Goal: Transaction & Acquisition: Download file/media

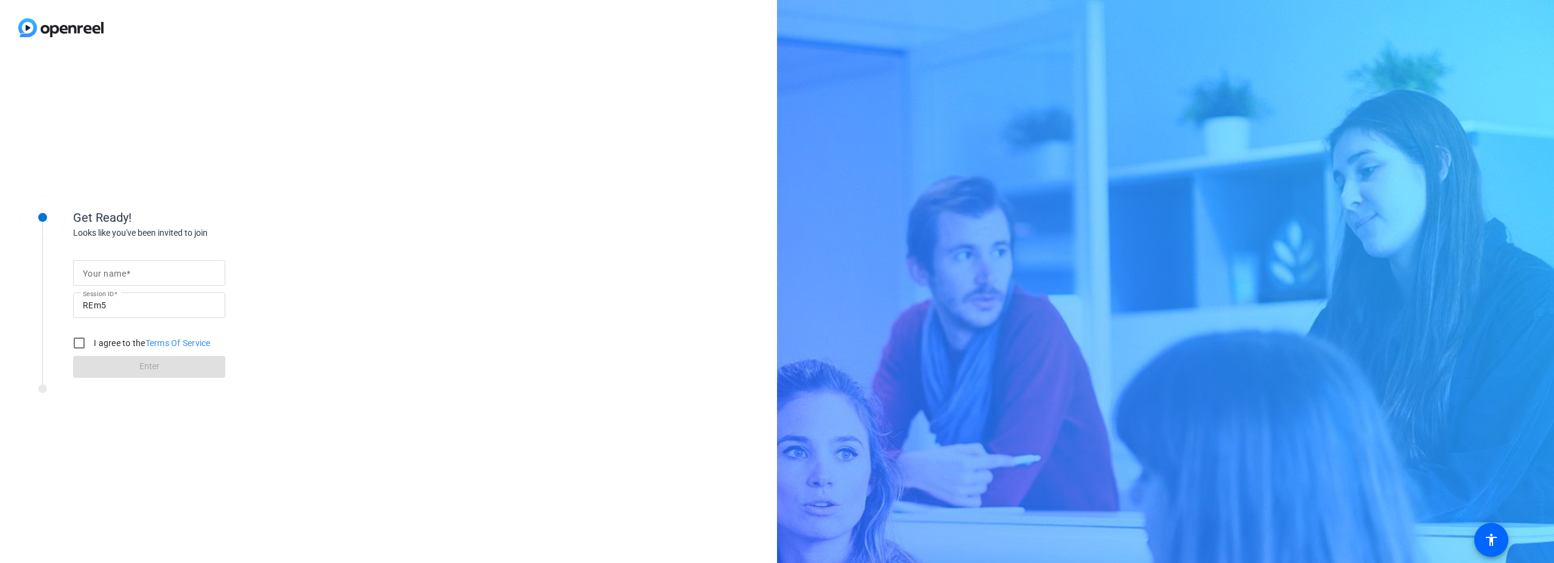
click at [110, 275] on mat-label "Your name" at bounding box center [104, 274] width 43 height 10
click at [110, 275] on input "Your name" at bounding box center [149, 272] width 133 height 15
type input "dan p"
click at [423, 382] on div "Get Ready! Looks like you've been invited to join Your name dan p Session ID RE…" at bounding box center [388, 308] width 777 height 507
click at [78, 339] on input "I agree to the Terms Of Service" at bounding box center [79, 343] width 24 height 24
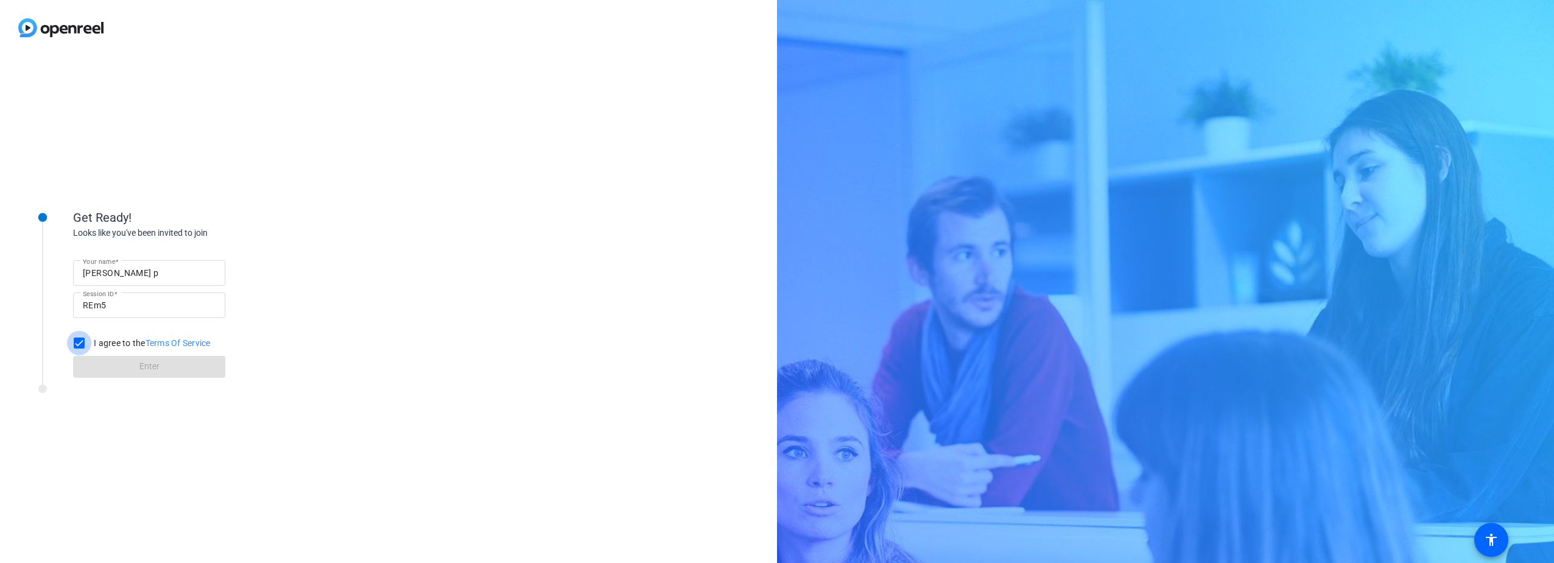
checkbox input "true"
click at [126, 363] on span at bounding box center [149, 366] width 152 height 29
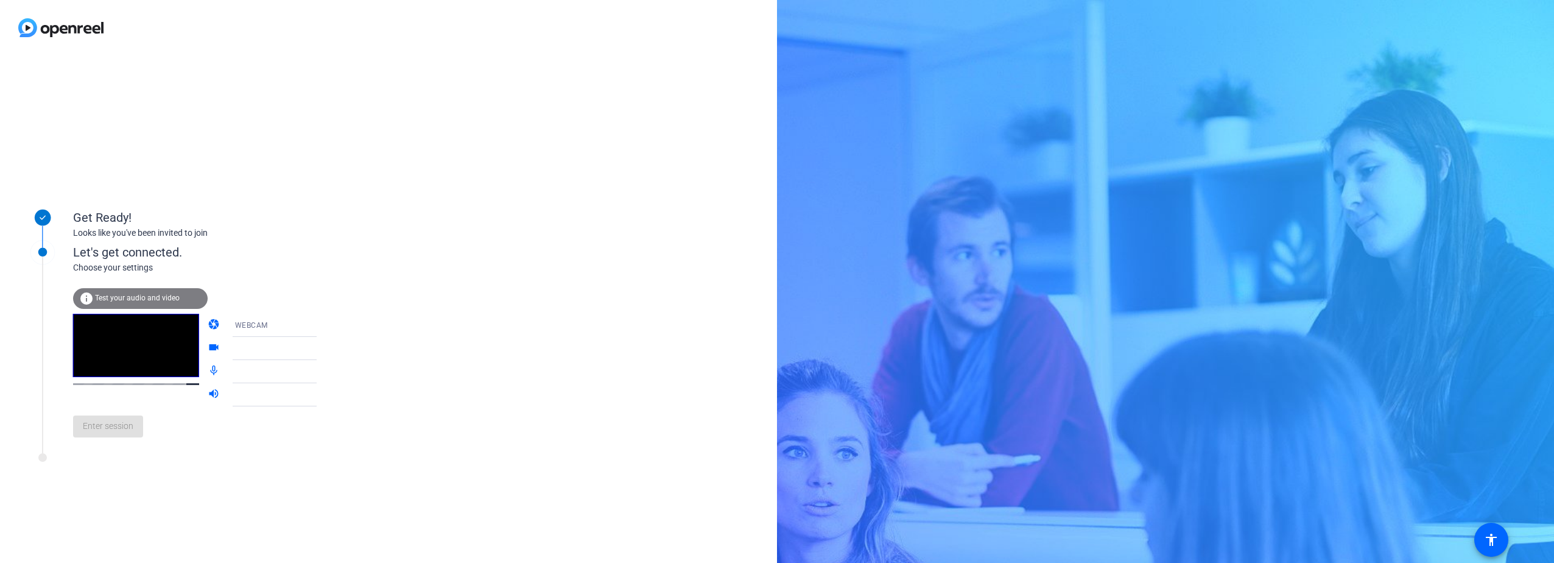
click at [321, 346] on icon at bounding box center [328, 348] width 15 height 15
click at [326, 371] on icon at bounding box center [329, 371] width 6 height 3
click at [208, 370] on mat-icon "mic_none" at bounding box center [215, 371] width 15 height 15
click at [238, 376] on div at bounding box center [280, 371] width 91 height 15
click at [326, 395] on icon at bounding box center [329, 394] width 6 height 3
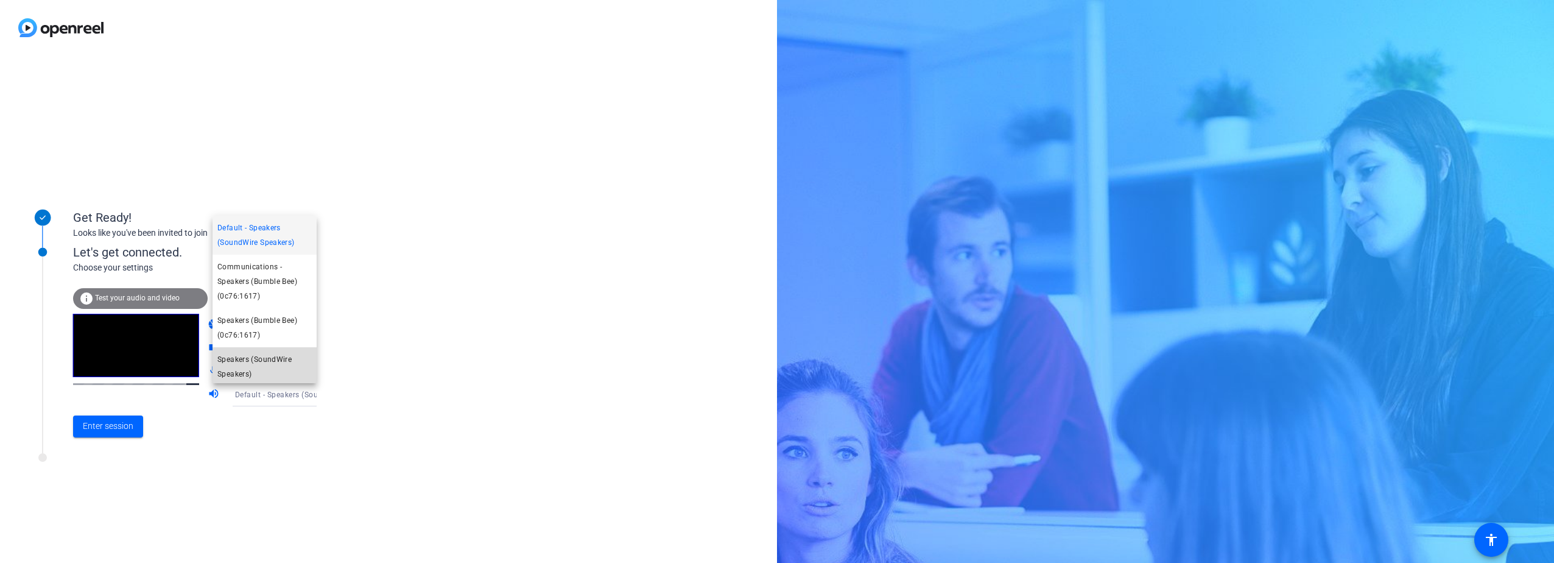
click at [279, 359] on span "Speakers (SoundWire Speakers)" at bounding box center [264, 366] width 94 height 29
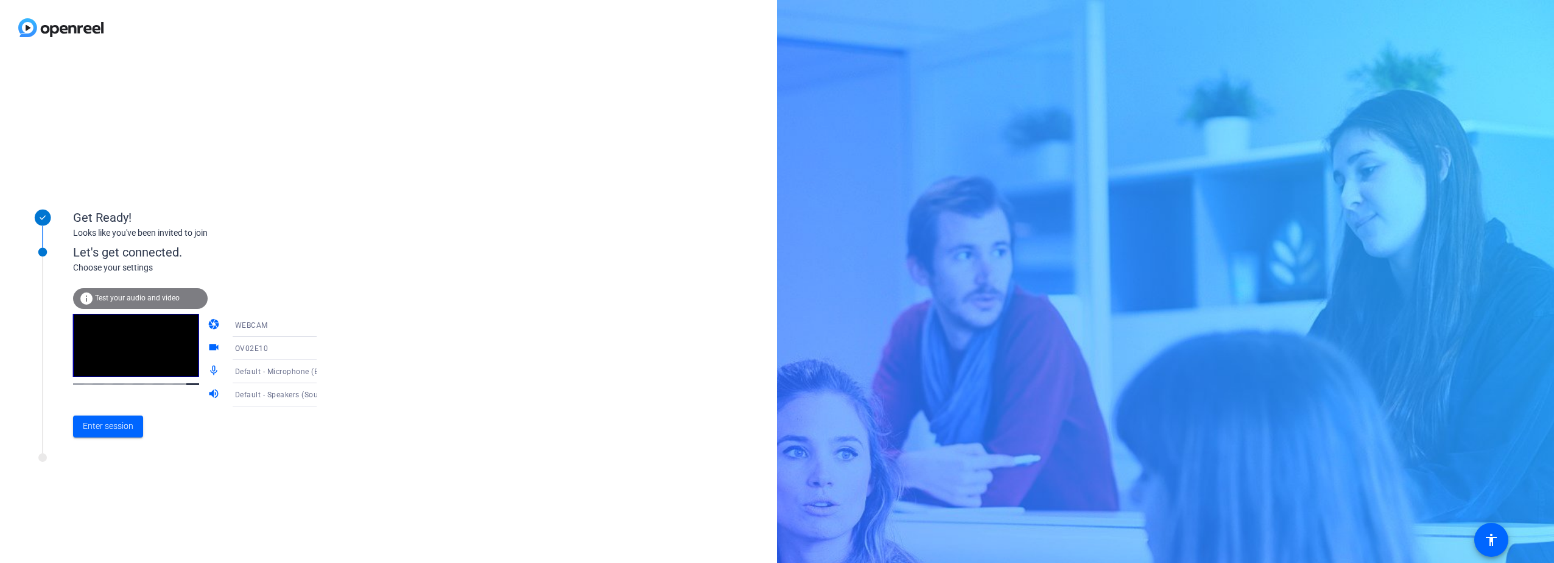
scroll to position [3, 0]
click at [321, 371] on icon at bounding box center [328, 371] width 15 height 15
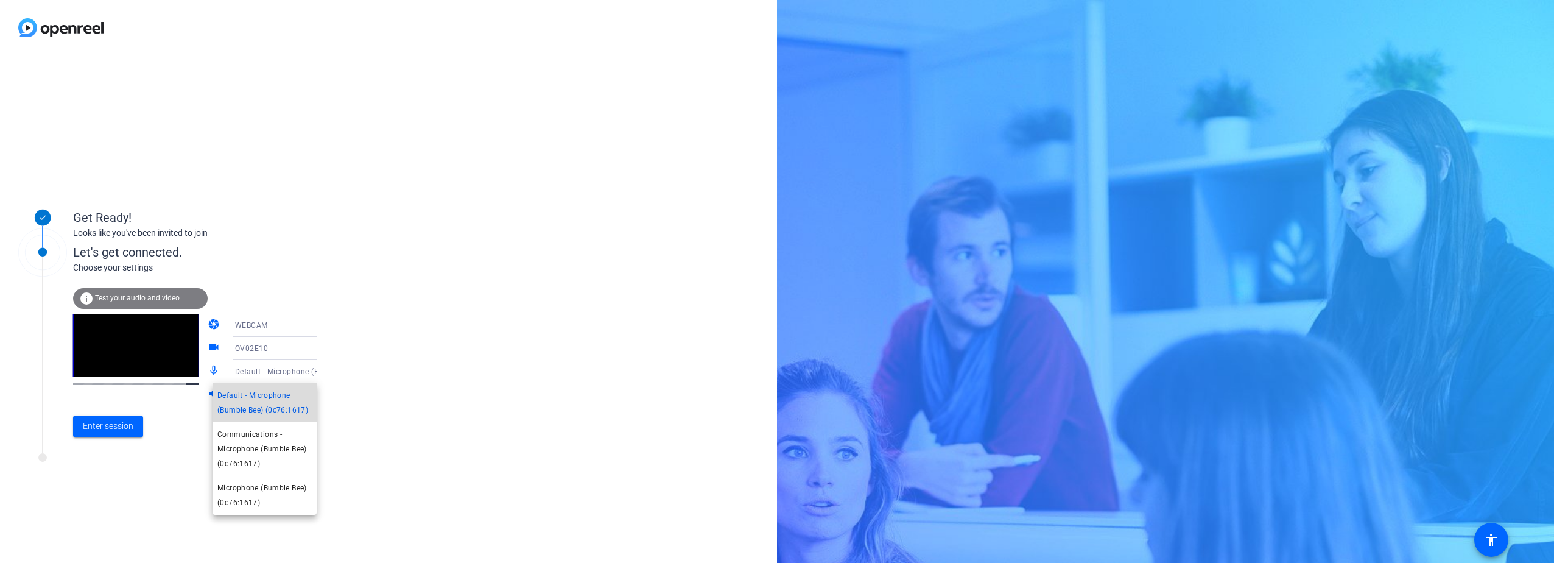
click at [298, 394] on span "Default - Microphone (Bumble Bee) (0c76:1617)" at bounding box center [264, 402] width 94 height 29
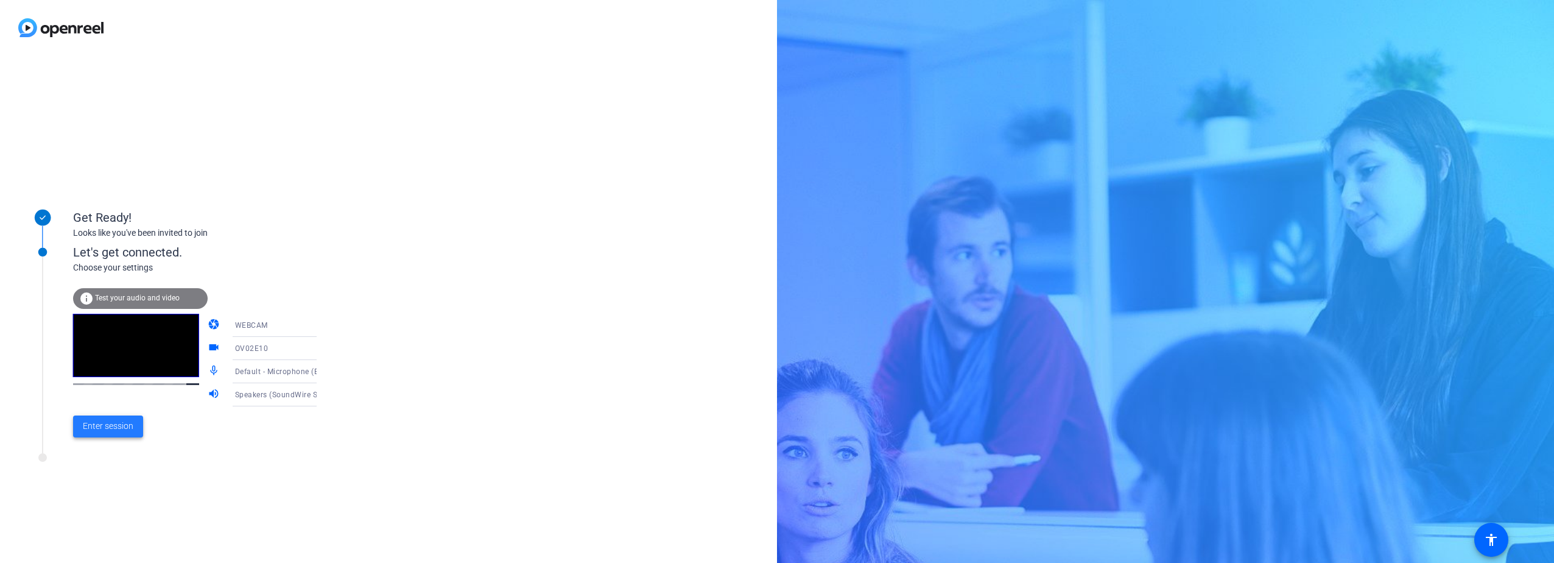
click at [107, 421] on span "Enter session" at bounding box center [108, 426] width 51 height 13
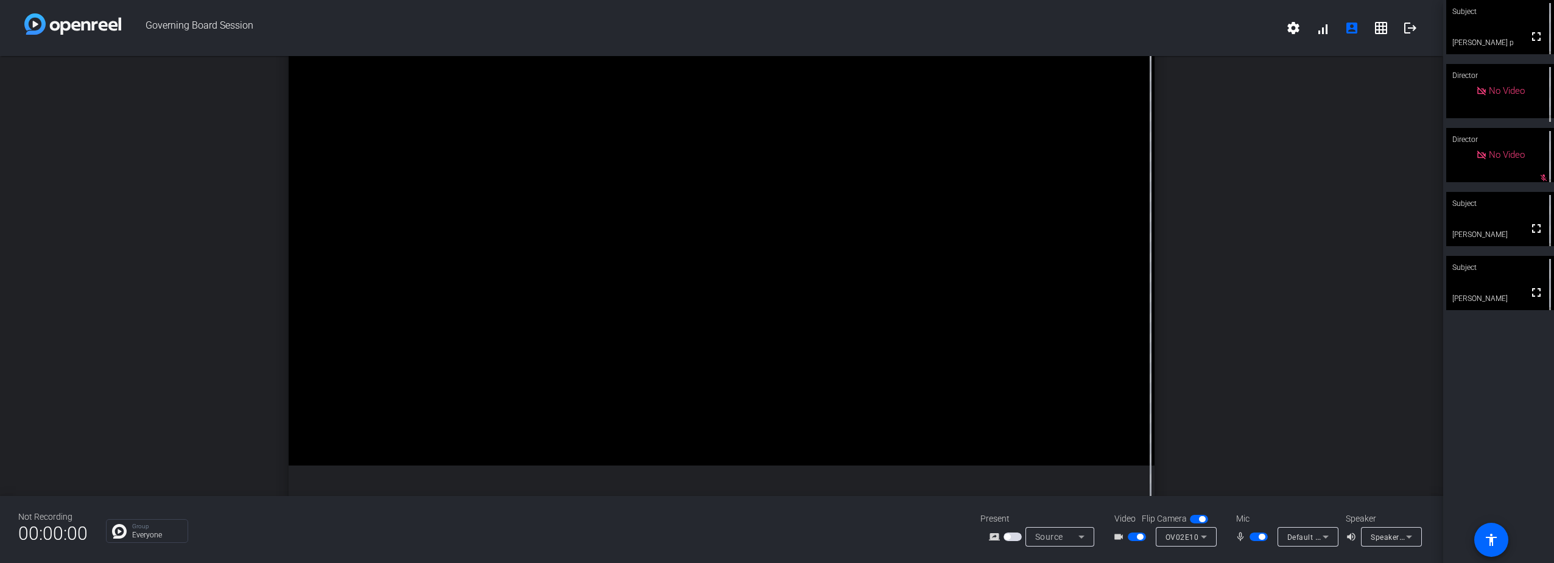
click at [1131, 536] on span "button" at bounding box center [1137, 536] width 18 height 9
click at [1255, 534] on span "button" at bounding box center [1258, 536] width 18 height 9
click at [1260, 533] on span "button" at bounding box center [1258, 536] width 18 height 9
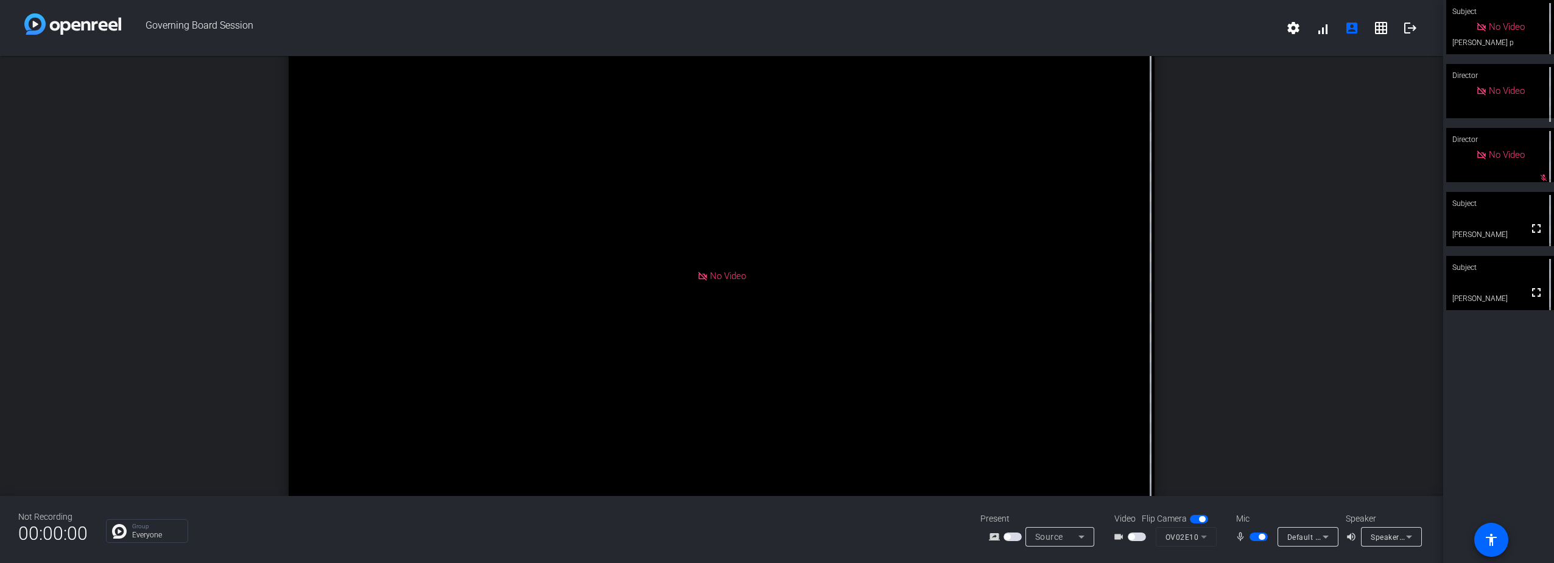
click at [1260, 533] on span "button" at bounding box center [1262, 536] width 6 height 6
click at [1260, 533] on span "button" at bounding box center [1258, 536] width 18 height 9
click at [1260, 533] on span "button" at bounding box center [1262, 536] width 6 height 6
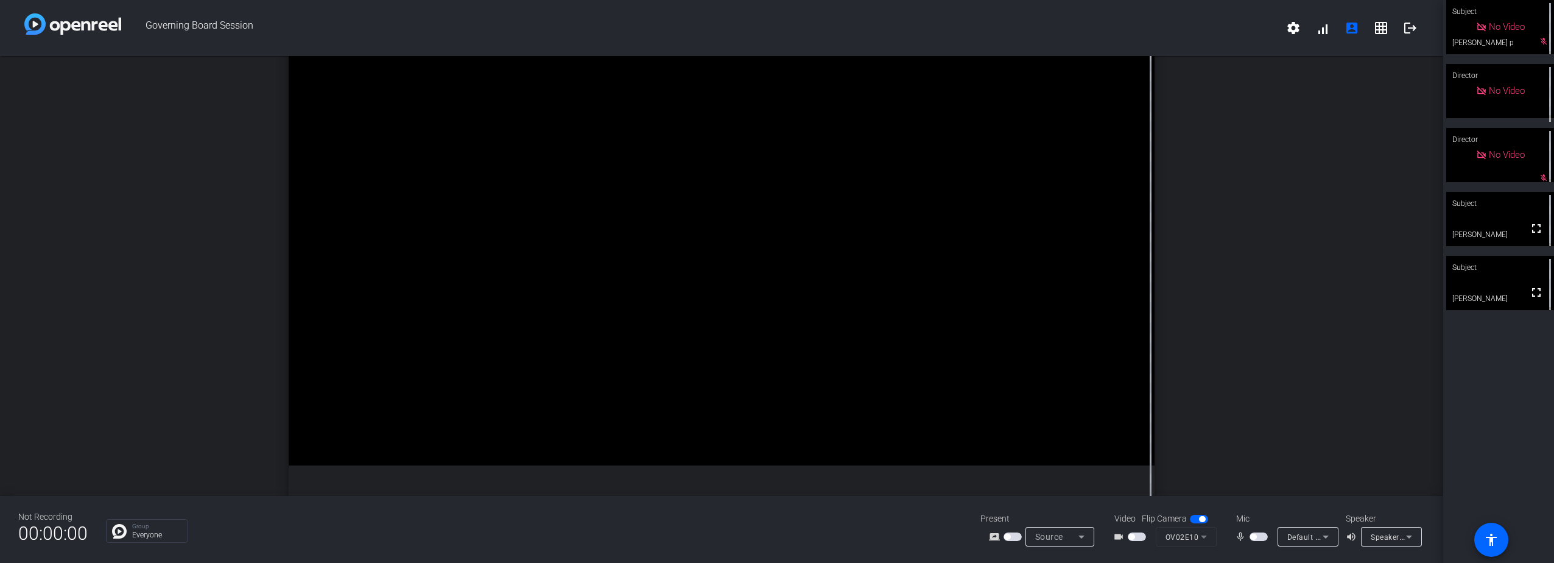
click at [1260, 534] on span "button" at bounding box center [1258, 536] width 18 height 9
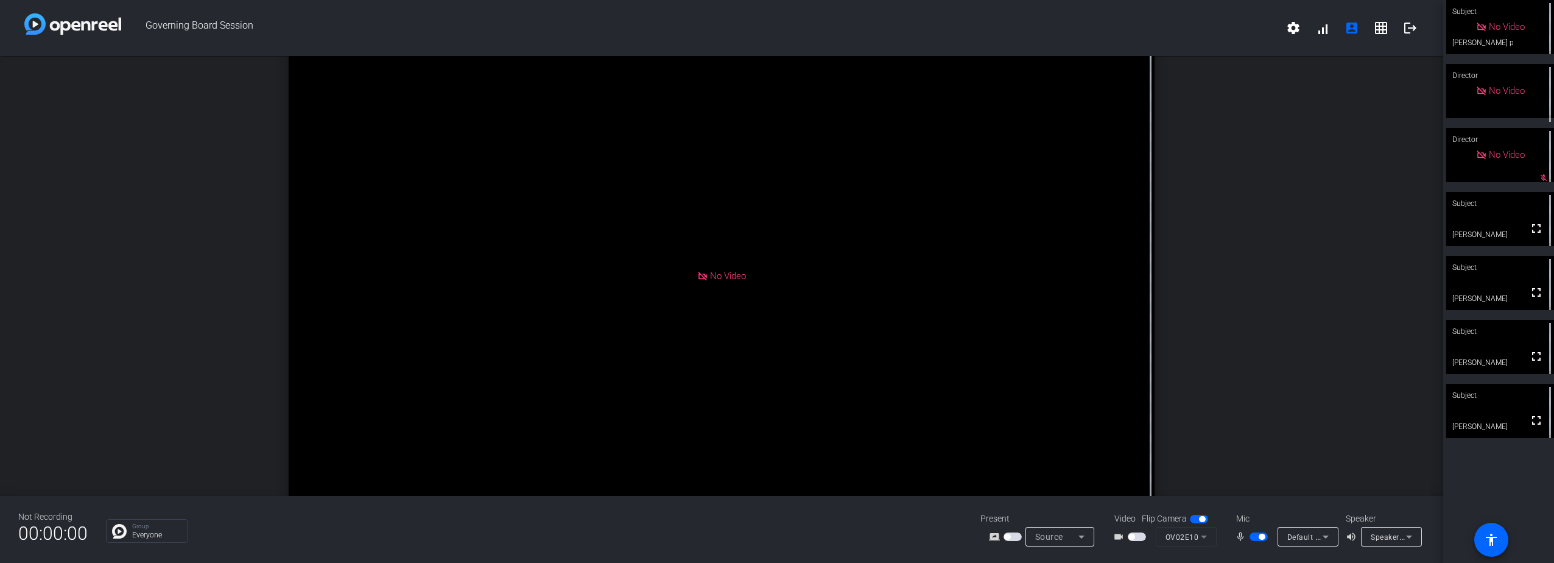
click at [1254, 534] on span "button" at bounding box center [1258, 536] width 18 height 9
click at [1254, 534] on span "button" at bounding box center [1253, 536] width 6 height 6
click at [1252, 532] on span "button" at bounding box center [1258, 536] width 18 height 9
click at [1253, 535] on span "button" at bounding box center [1253, 536] width 6 height 6
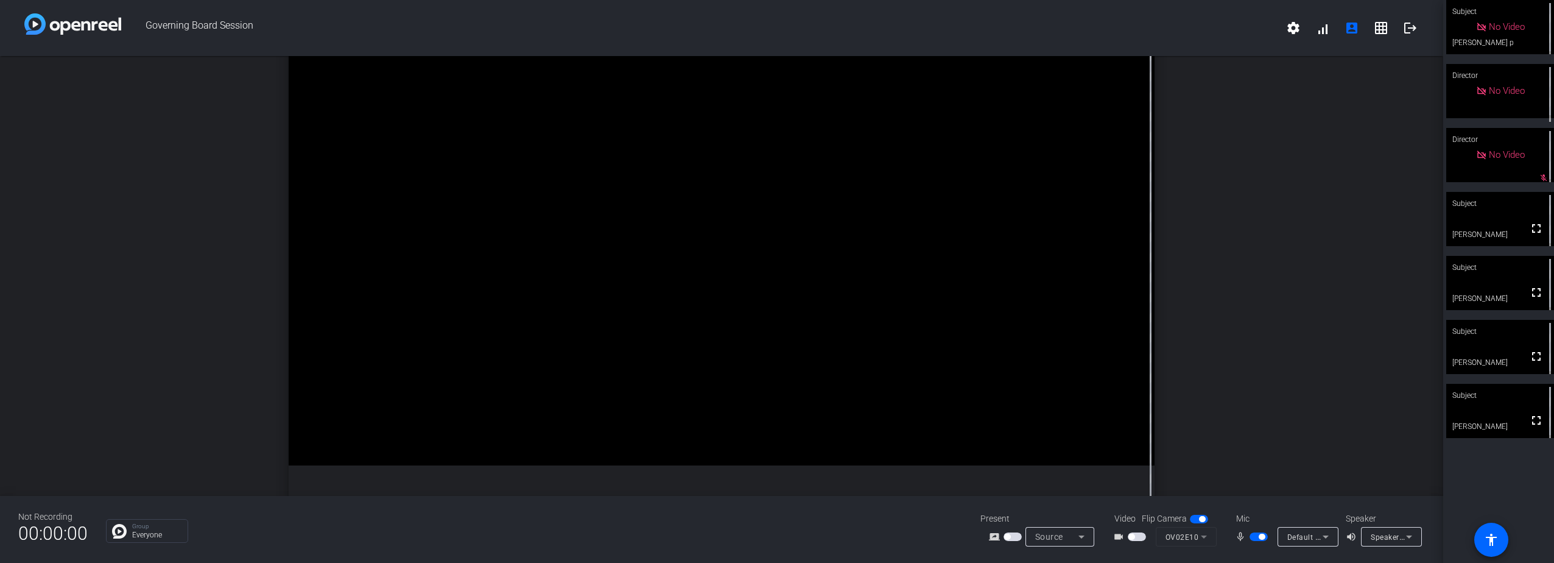
click at [1253, 534] on span "button" at bounding box center [1258, 536] width 18 height 9
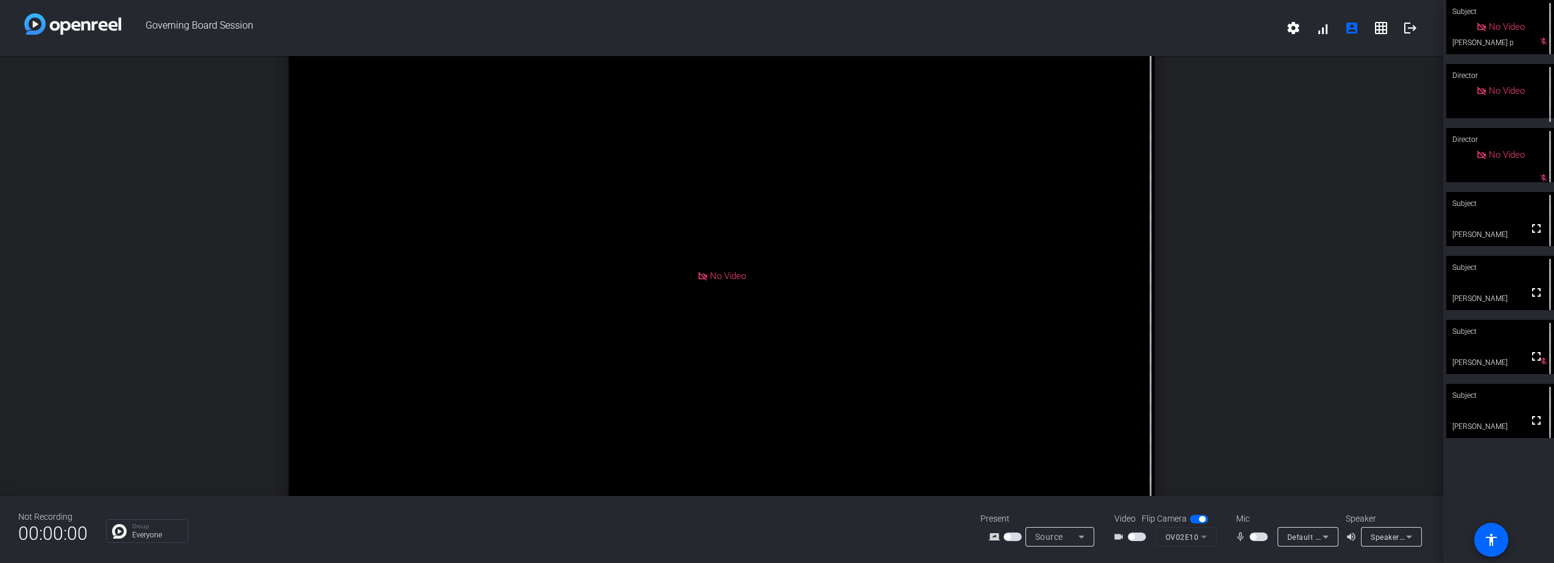
click at [1253, 535] on span "button" at bounding box center [1253, 536] width 6 height 6
click at [1253, 535] on span "button" at bounding box center [1258, 536] width 18 height 9
click at [1261, 533] on span "button" at bounding box center [1258, 536] width 18 height 9
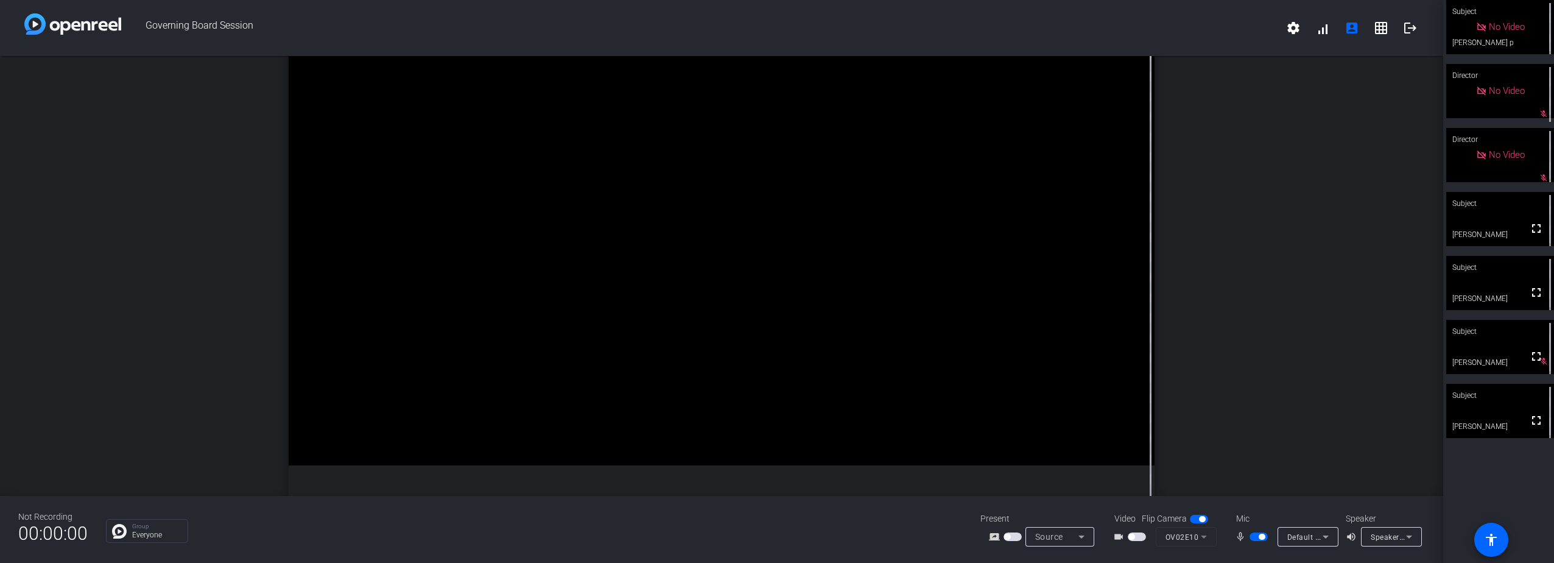
click at [1254, 535] on span "button" at bounding box center [1258, 536] width 18 height 9
click at [1254, 535] on span "button" at bounding box center [1253, 536] width 6 height 6
click at [1254, 535] on span "button" at bounding box center [1258, 536] width 18 height 9
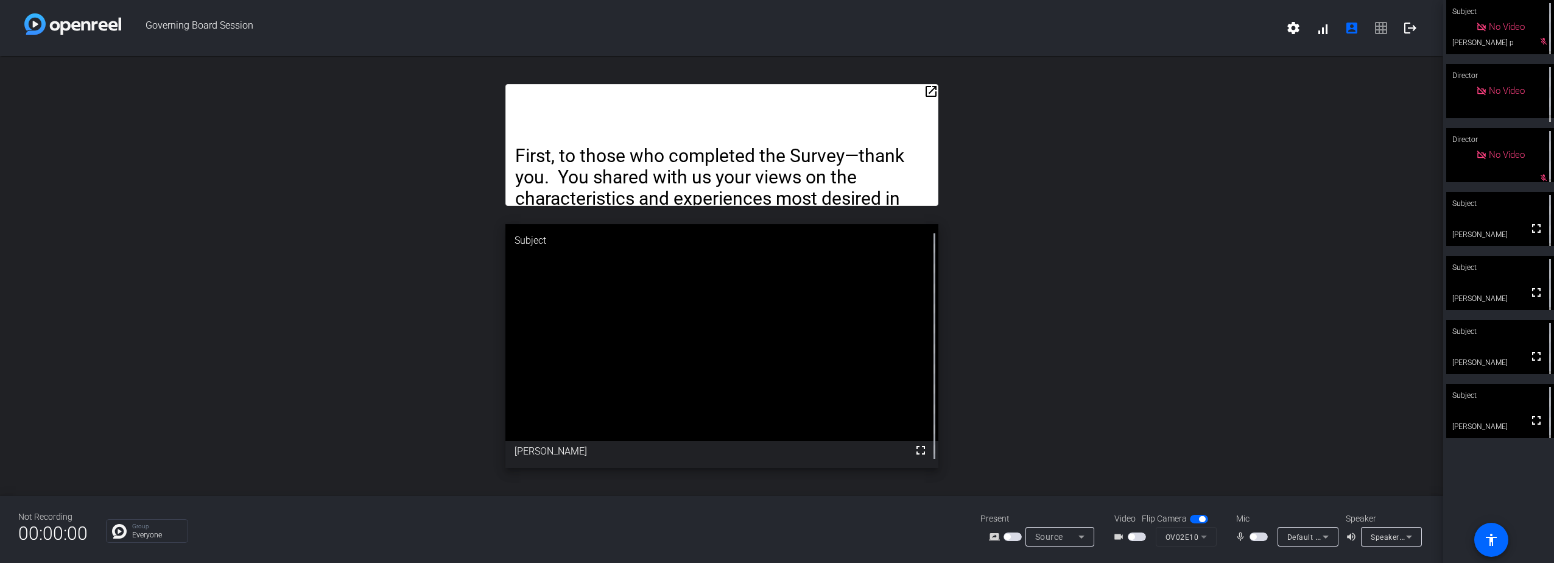
click at [1262, 537] on span "button" at bounding box center [1258, 536] width 18 height 9
click at [1255, 534] on span "button" at bounding box center [1258, 536] width 18 height 9
click at [1264, 537] on span "button" at bounding box center [1258, 536] width 18 height 9
click at [1254, 535] on span "button" at bounding box center [1258, 536] width 18 height 9
click at [1254, 535] on span "button" at bounding box center [1253, 536] width 6 height 6
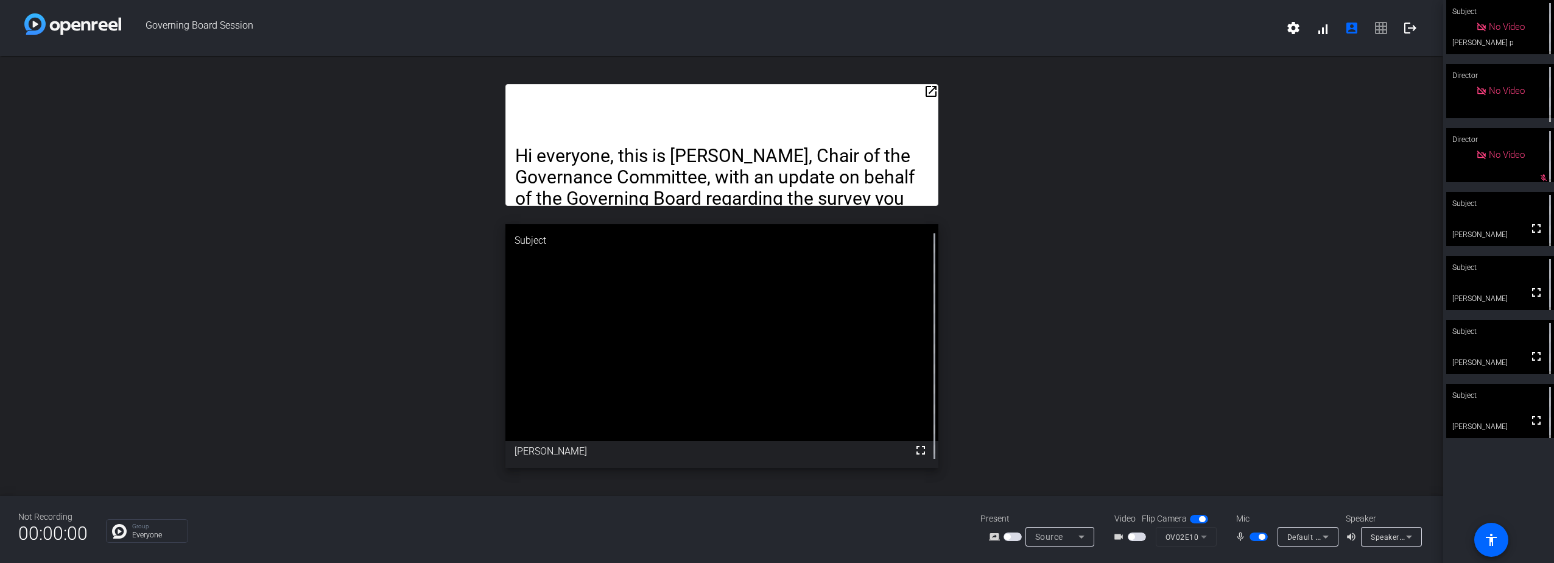
click at [1254, 534] on span "button" at bounding box center [1258, 536] width 18 height 9
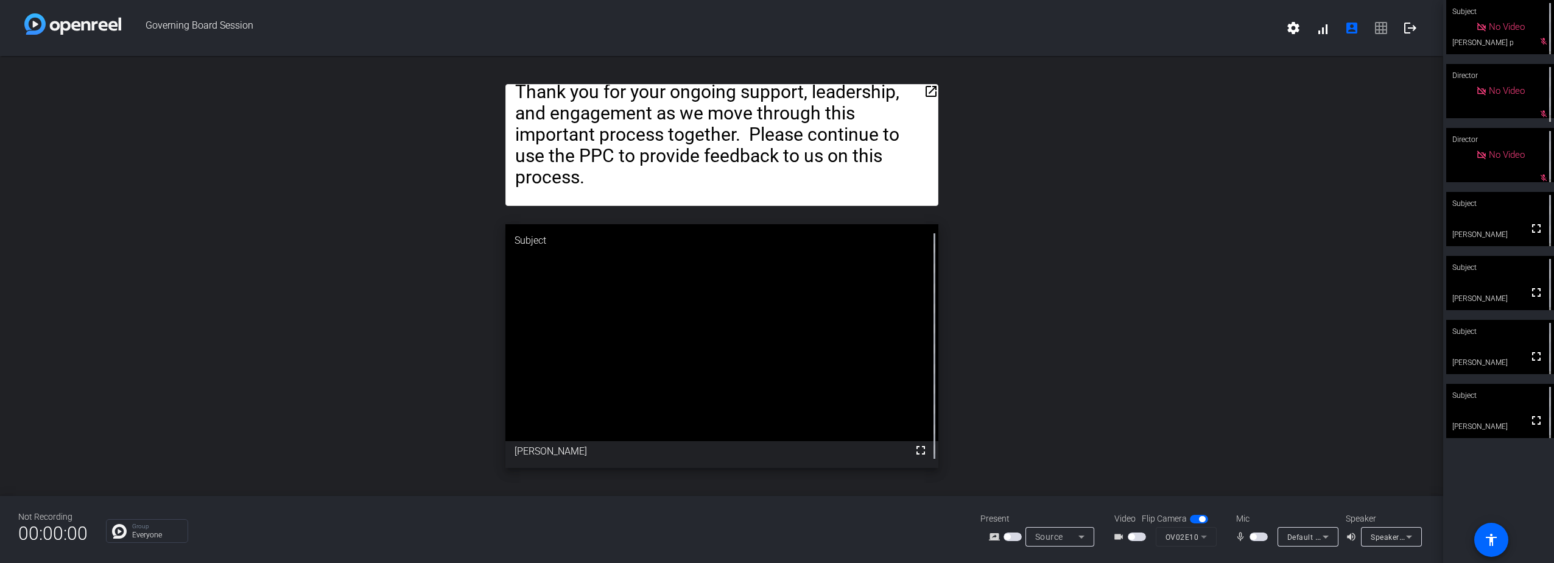
click at [1262, 535] on span "button" at bounding box center [1258, 536] width 18 height 9
click at [1254, 535] on span "button" at bounding box center [1258, 536] width 18 height 9
click at [1261, 534] on span "button" at bounding box center [1258, 536] width 18 height 9
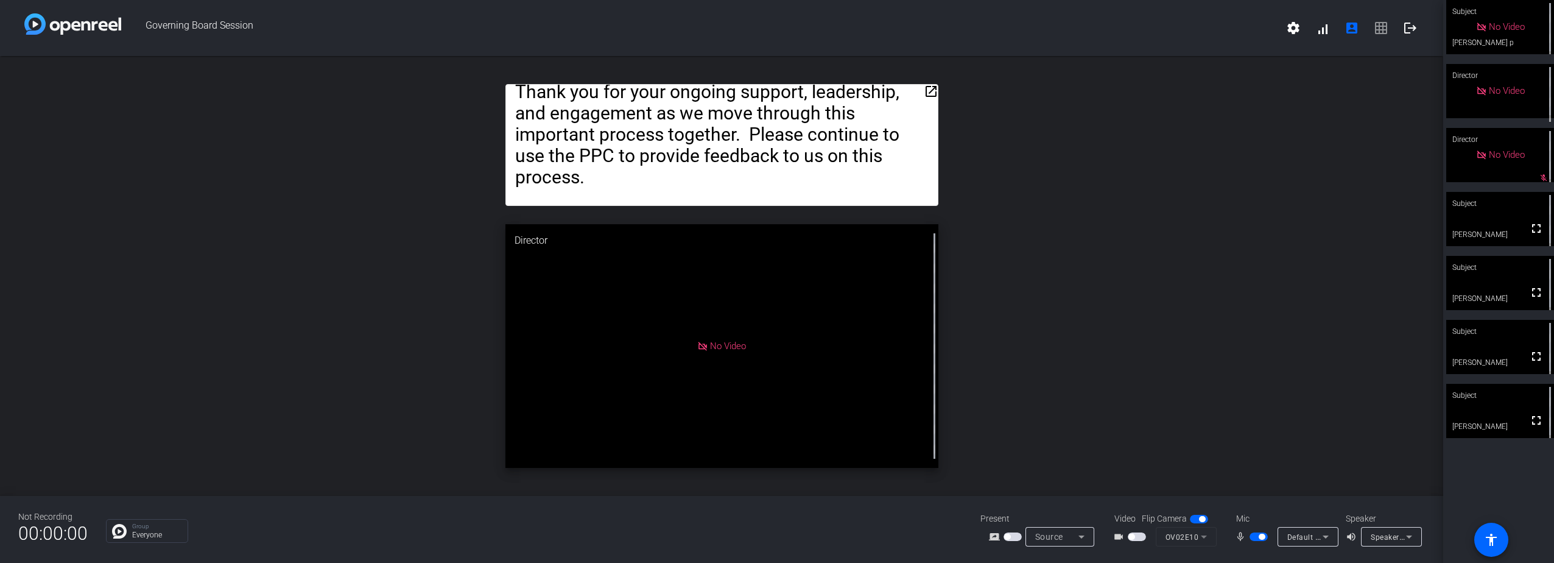
click at [1259, 534] on span "button" at bounding box center [1262, 536] width 6 height 6
click at [1259, 534] on span "button" at bounding box center [1258, 536] width 18 height 9
click at [1256, 533] on span "button" at bounding box center [1258, 536] width 18 height 9
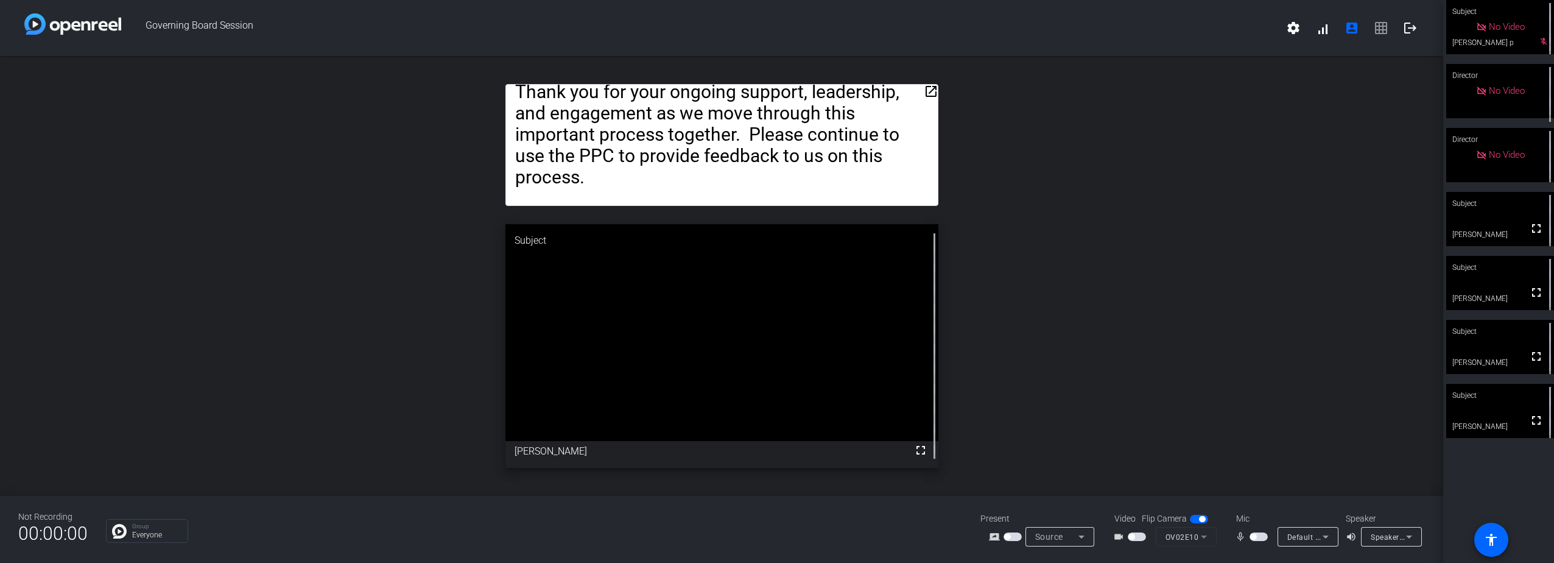
click at [1256, 533] on span "button" at bounding box center [1258, 536] width 18 height 9
click at [1258, 533] on span "button" at bounding box center [1258, 536] width 18 height 9
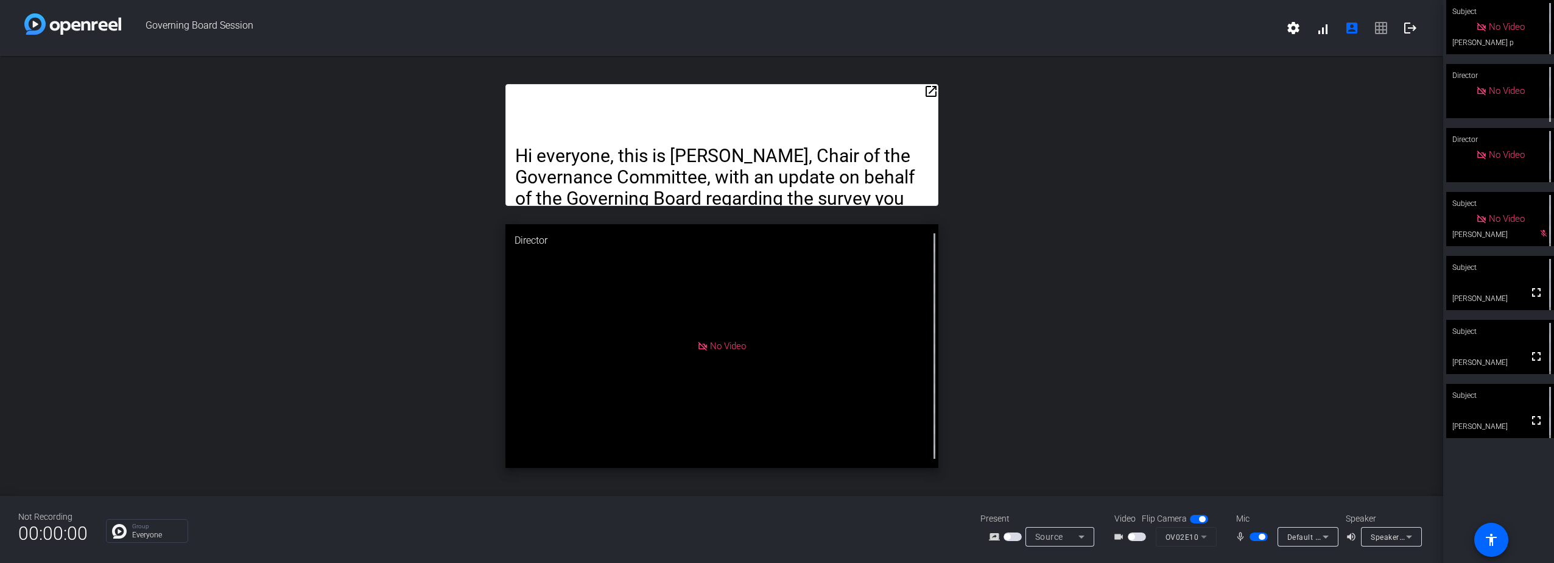
click at [1254, 533] on span "button" at bounding box center [1258, 536] width 18 height 9
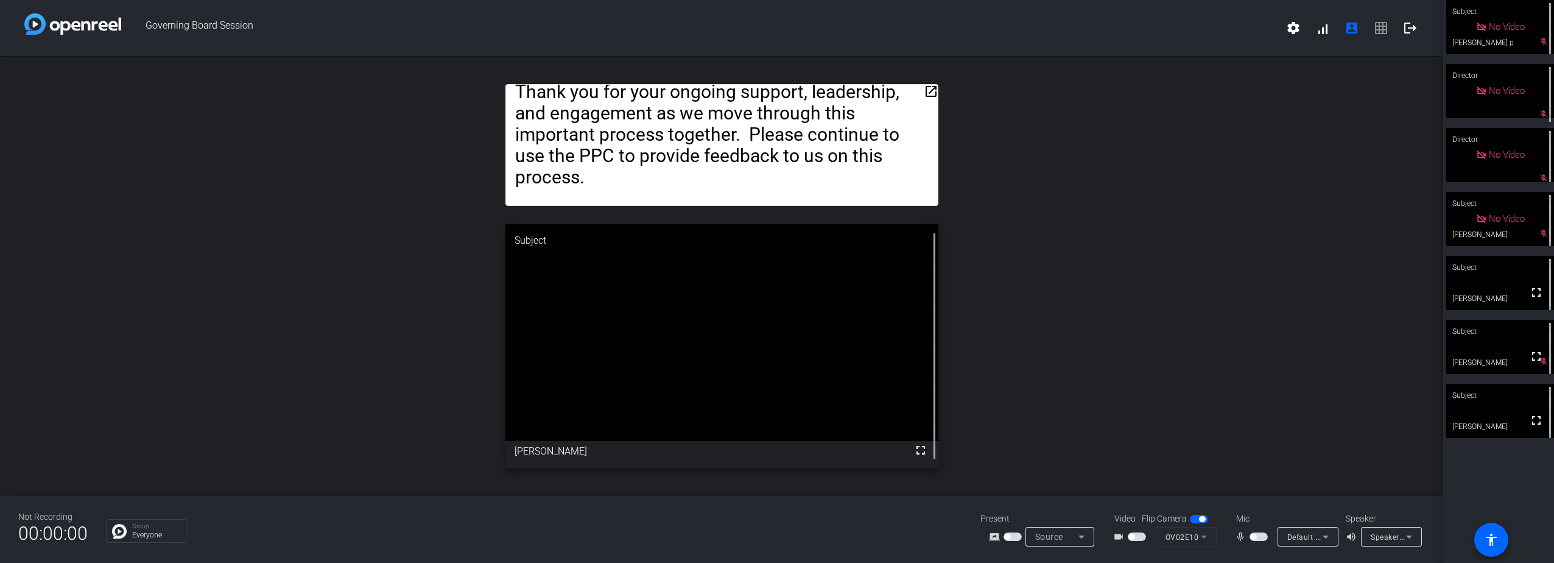
click at [1257, 536] on span "button" at bounding box center [1258, 536] width 18 height 9
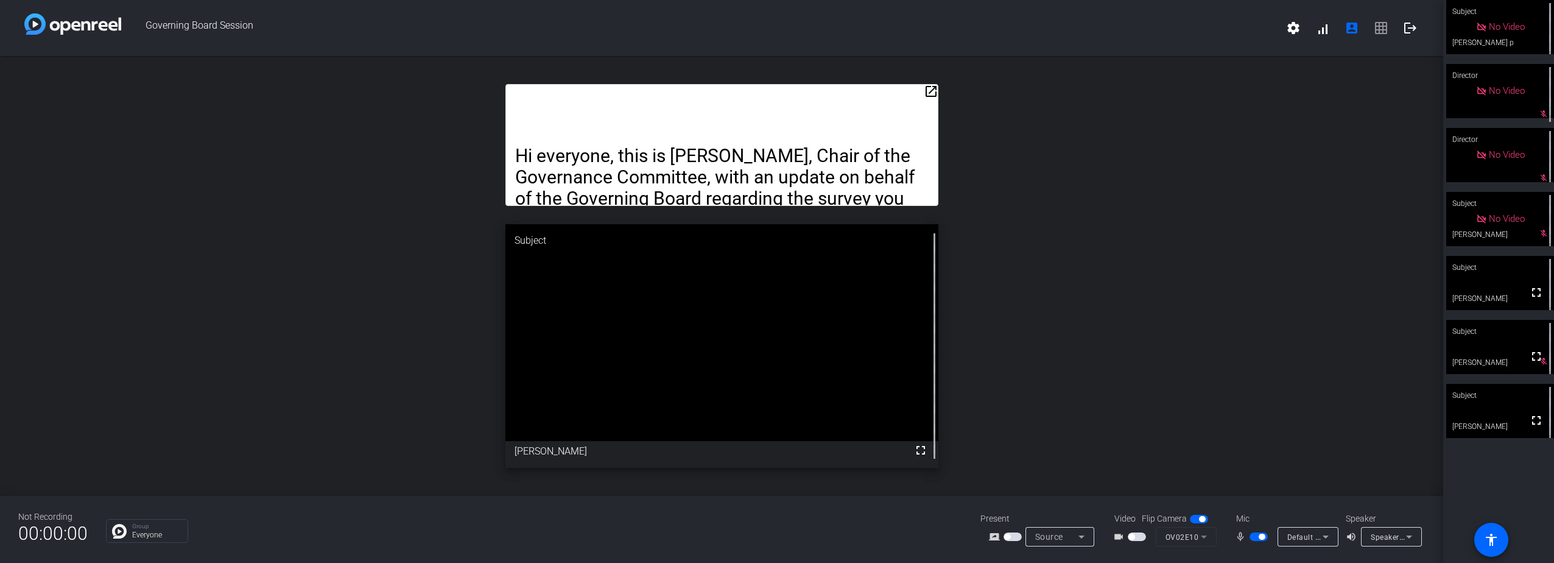
click at [1254, 535] on span "button" at bounding box center [1258, 536] width 18 height 9
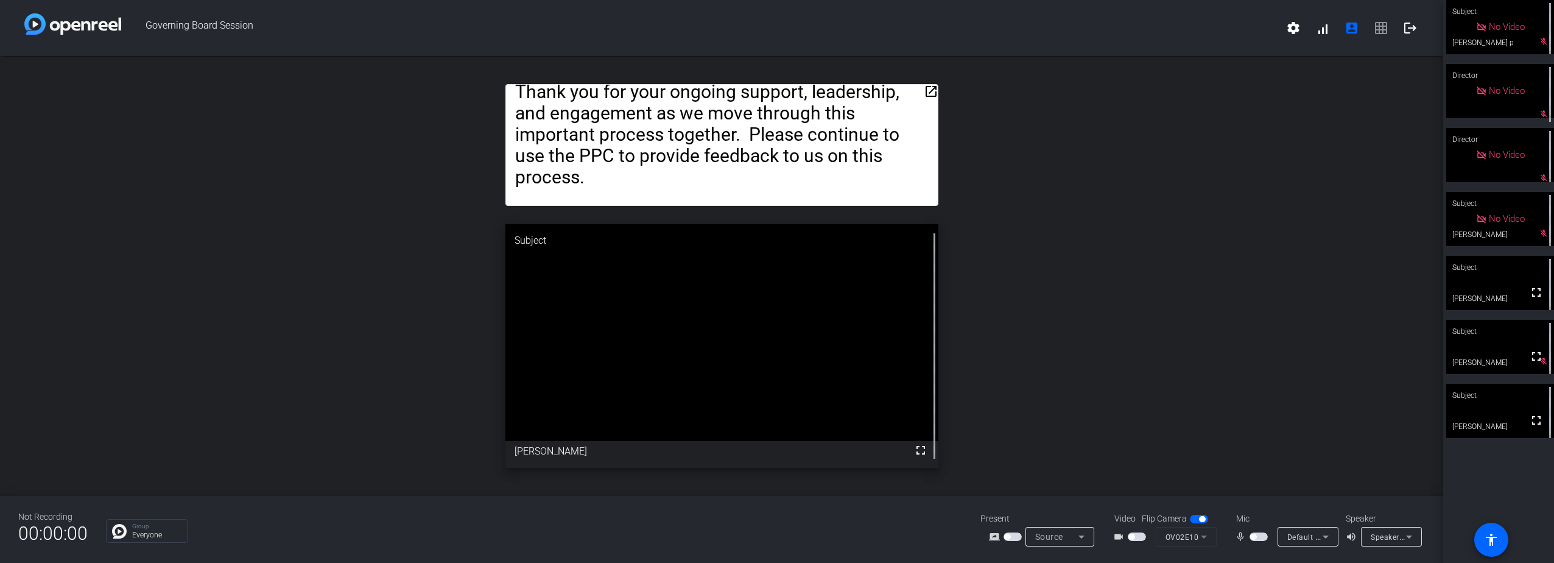
click at [1263, 533] on span "button" at bounding box center [1258, 536] width 18 height 9
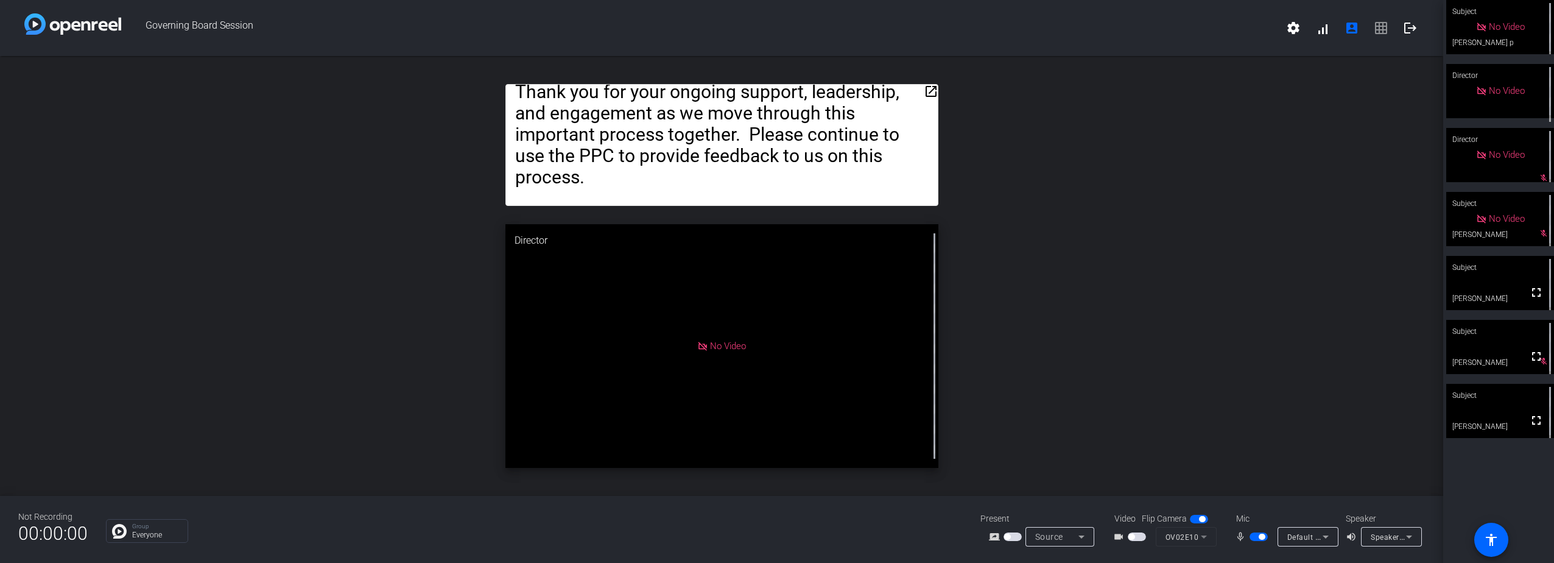
click at [1253, 535] on span "button" at bounding box center [1258, 536] width 18 height 9
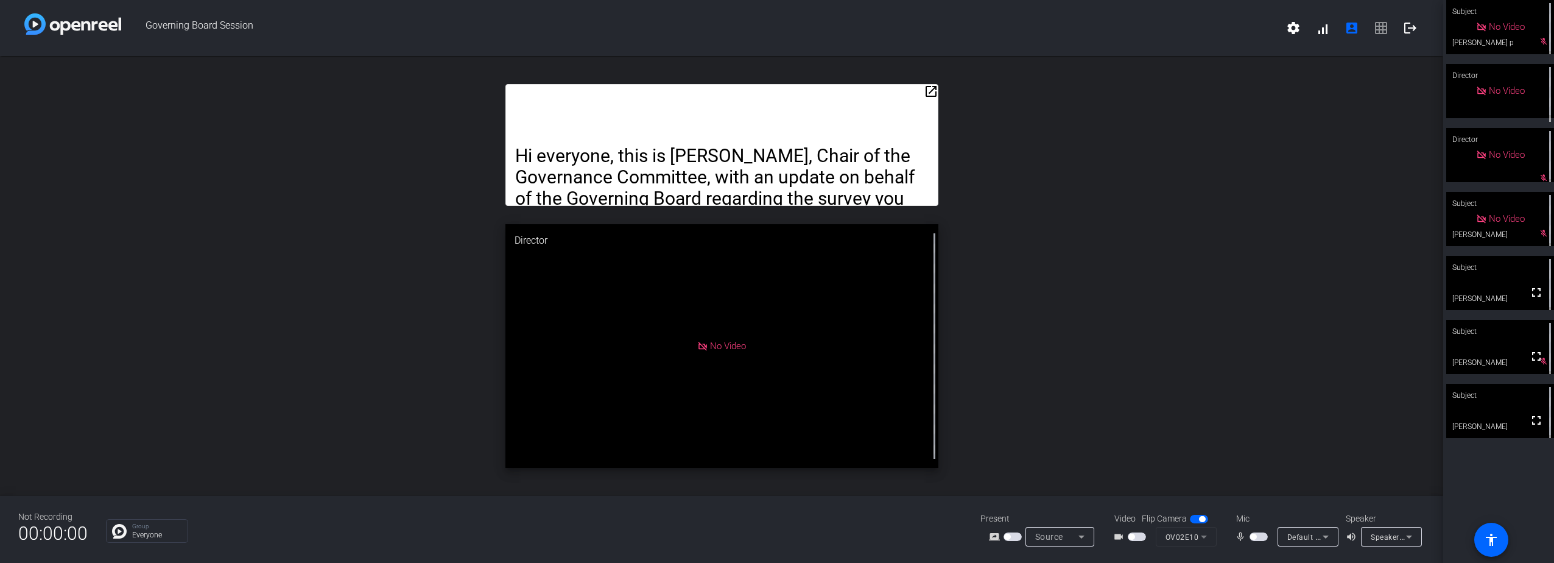
click at [1259, 535] on span "button" at bounding box center [1258, 536] width 18 height 9
click at [1255, 535] on span "button" at bounding box center [1258, 536] width 18 height 9
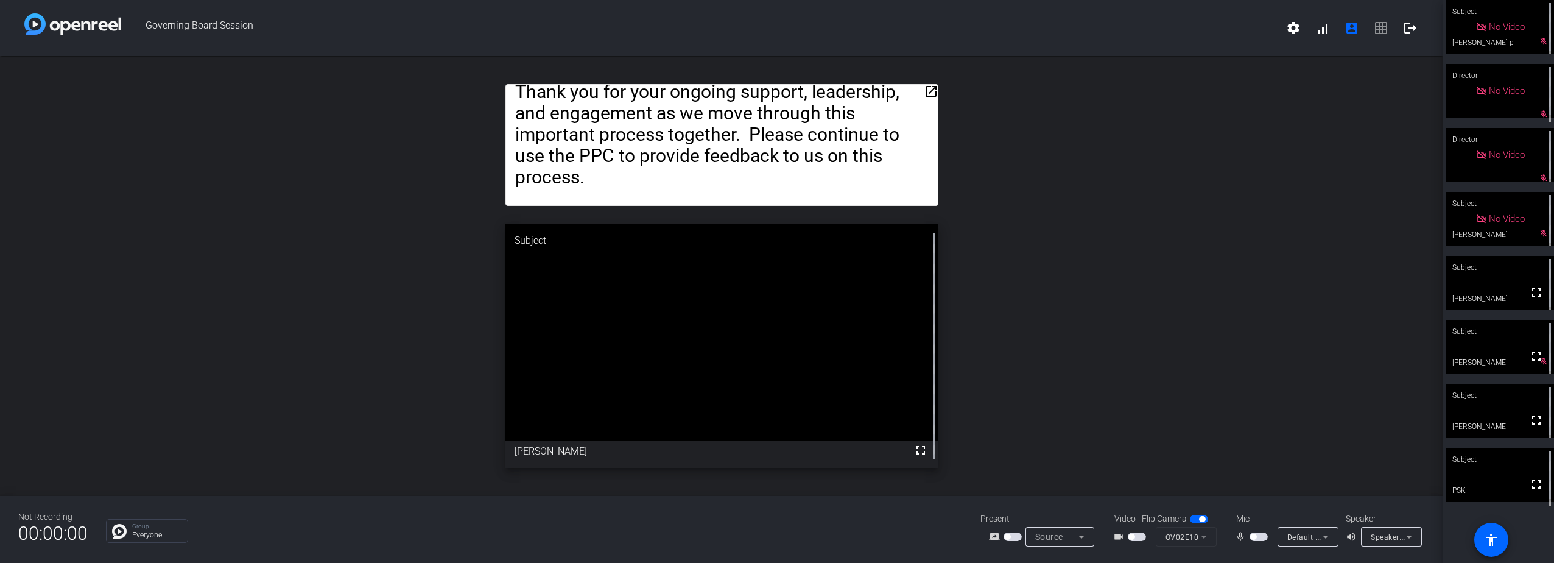
click at [1257, 537] on span "button" at bounding box center [1258, 536] width 18 height 9
click at [1254, 538] on span "button" at bounding box center [1258, 536] width 18 height 9
click at [1254, 536] on span "button" at bounding box center [1253, 536] width 6 height 6
click at [1256, 535] on span "button" at bounding box center [1258, 536] width 18 height 9
click at [1259, 533] on span "button" at bounding box center [1258, 536] width 18 height 9
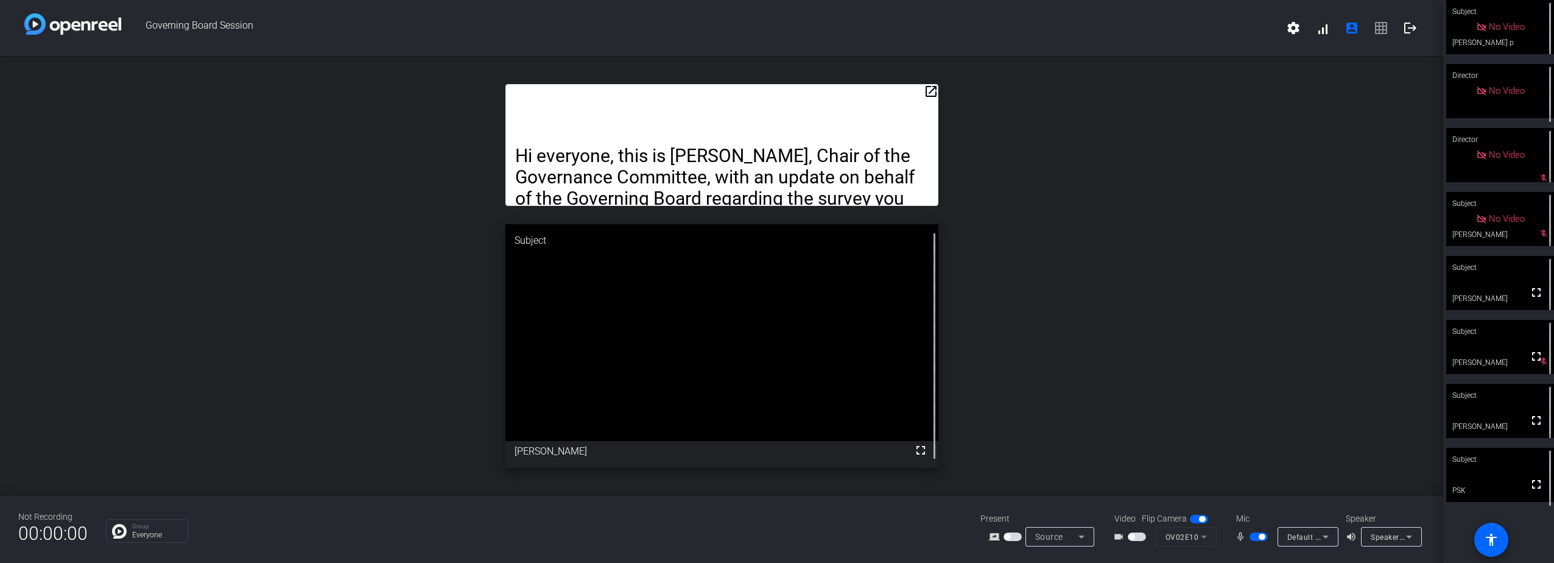
click at [1254, 533] on span "button" at bounding box center [1258, 536] width 18 height 9
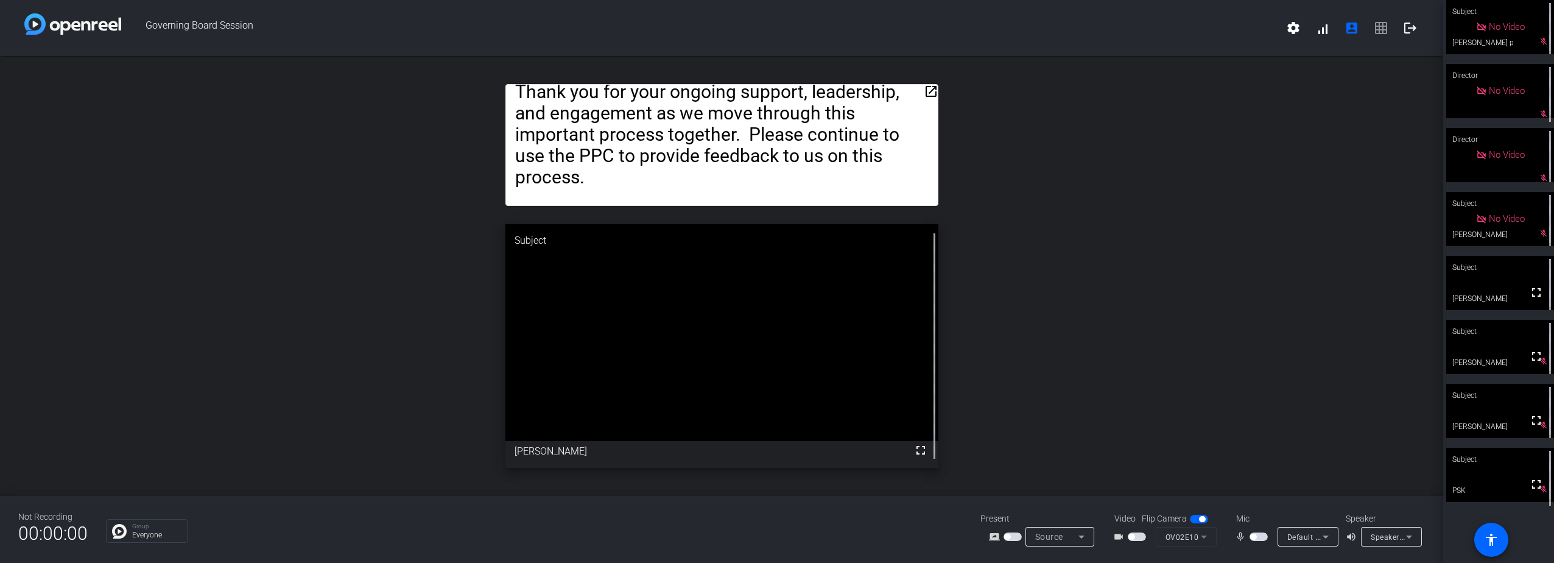
click at [1260, 534] on span "button" at bounding box center [1258, 536] width 18 height 9
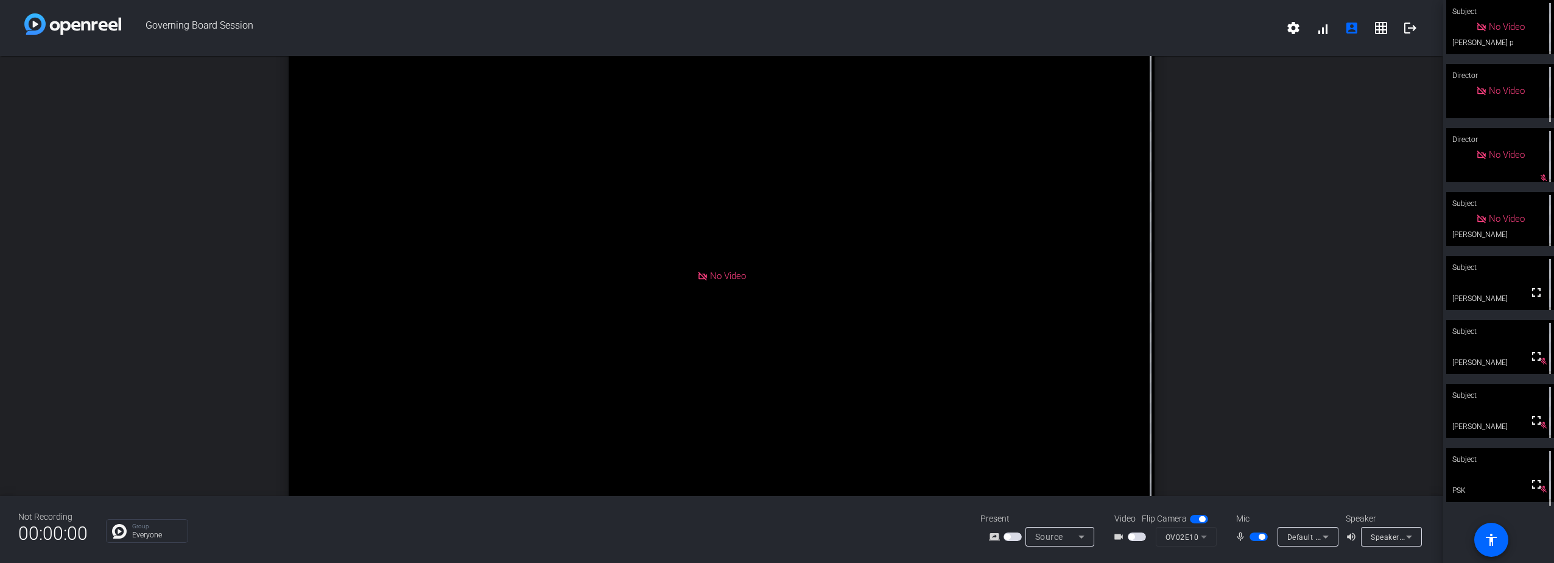
click at [1255, 534] on span "button" at bounding box center [1258, 536] width 18 height 9
click at [1262, 535] on span "button" at bounding box center [1258, 536] width 18 height 9
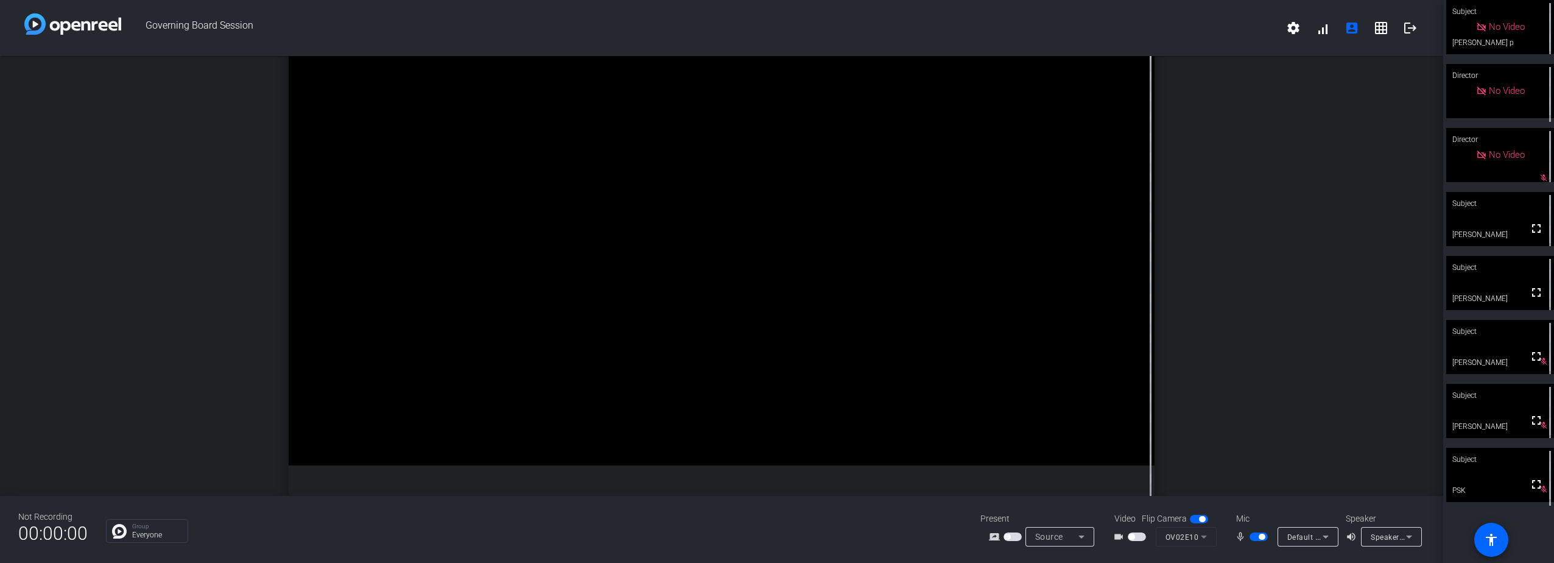
click at [1255, 534] on span "button" at bounding box center [1258, 536] width 18 height 9
click at [1257, 533] on span "button" at bounding box center [1258, 536] width 18 height 9
click at [1254, 535] on span "button" at bounding box center [1258, 536] width 18 height 9
click at [1259, 534] on span "button" at bounding box center [1258, 536] width 18 height 9
click at [1253, 534] on span "button" at bounding box center [1258, 536] width 18 height 9
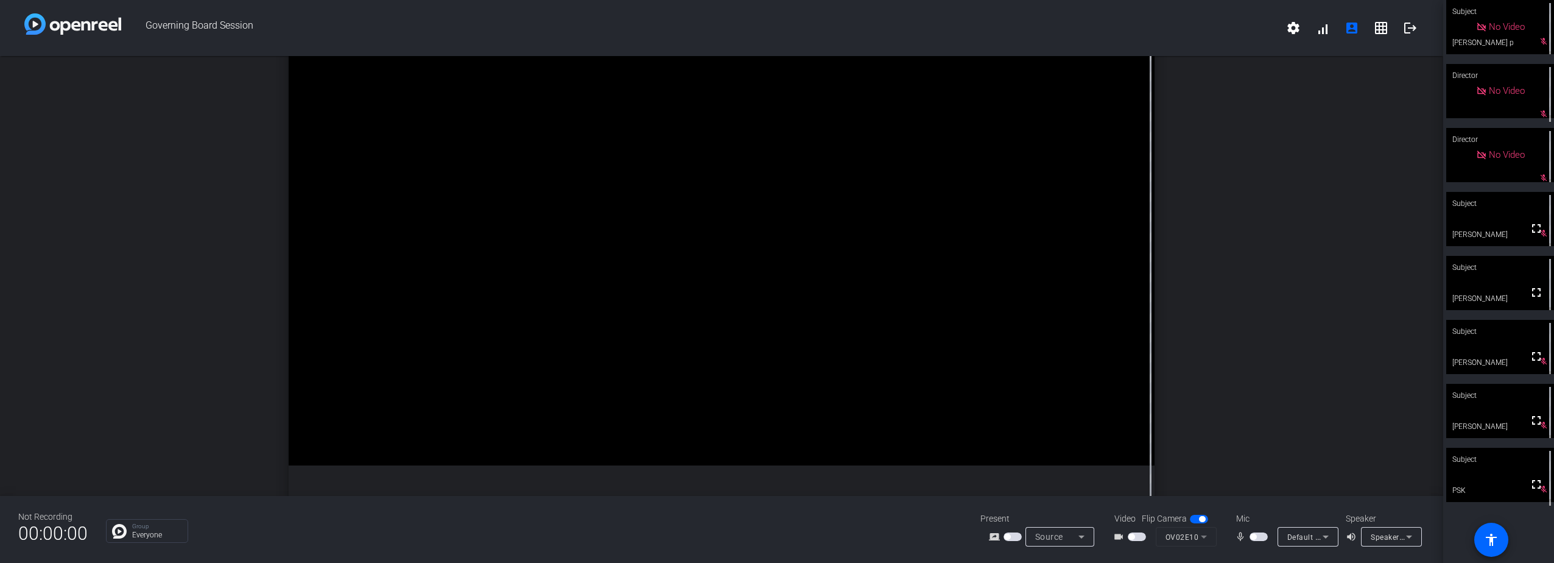
click at [1261, 536] on span "button" at bounding box center [1258, 536] width 18 height 9
click at [1254, 535] on span "button" at bounding box center [1258, 536] width 18 height 9
click at [1260, 535] on span "button" at bounding box center [1258, 536] width 18 height 9
click at [1255, 535] on span "button" at bounding box center [1258, 536] width 18 height 9
click at [1259, 535] on span "button" at bounding box center [1258, 536] width 18 height 9
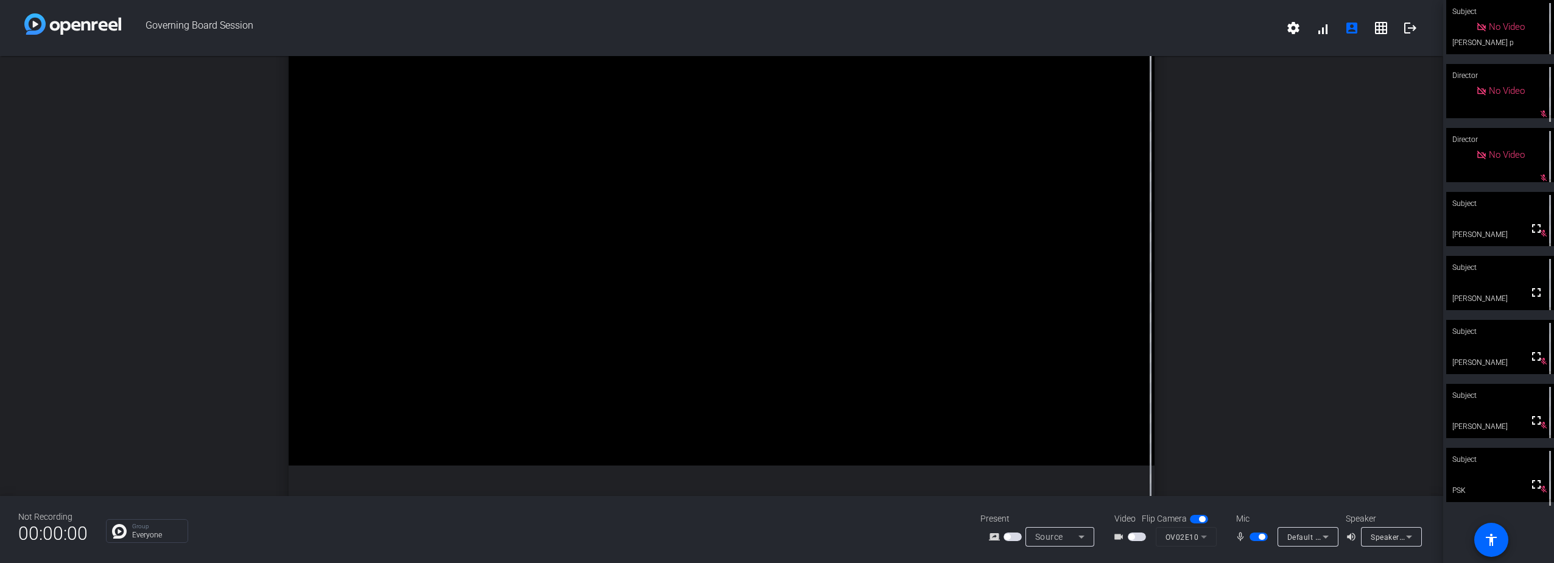
click at [1254, 535] on span "button" at bounding box center [1258, 536] width 18 height 9
click at [1260, 535] on span "button" at bounding box center [1258, 536] width 18 height 9
click at [1257, 533] on span "button" at bounding box center [1258, 536] width 18 height 9
click at [1263, 535] on span "button" at bounding box center [1258, 536] width 18 height 9
click at [1254, 536] on span "button" at bounding box center [1258, 536] width 18 height 9
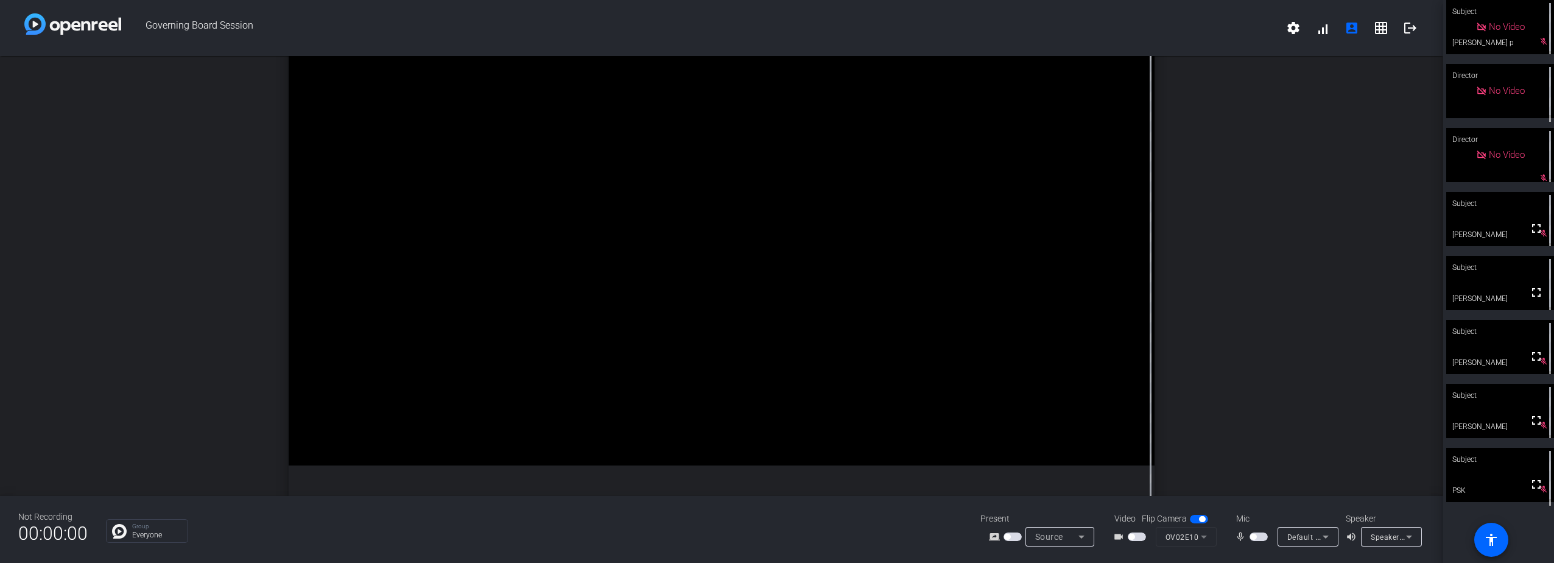
click at [1261, 535] on span "button" at bounding box center [1258, 536] width 18 height 9
click at [1254, 537] on span "button" at bounding box center [1258, 536] width 18 height 9
click at [1262, 535] on span "button" at bounding box center [1258, 536] width 18 height 9
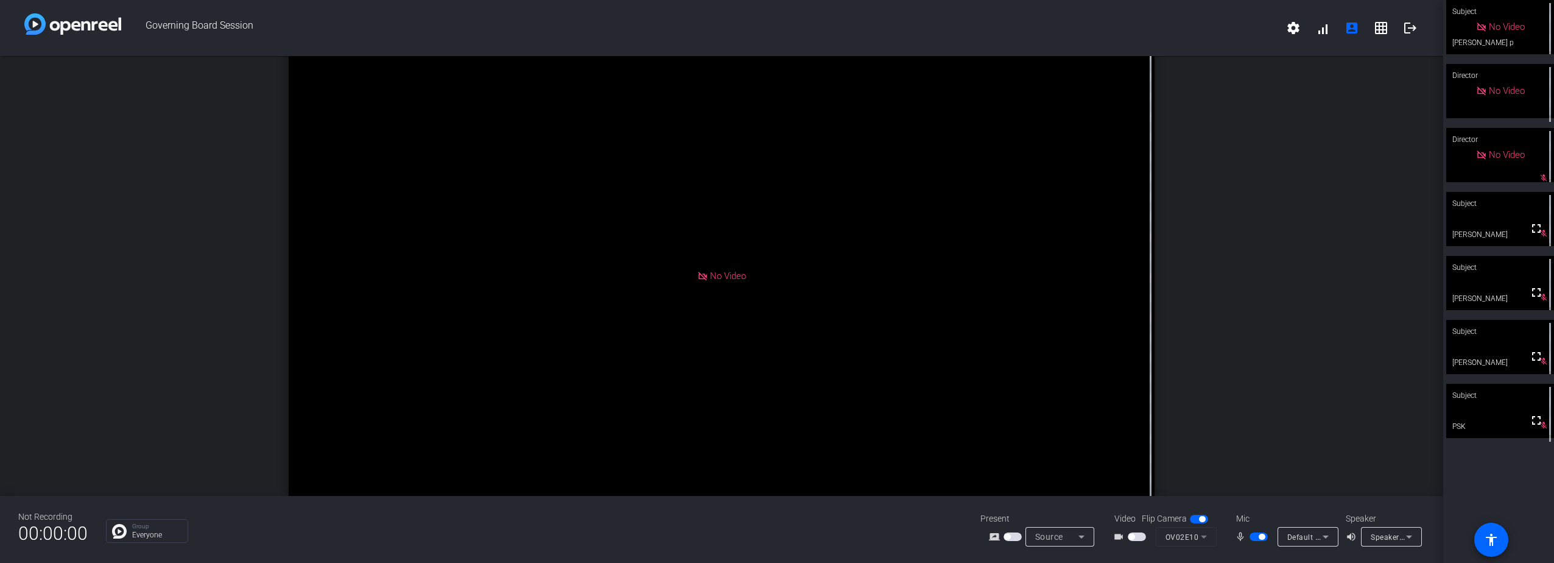
click at [1257, 536] on span "button" at bounding box center [1258, 536] width 18 height 9
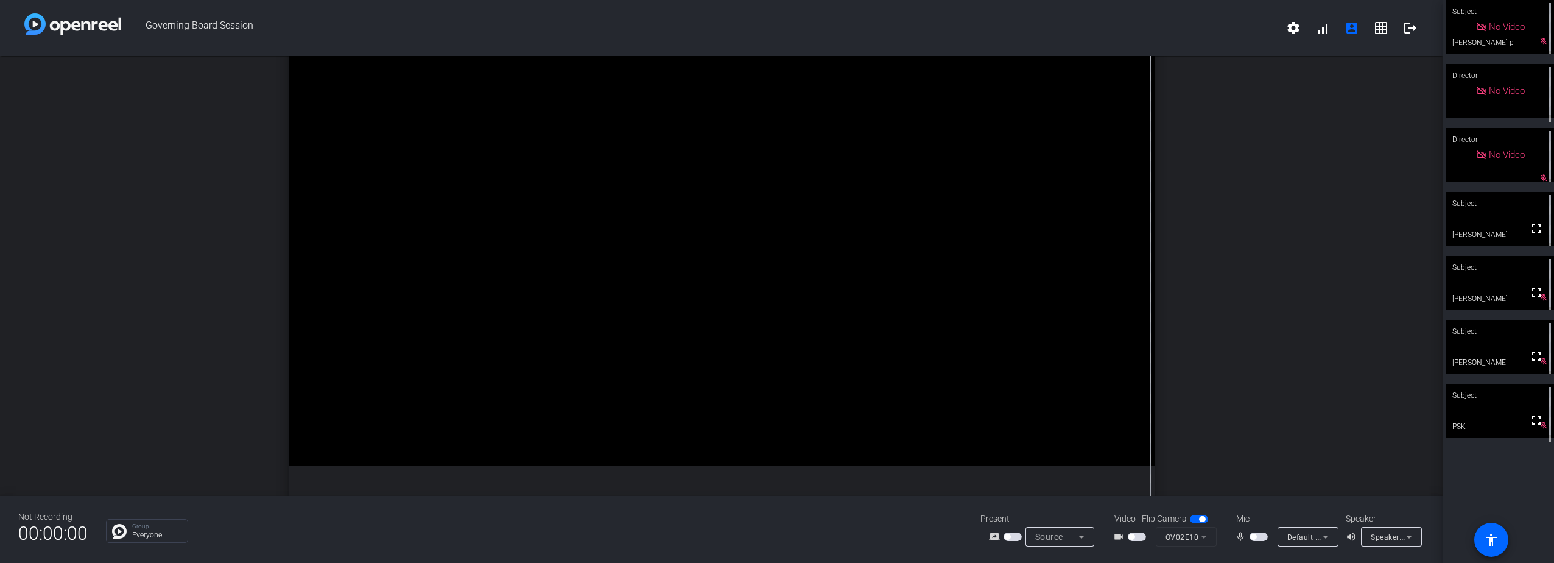
click at [1261, 533] on span "button" at bounding box center [1258, 536] width 18 height 9
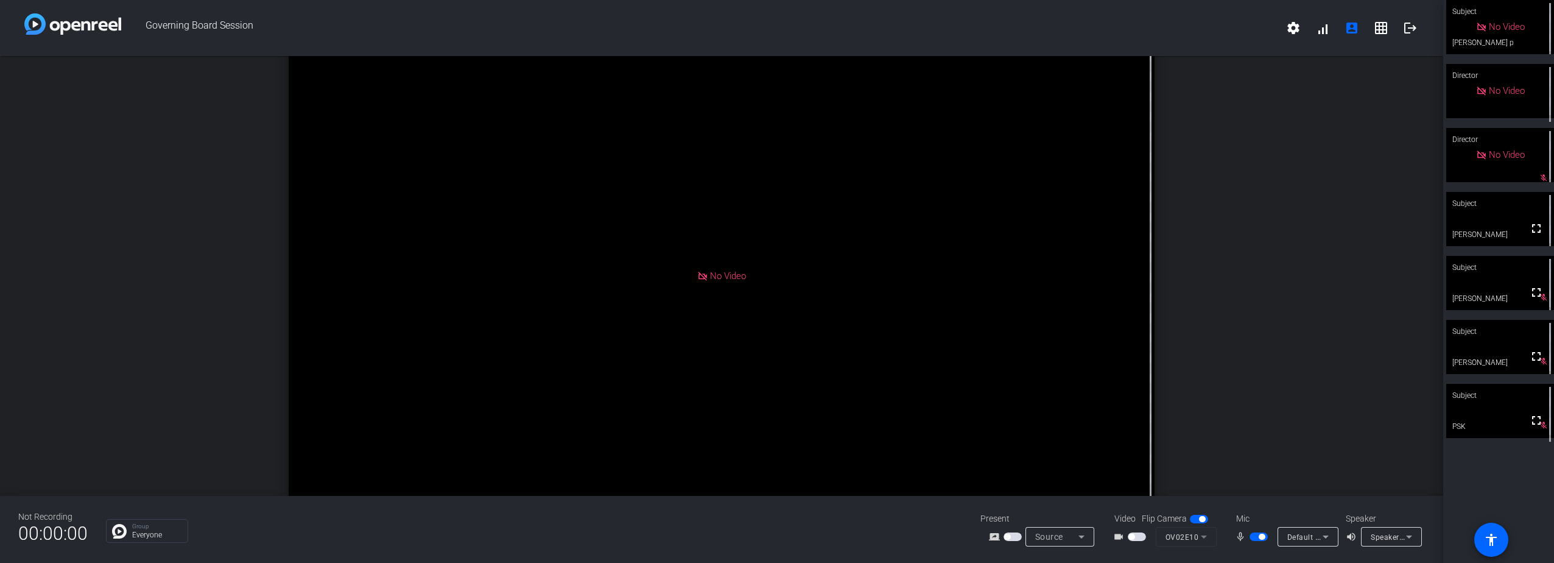
click at [1254, 535] on span "button" at bounding box center [1258, 536] width 18 height 9
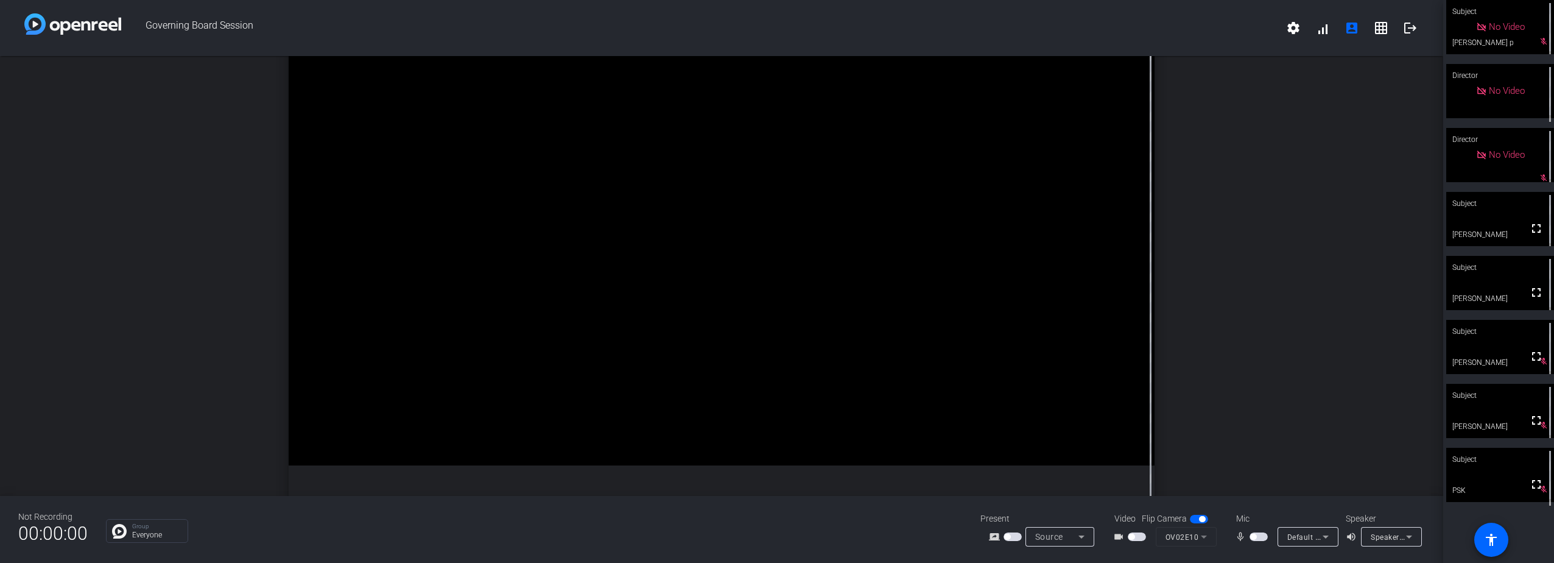
click at [1261, 535] on span "button" at bounding box center [1258, 536] width 18 height 9
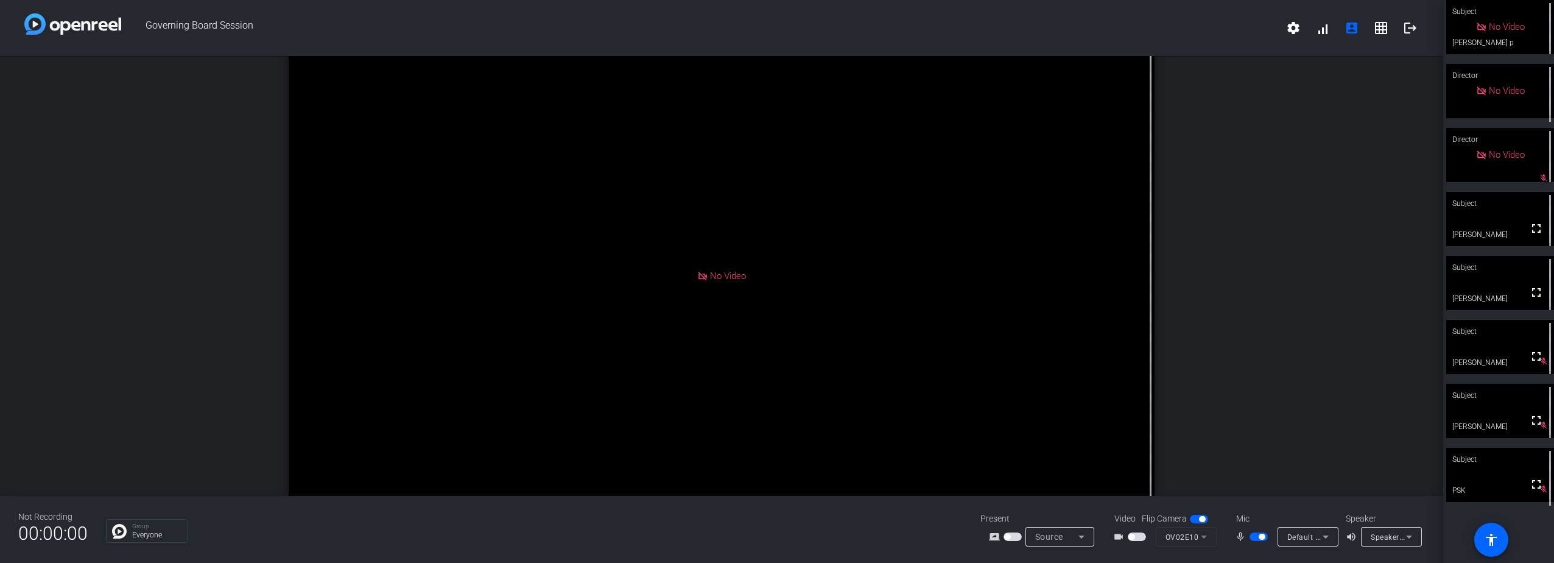
click at [1254, 533] on span "button" at bounding box center [1258, 536] width 18 height 9
click at [1260, 534] on span "button" at bounding box center [1258, 536] width 18 height 9
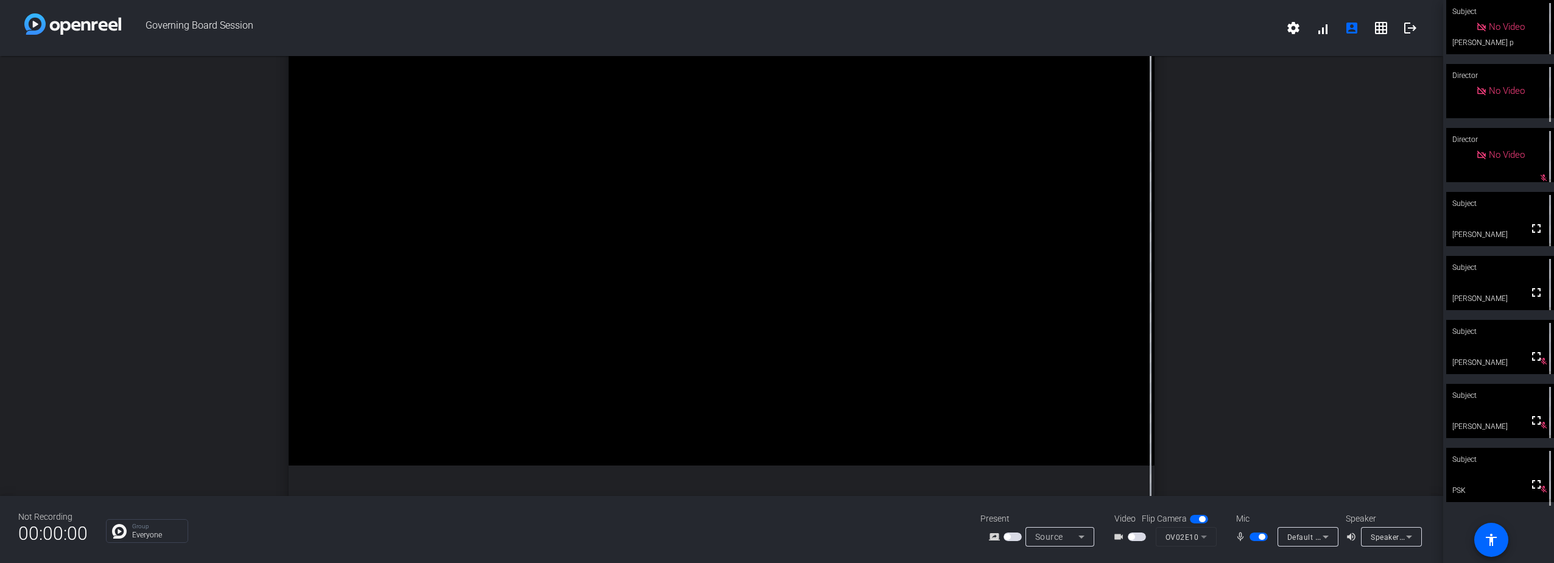
click at [1254, 533] on span "button" at bounding box center [1258, 536] width 18 height 9
click at [1261, 536] on span "button" at bounding box center [1258, 536] width 18 height 9
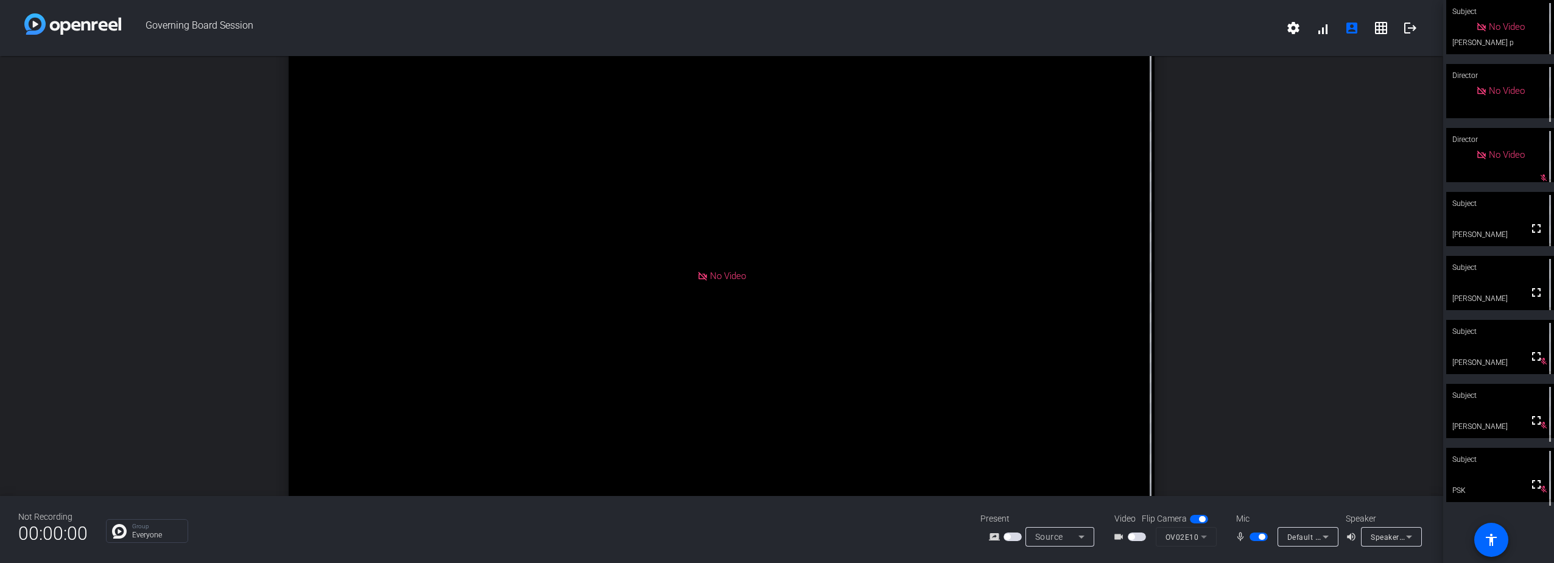
click at [1254, 536] on span "button" at bounding box center [1258, 536] width 18 height 9
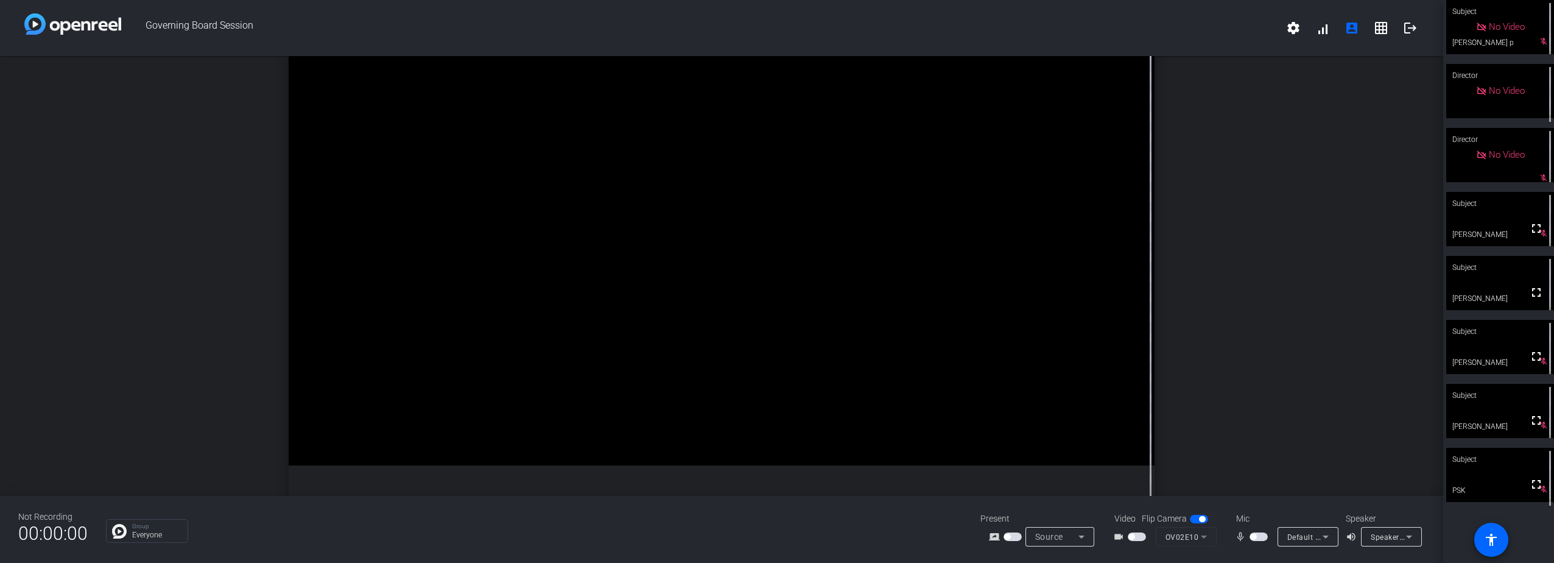
click at [1261, 534] on span "button" at bounding box center [1258, 536] width 18 height 9
click at [1254, 533] on span "button" at bounding box center [1258, 536] width 18 height 9
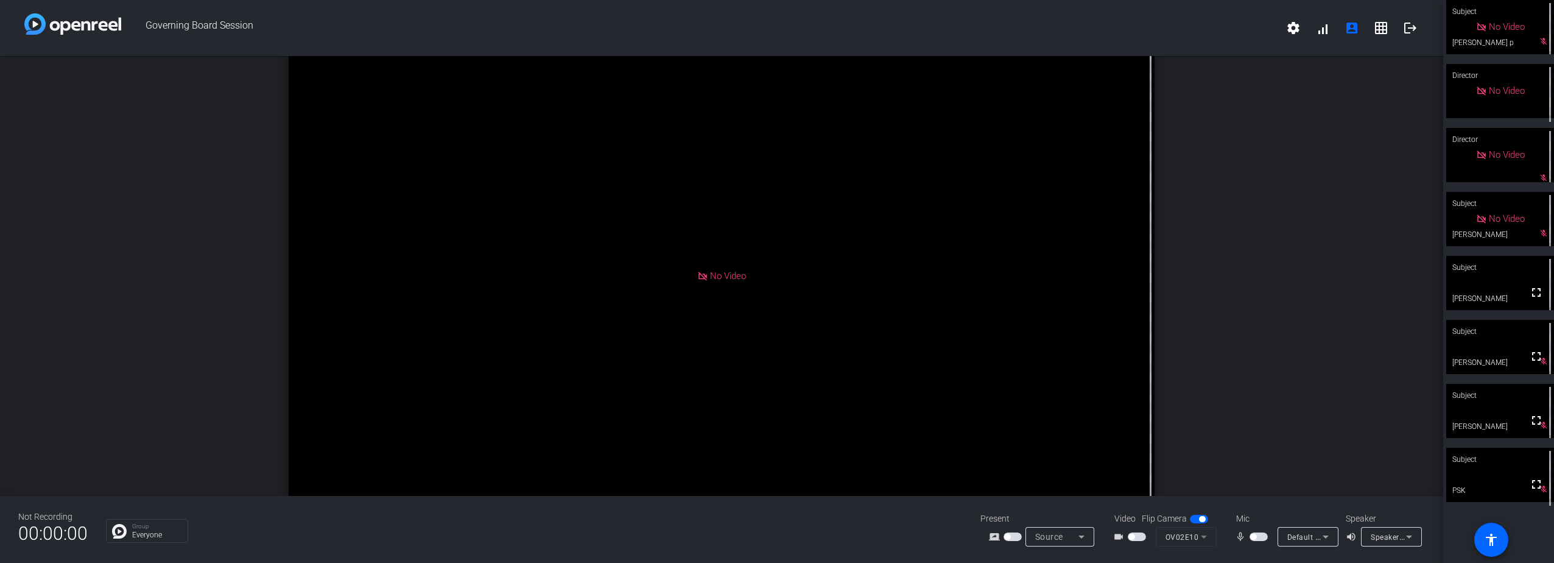
click at [1263, 535] on span "button" at bounding box center [1258, 536] width 18 height 9
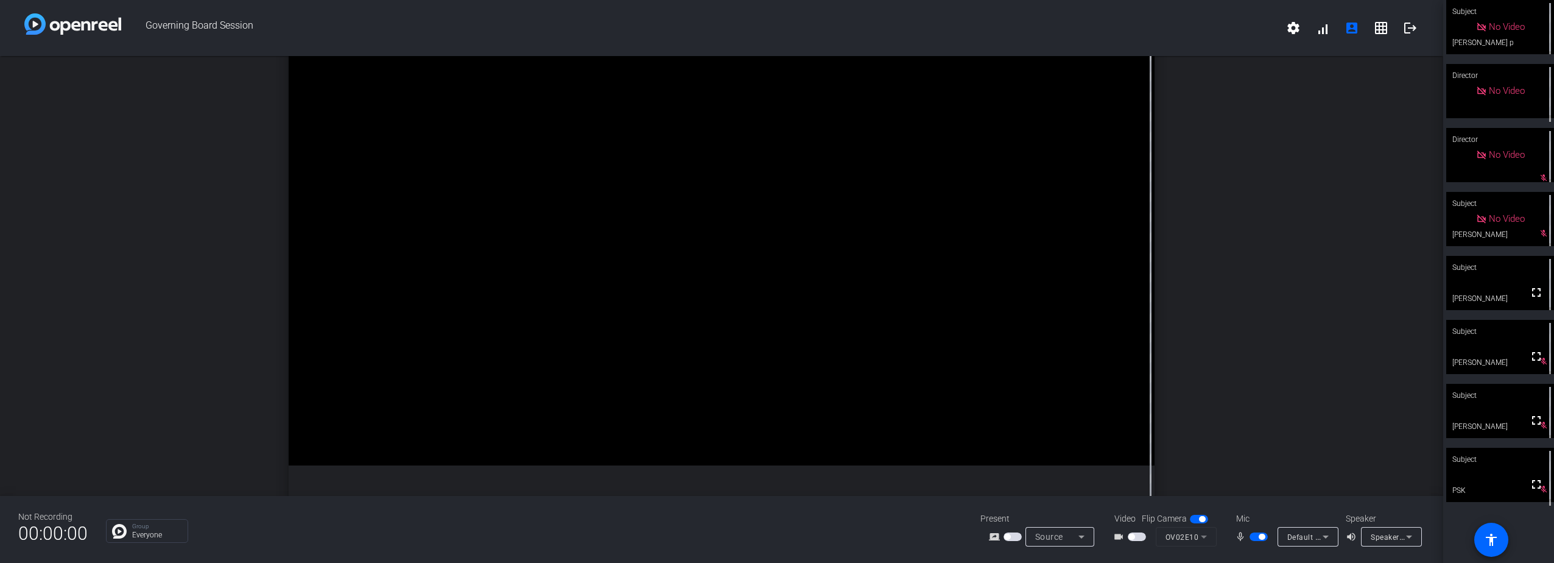
click at [1254, 533] on span "button" at bounding box center [1258, 536] width 18 height 9
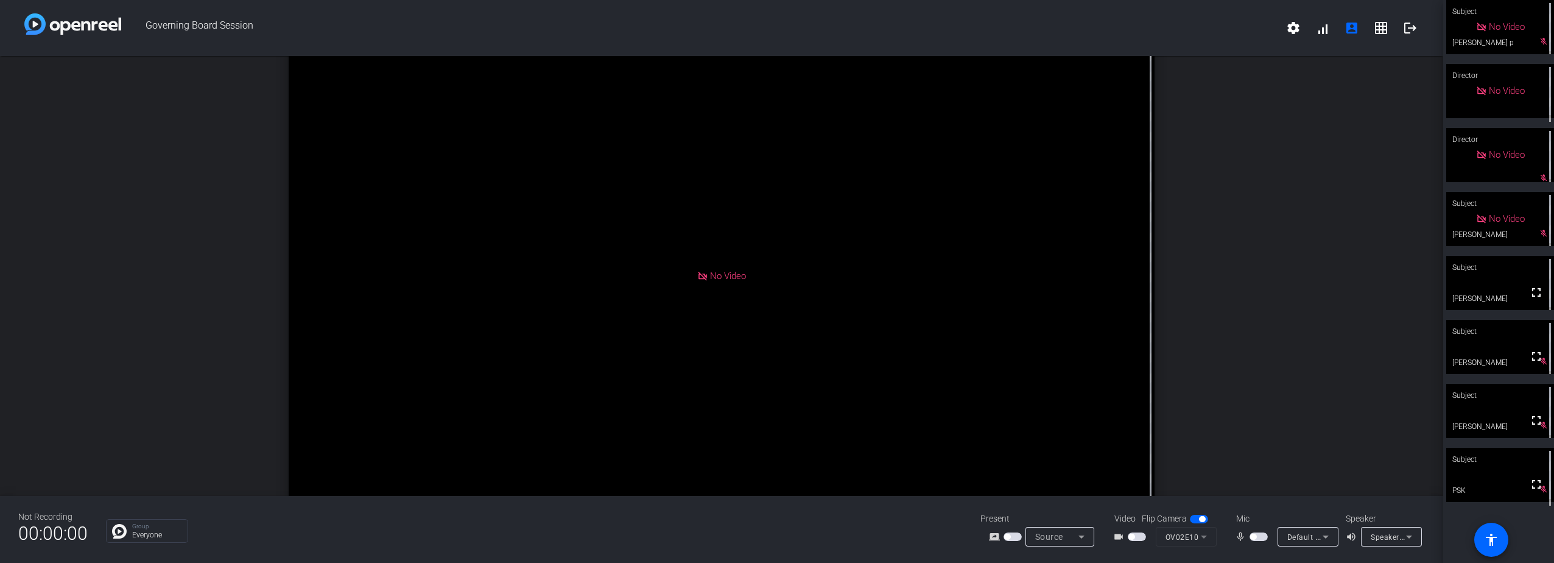
click at [1262, 534] on span "button" at bounding box center [1258, 536] width 18 height 9
click at [1253, 533] on span "button" at bounding box center [1258, 536] width 18 height 9
click at [1262, 533] on span "button" at bounding box center [1258, 536] width 18 height 9
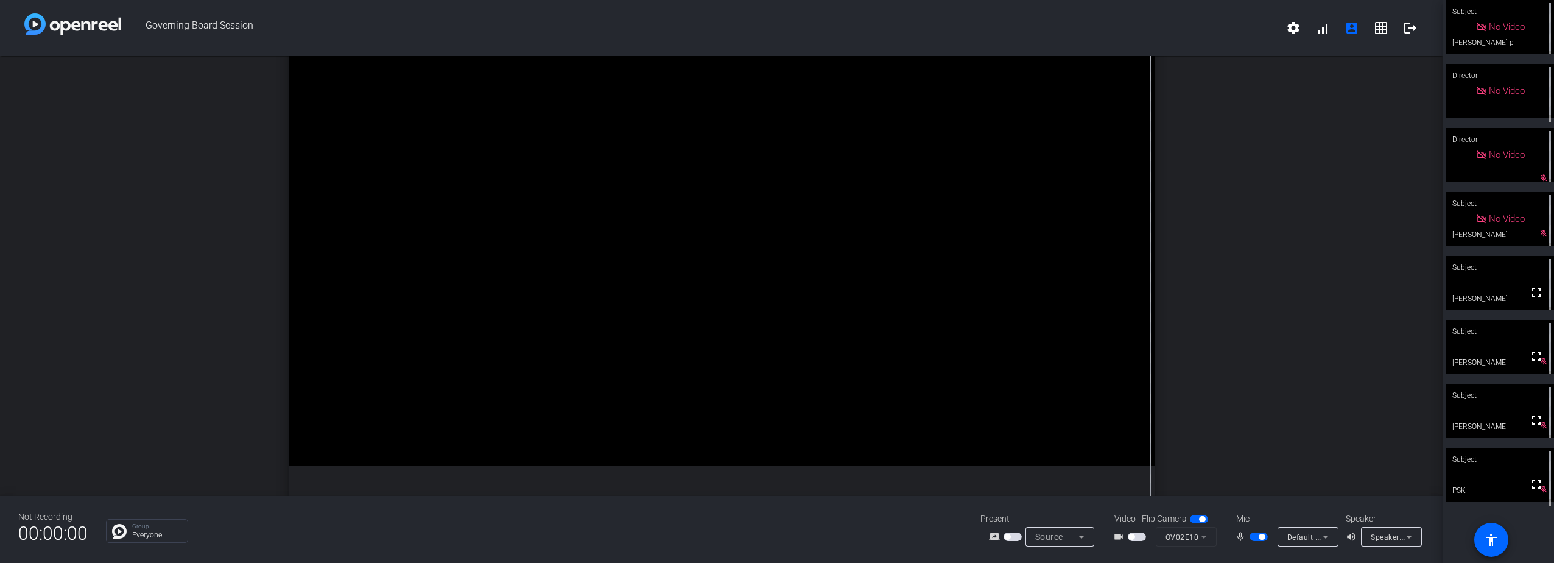
click at [1254, 533] on span "button" at bounding box center [1258, 536] width 18 height 9
click at [1260, 533] on span "button" at bounding box center [1258, 536] width 18 height 9
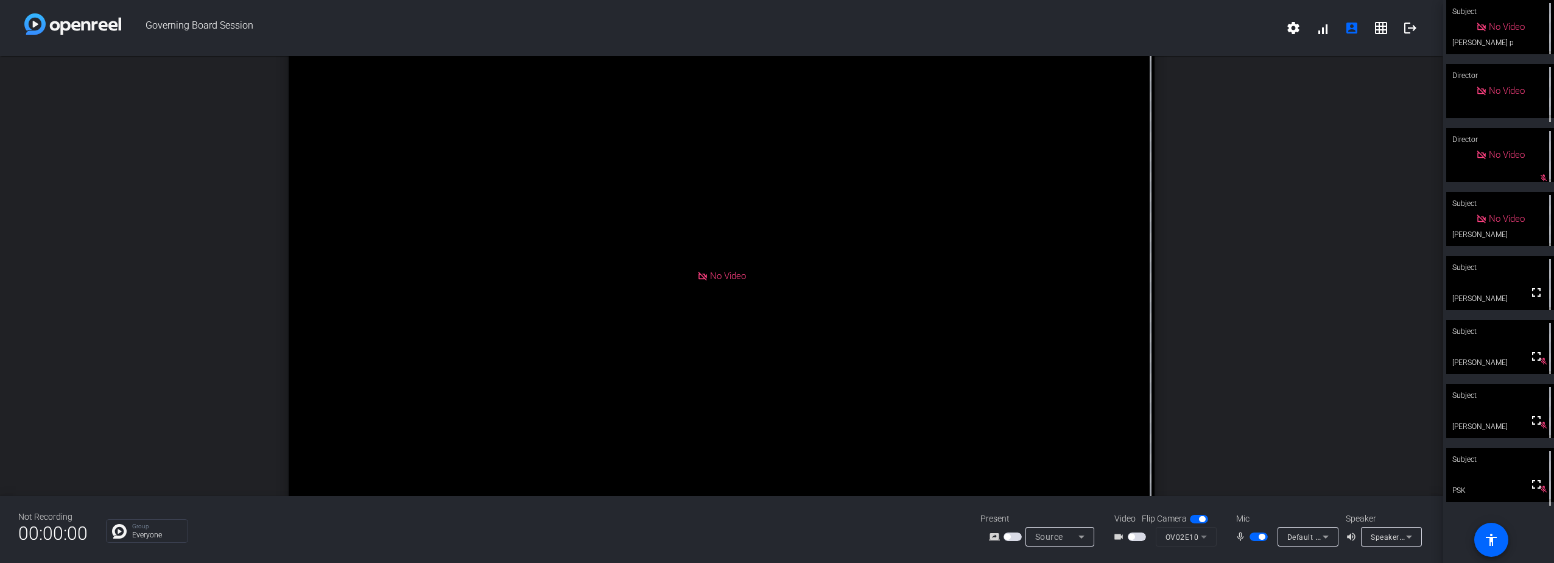
click at [1254, 533] on span "button" at bounding box center [1258, 536] width 18 height 9
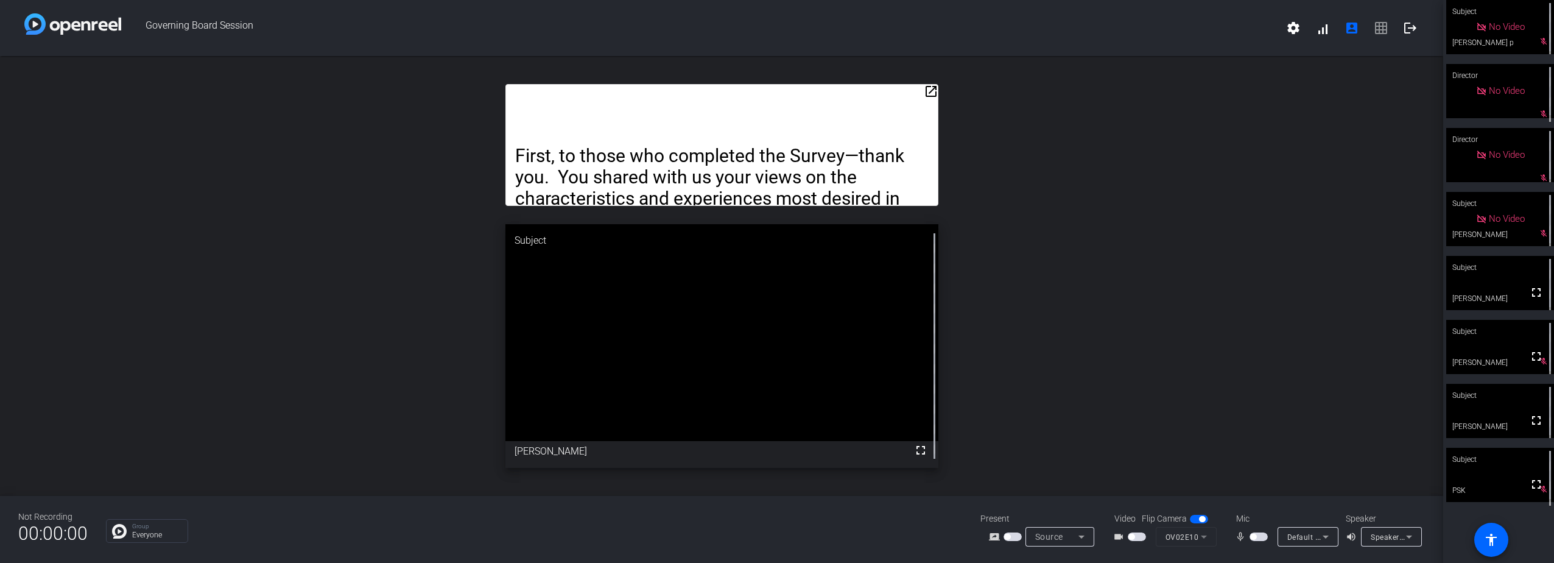
click at [1256, 532] on span "button" at bounding box center [1258, 536] width 18 height 9
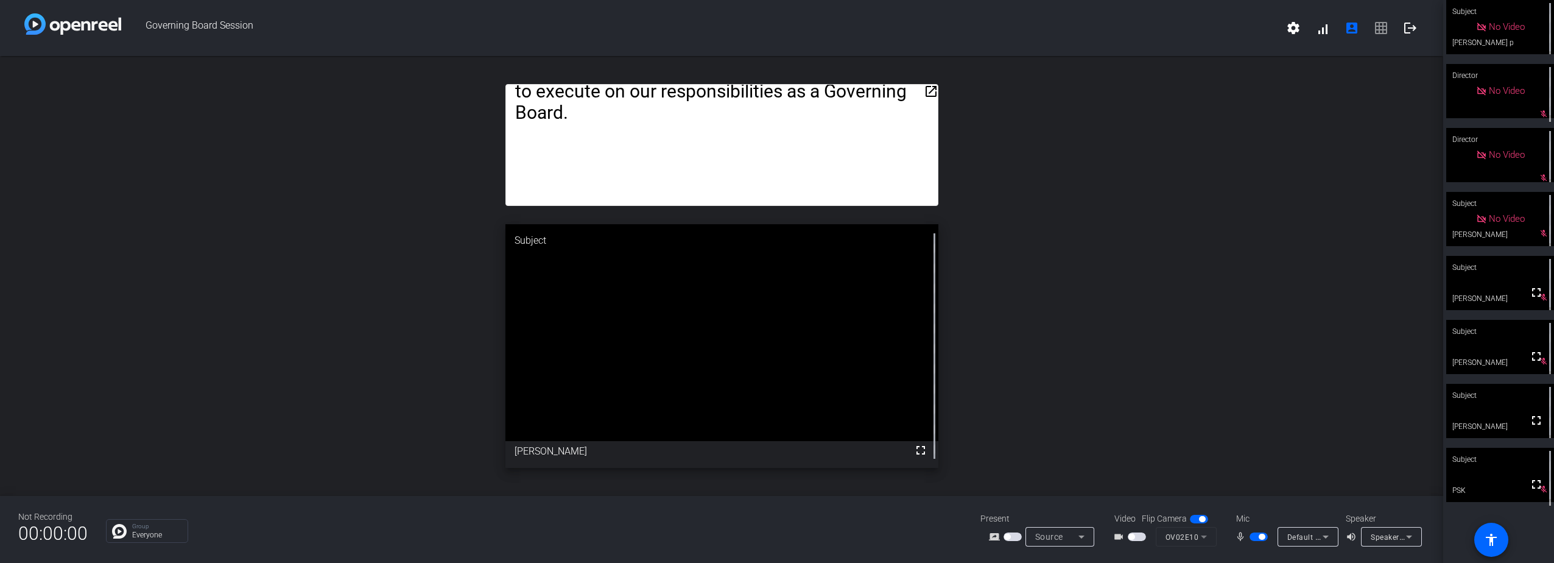
click at [1256, 532] on span "button" at bounding box center [1258, 536] width 18 height 9
click at [1254, 536] on span "button" at bounding box center [1258, 536] width 18 height 9
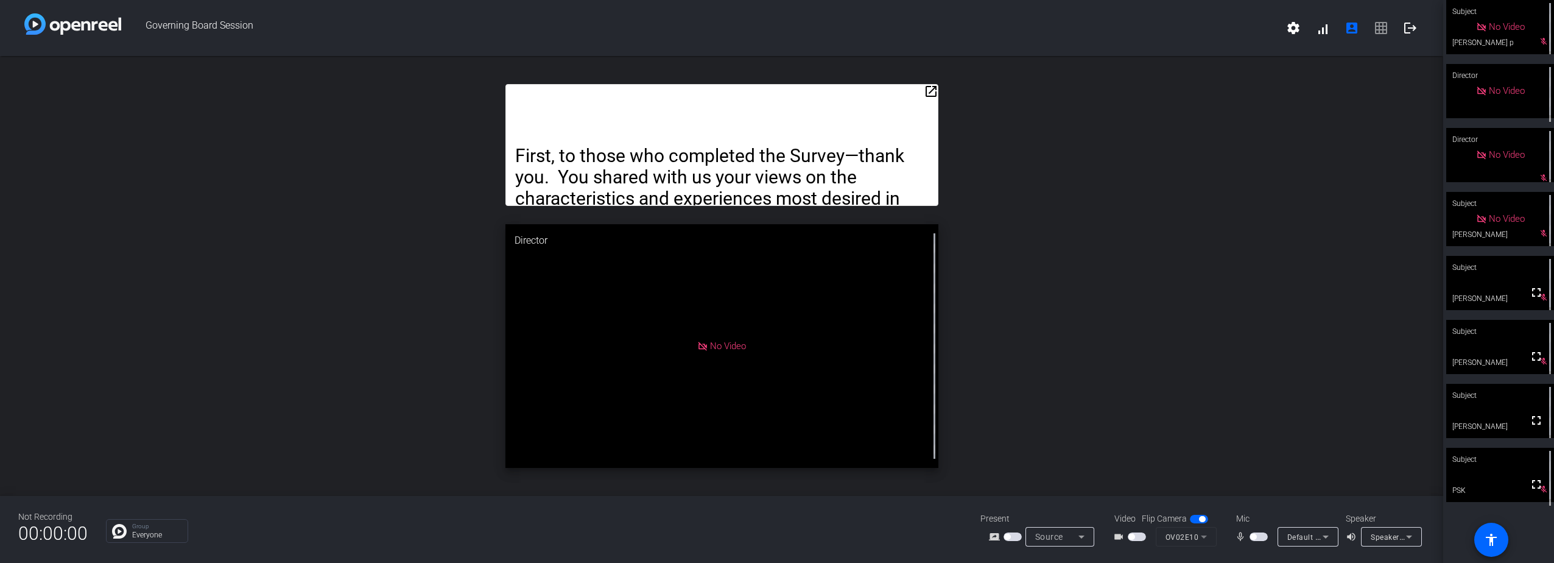
click at [1254, 535] on span "button" at bounding box center [1253, 536] width 6 height 6
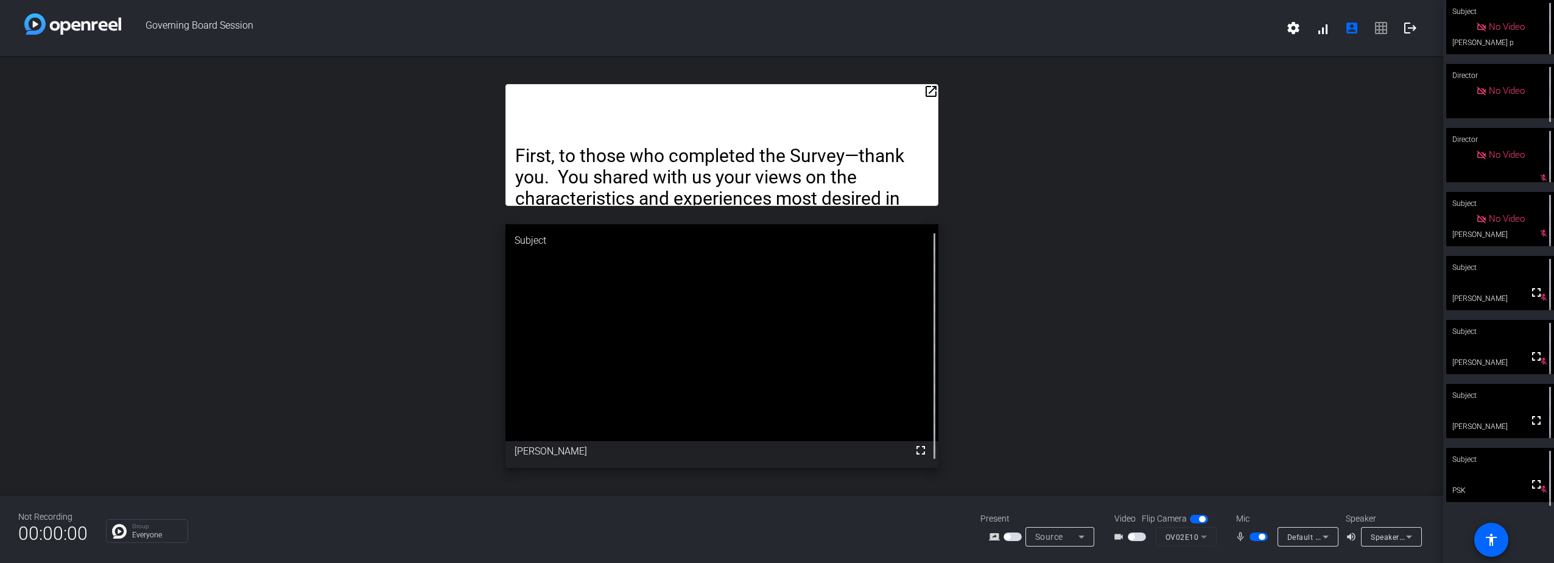
click at [1253, 535] on span "button" at bounding box center [1258, 536] width 18 height 9
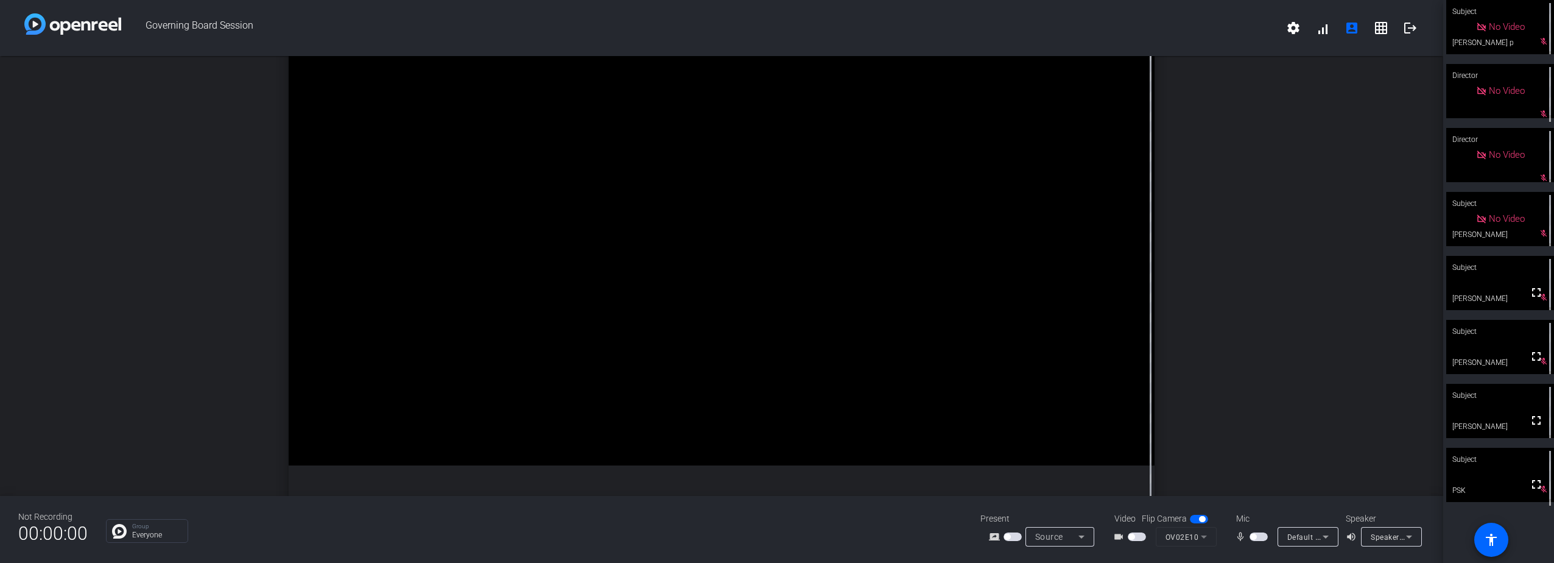
click at [1262, 536] on span "button" at bounding box center [1258, 536] width 18 height 9
click at [1255, 536] on span "button" at bounding box center [1258, 536] width 18 height 9
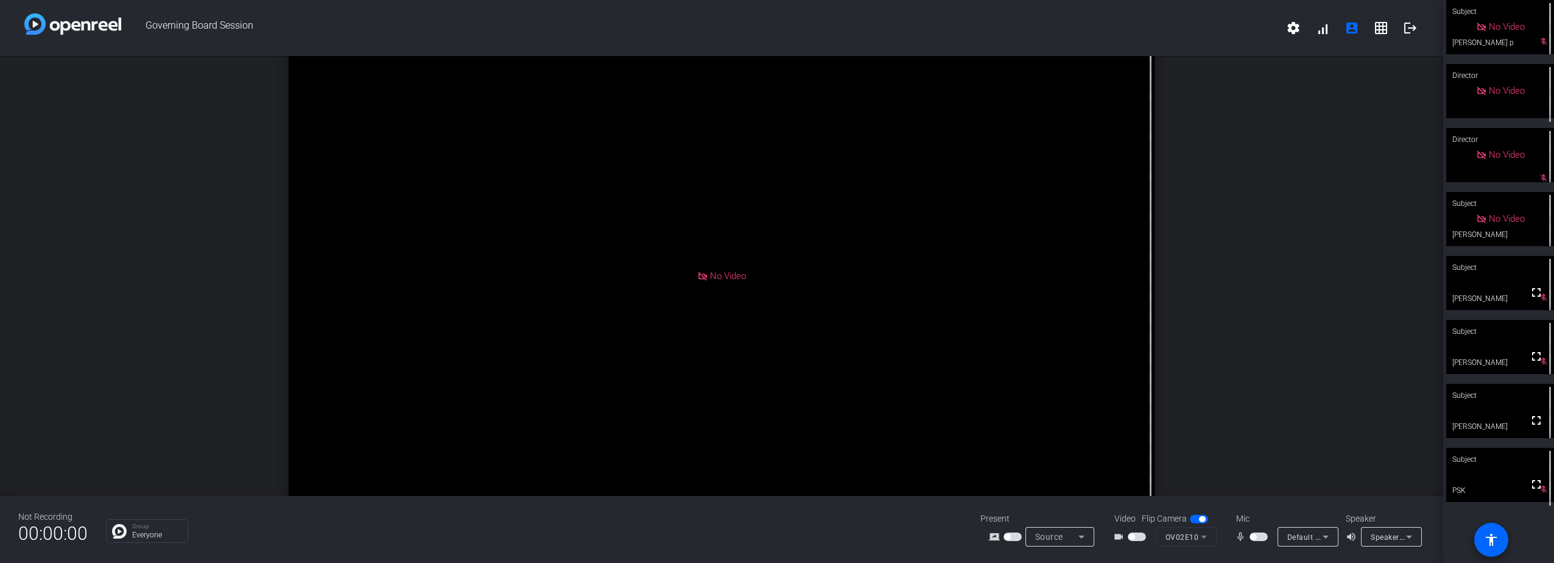
click at [1260, 535] on span "button" at bounding box center [1258, 536] width 18 height 9
click at [1252, 534] on span "button" at bounding box center [1258, 536] width 18 height 9
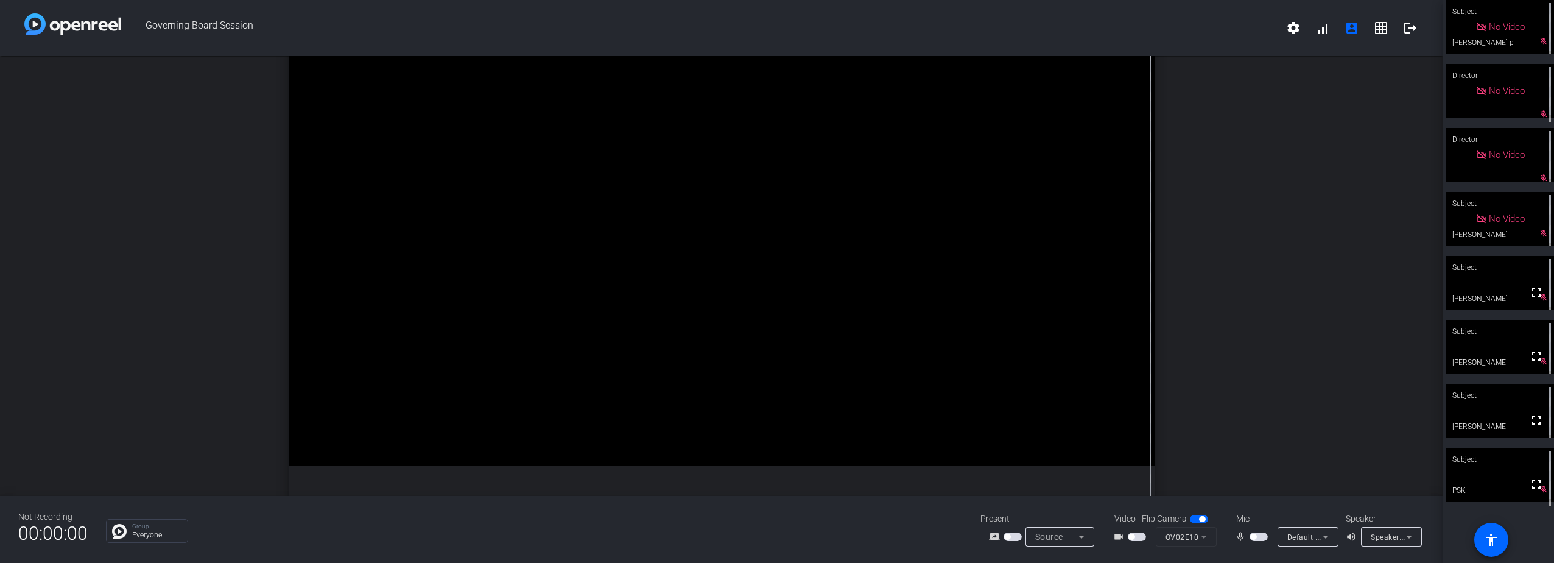
click at [1262, 533] on span "button" at bounding box center [1258, 536] width 18 height 9
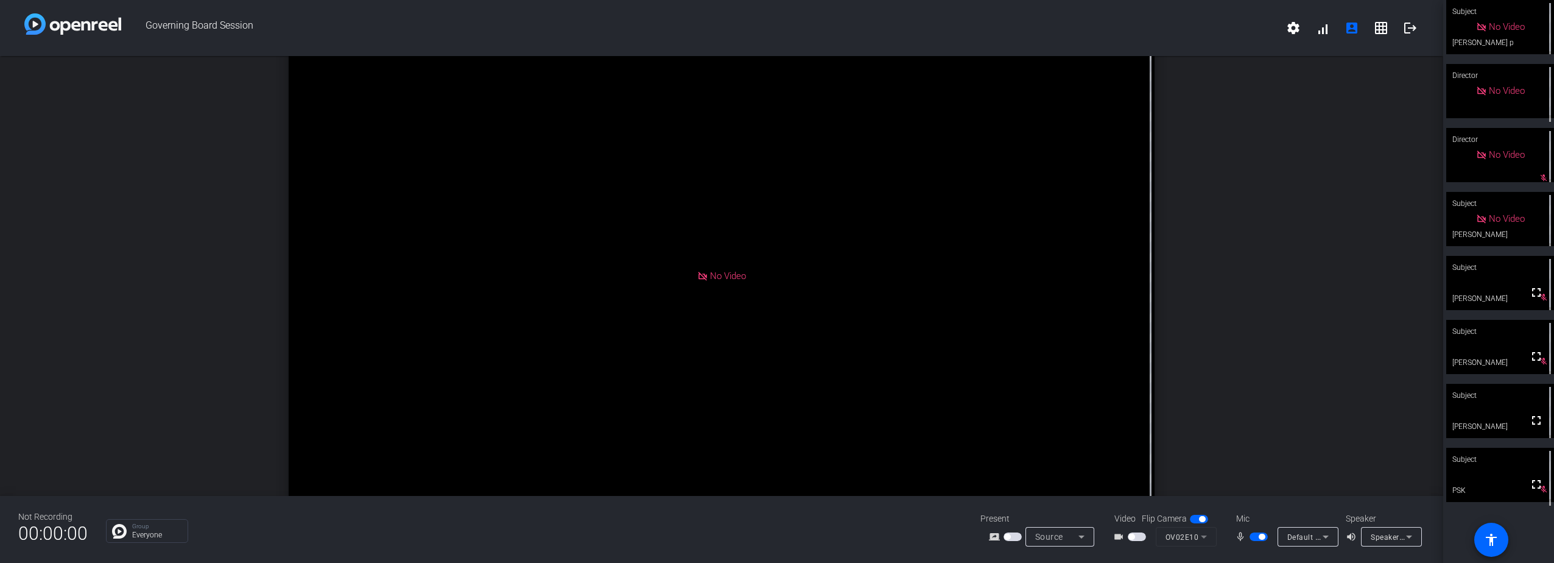
click at [1252, 533] on span "button" at bounding box center [1258, 536] width 18 height 9
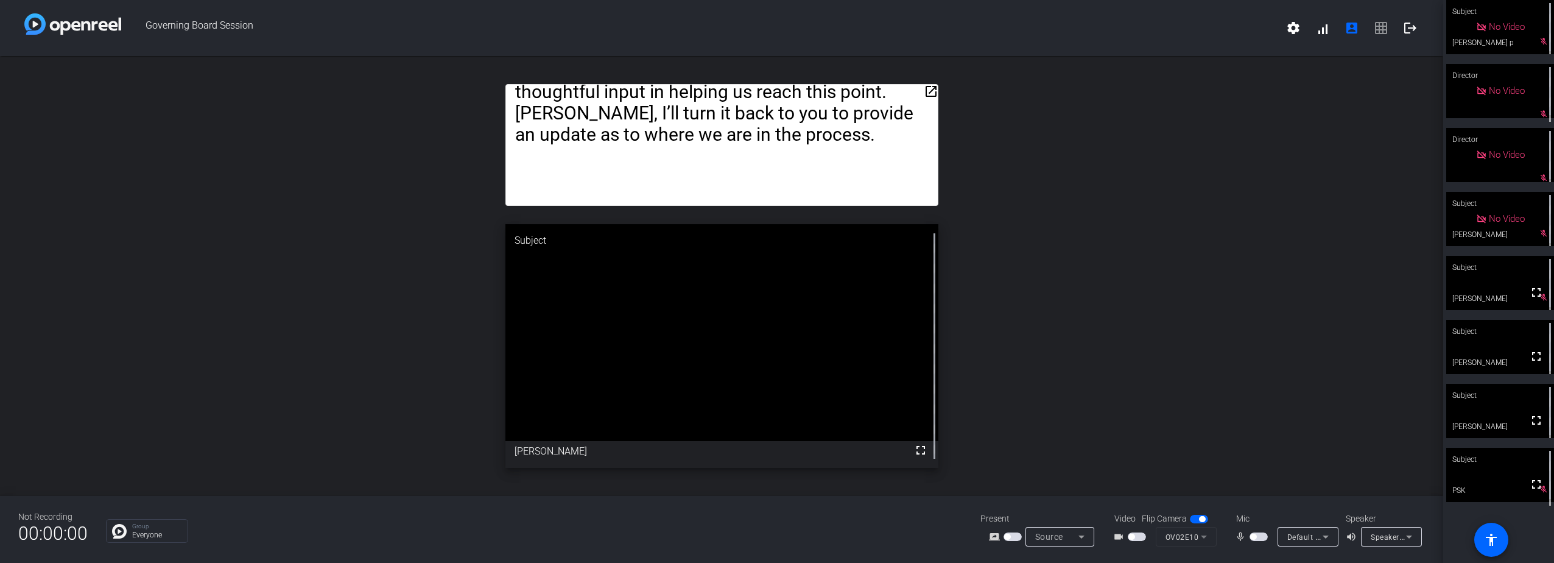
click at [1264, 535] on span "button" at bounding box center [1258, 536] width 18 height 9
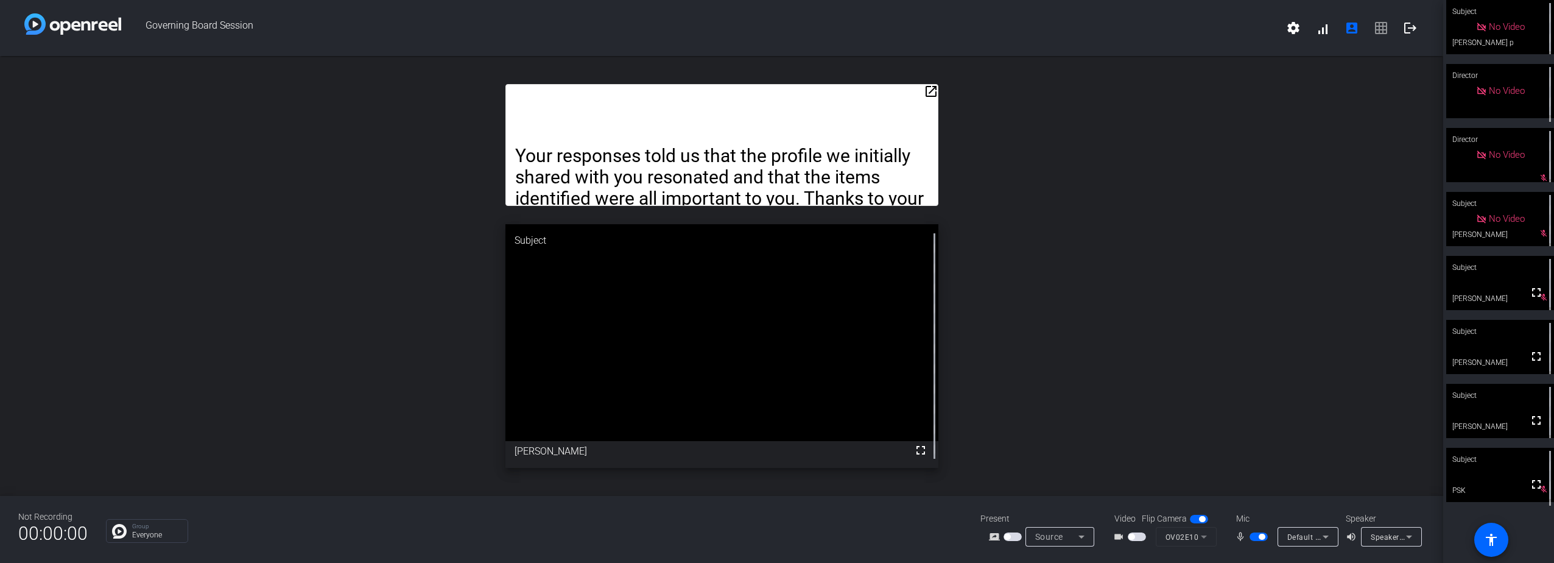
click at [1256, 535] on span "button" at bounding box center [1258, 536] width 18 height 9
click at [1256, 534] on span "button" at bounding box center [1253, 536] width 6 height 6
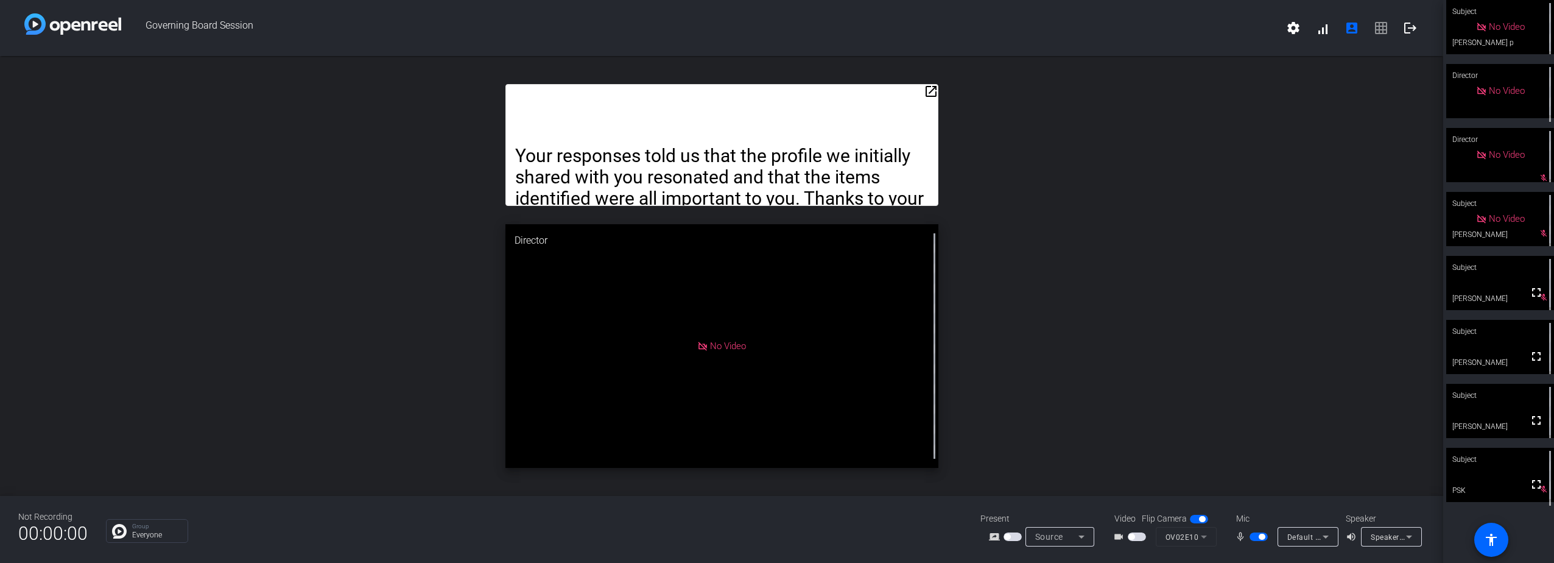
click at [1256, 534] on span "button" at bounding box center [1258, 536] width 18 height 9
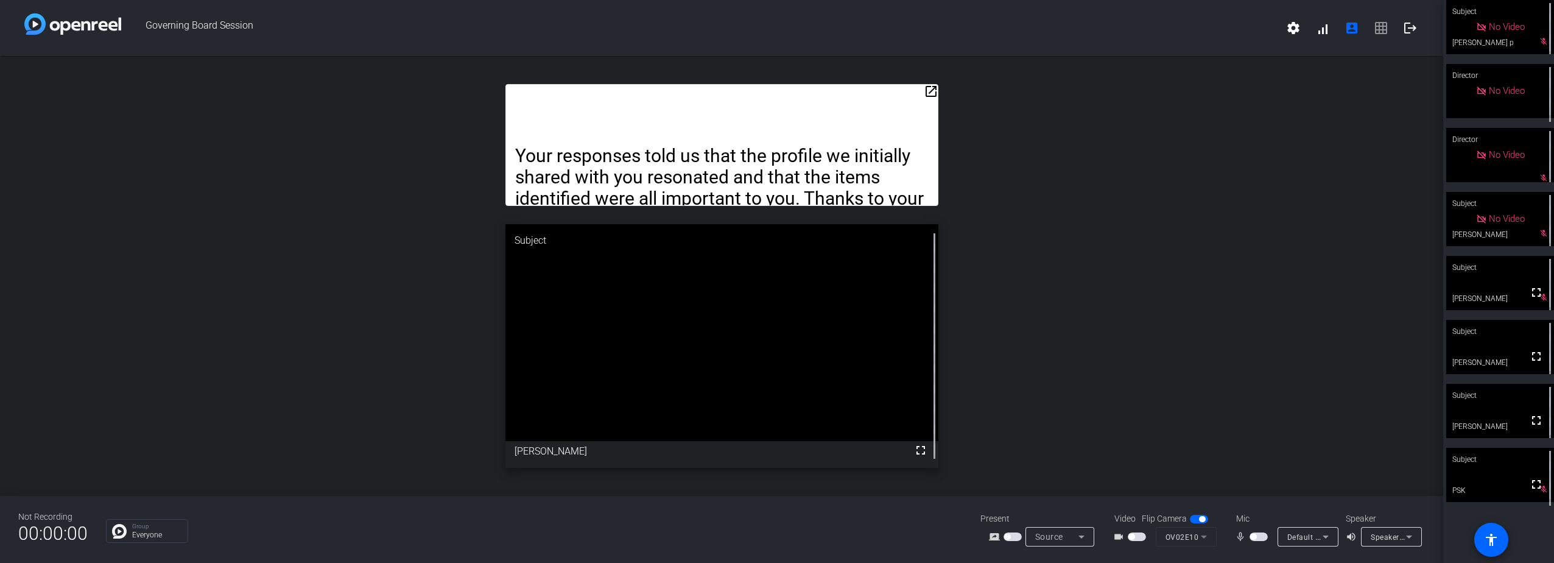
click at [1257, 533] on span "button" at bounding box center [1258, 536] width 18 height 9
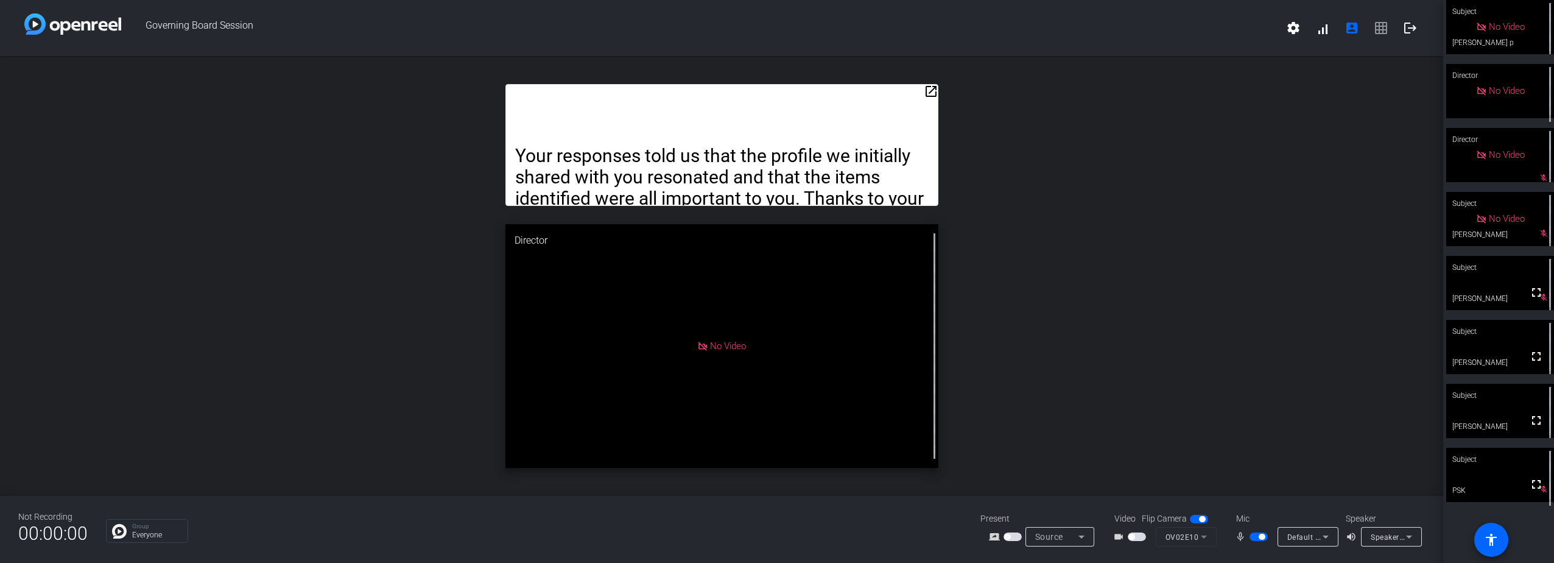
click at [1257, 533] on span "button" at bounding box center [1258, 536] width 18 height 9
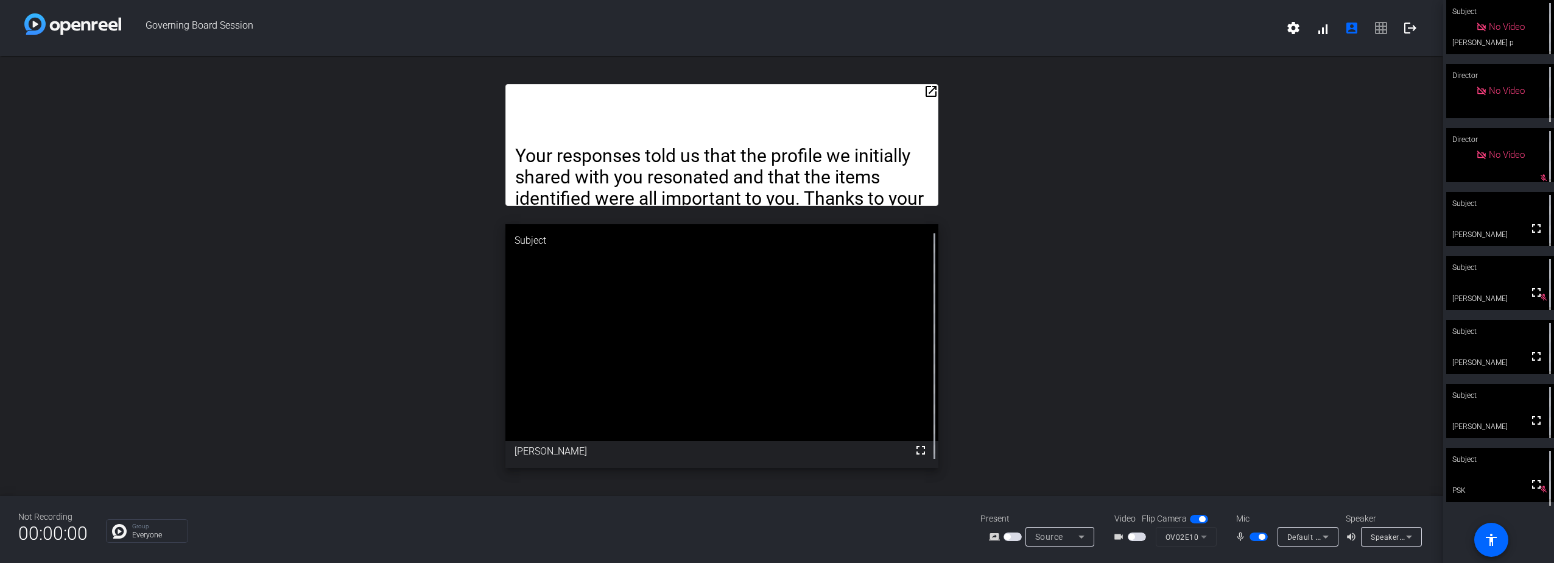
click at [1257, 533] on span "button" at bounding box center [1258, 536] width 18 height 9
click at [1253, 533] on span "button" at bounding box center [1258, 536] width 18 height 9
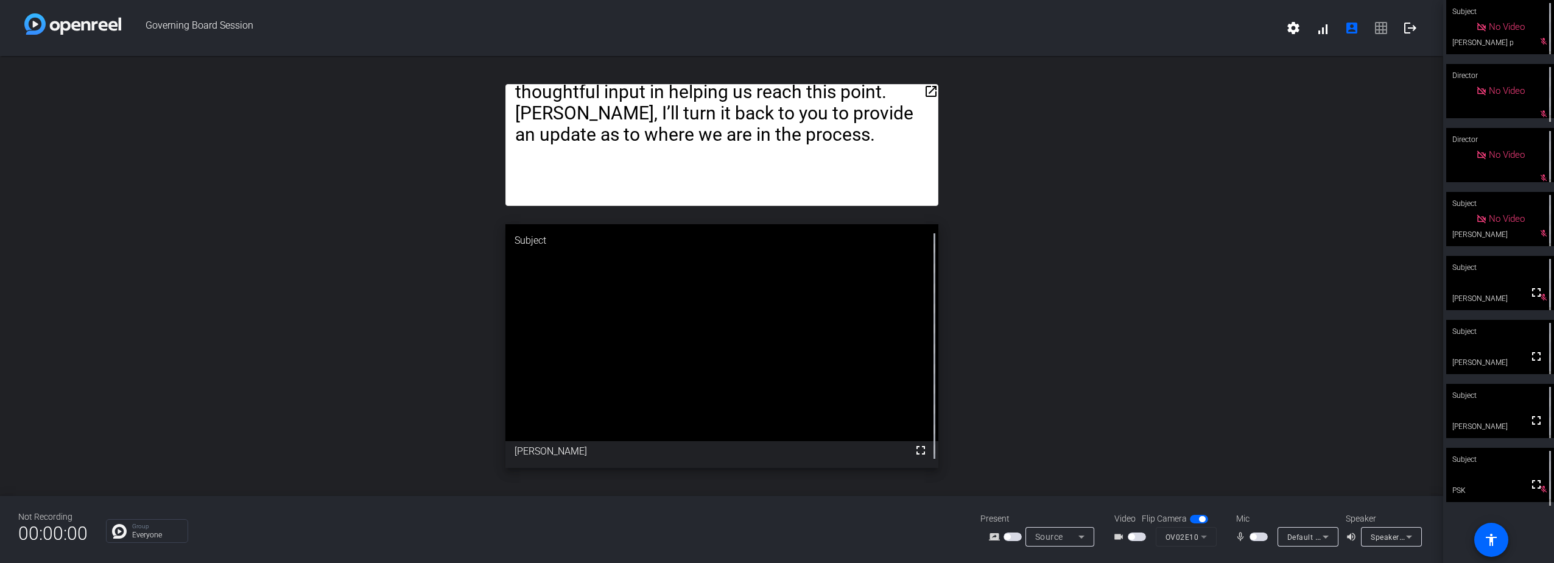
click at [1256, 535] on span "button" at bounding box center [1253, 536] width 6 height 6
click at [1256, 535] on span "button" at bounding box center [1258, 536] width 18 height 9
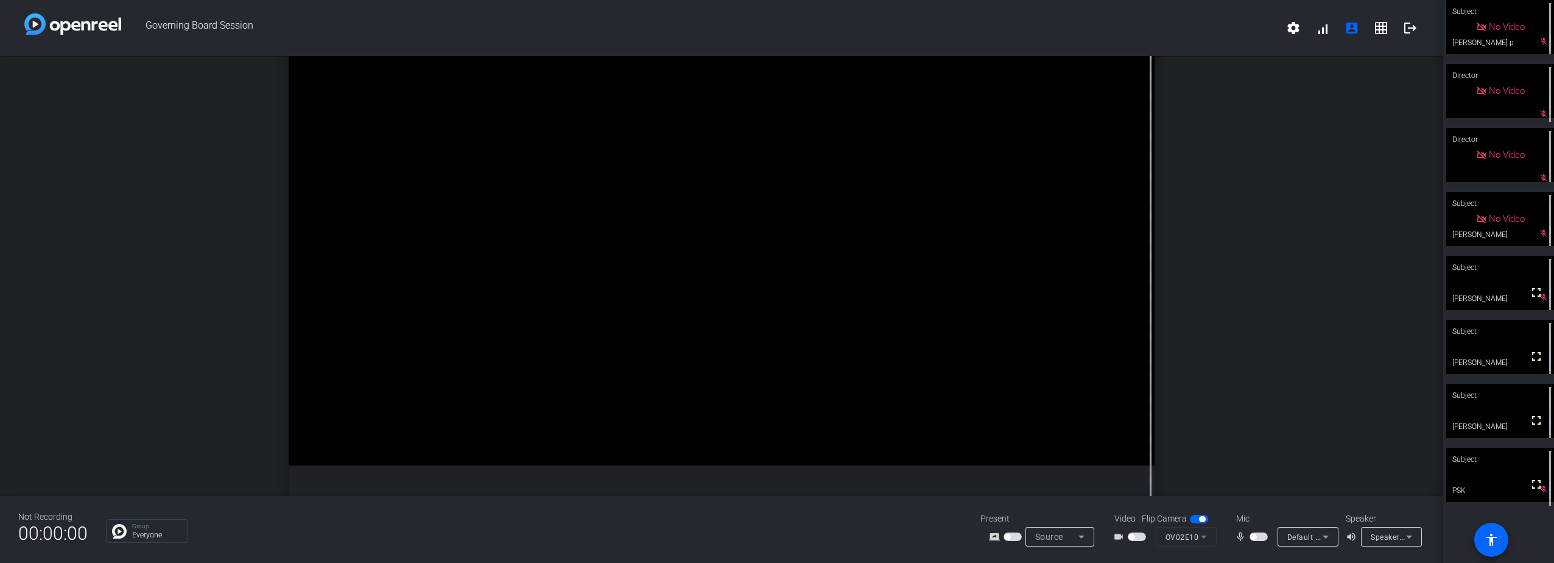
click at [1260, 534] on span "button" at bounding box center [1258, 536] width 18 height 9
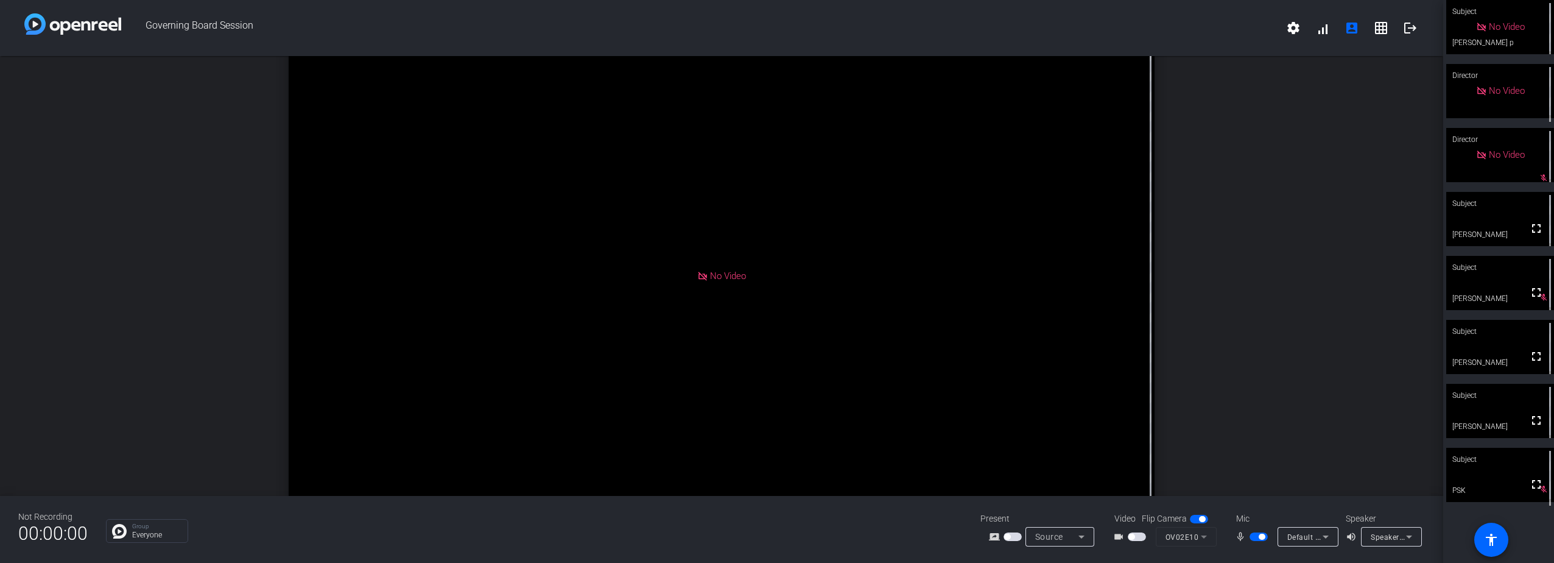
click at [1254, 535] on span "button" at bounding box center [1258, 536] width 18 height 9
click at [1261, 534] on span "button" at bounding box center [1258, 536] width 18 height 9
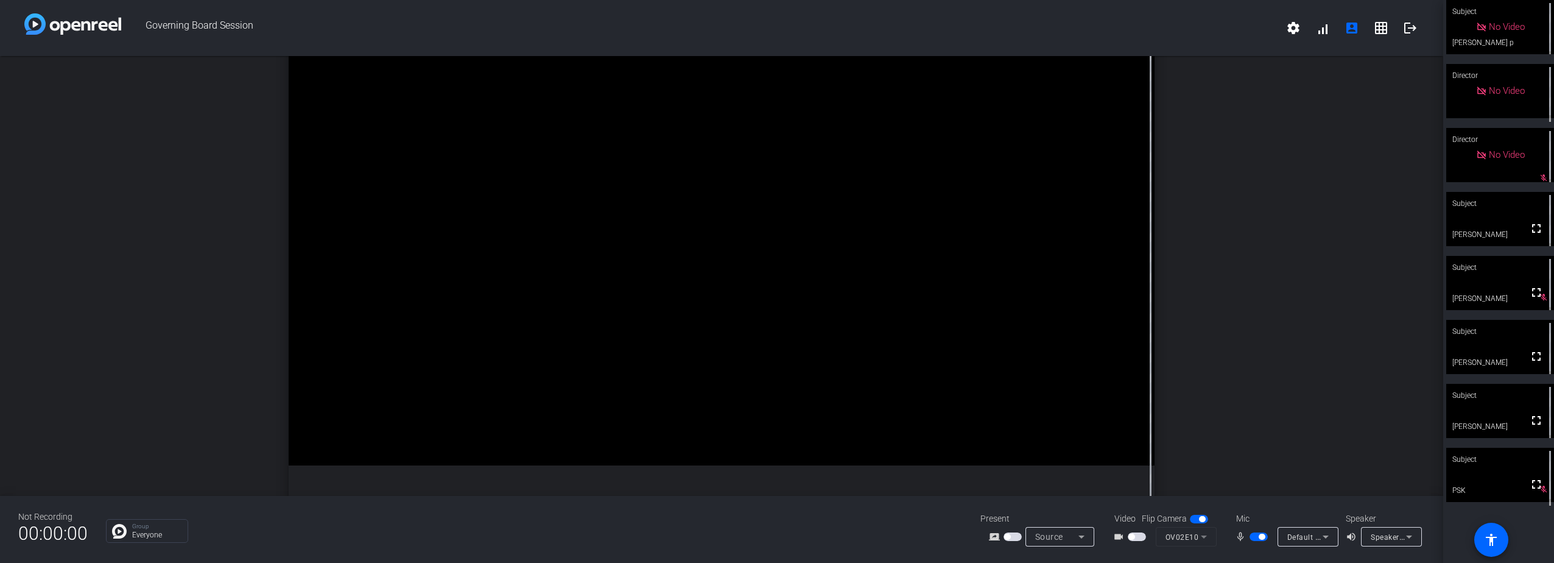
click at [1256, 535] on span "button" at bounding box center [1258, 536] width 18 height 9
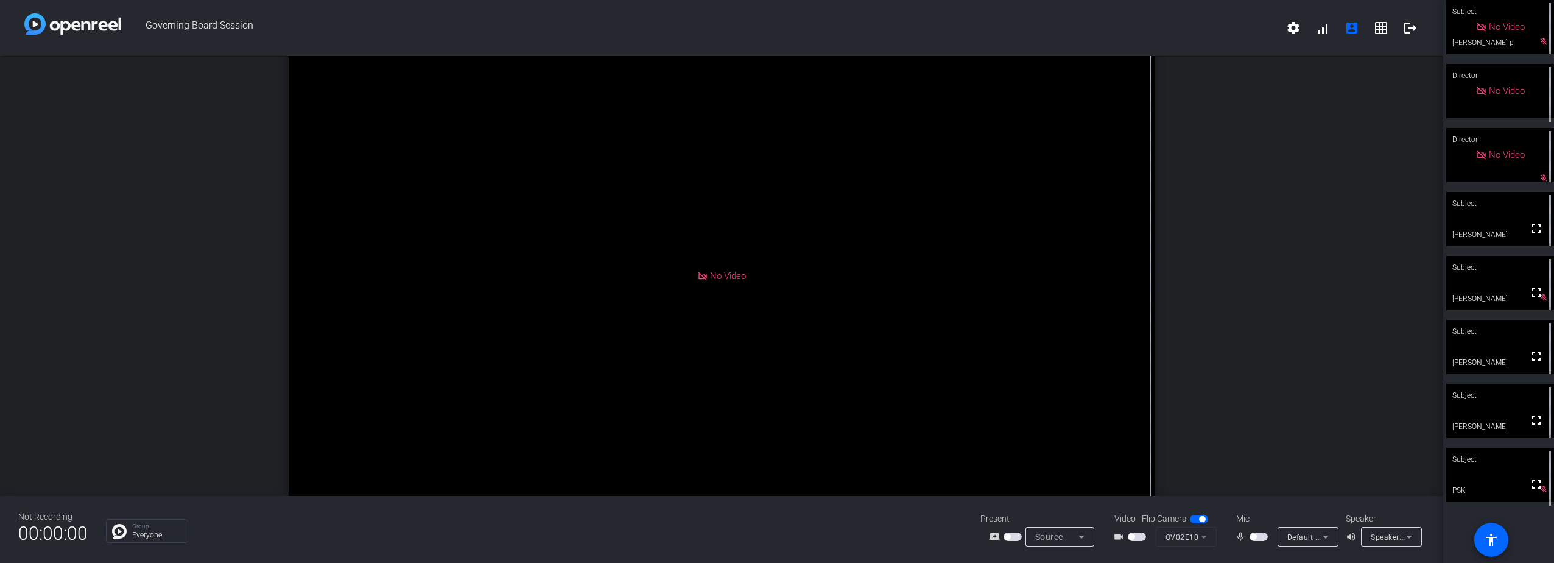
click at [1260, 534] on span "button" at bounding box center [1258, 536] width 18 height 9
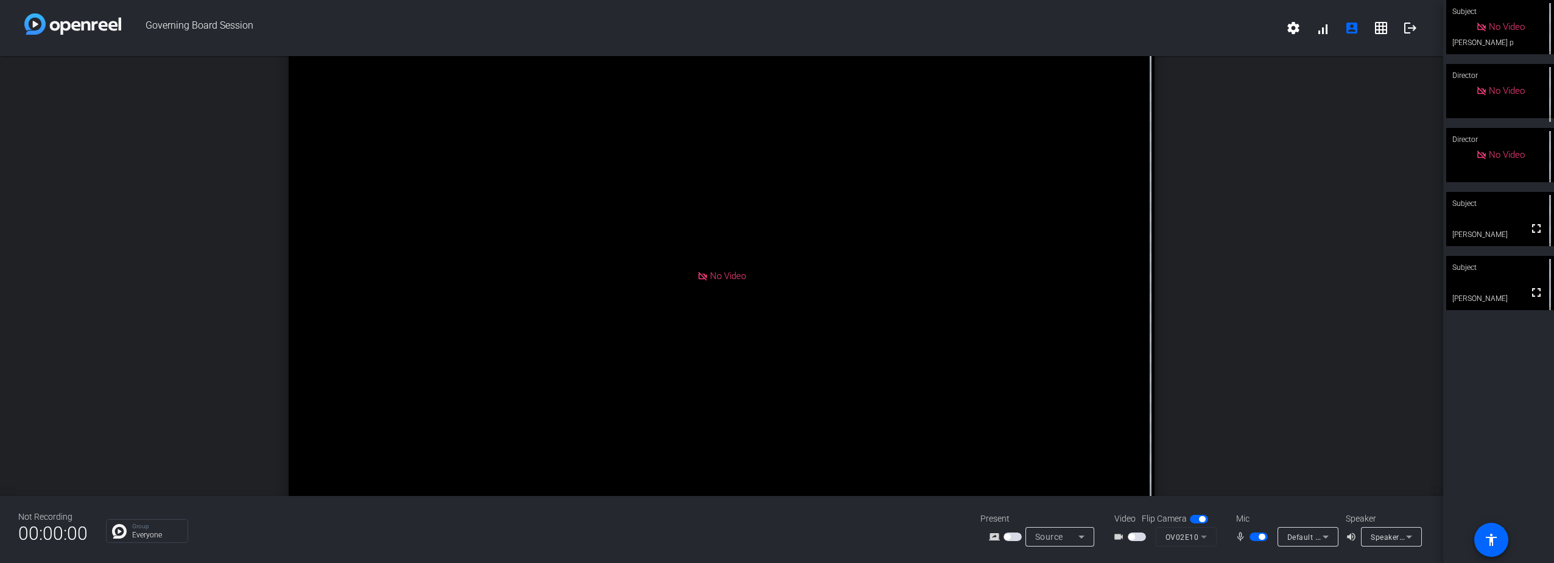
click at [1255, 534] on span "button" at bounding box center [1258, 536] width 18 height 9
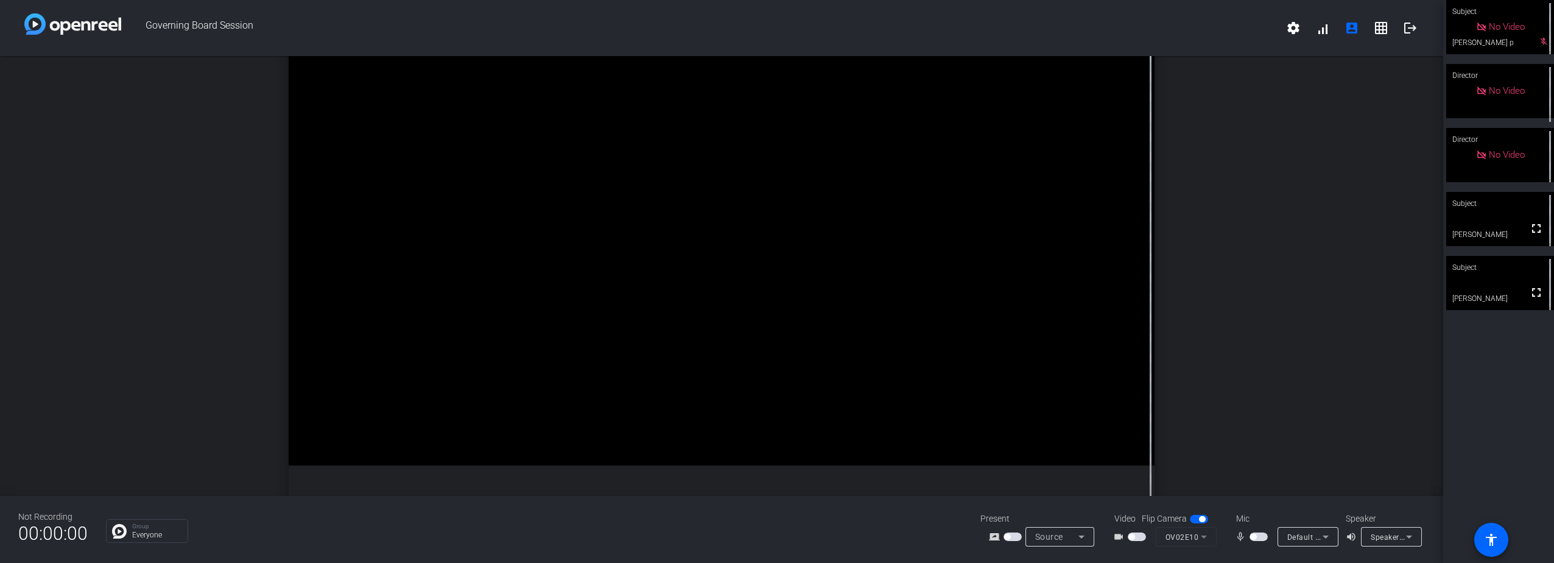
click at [1262, 535] on span "button" at bounding box center [1258, 536] width 18 height 9
click at [1254, 533] on span "button" at bounding box center [1258, 536] width 18 height 9
click at [1260, 536] on span "button" at bounding box center [1258, 536] width 18 height 9
click at [139, 531] on p "Everyone" at bounding box center [156, 534] width 49 height 7
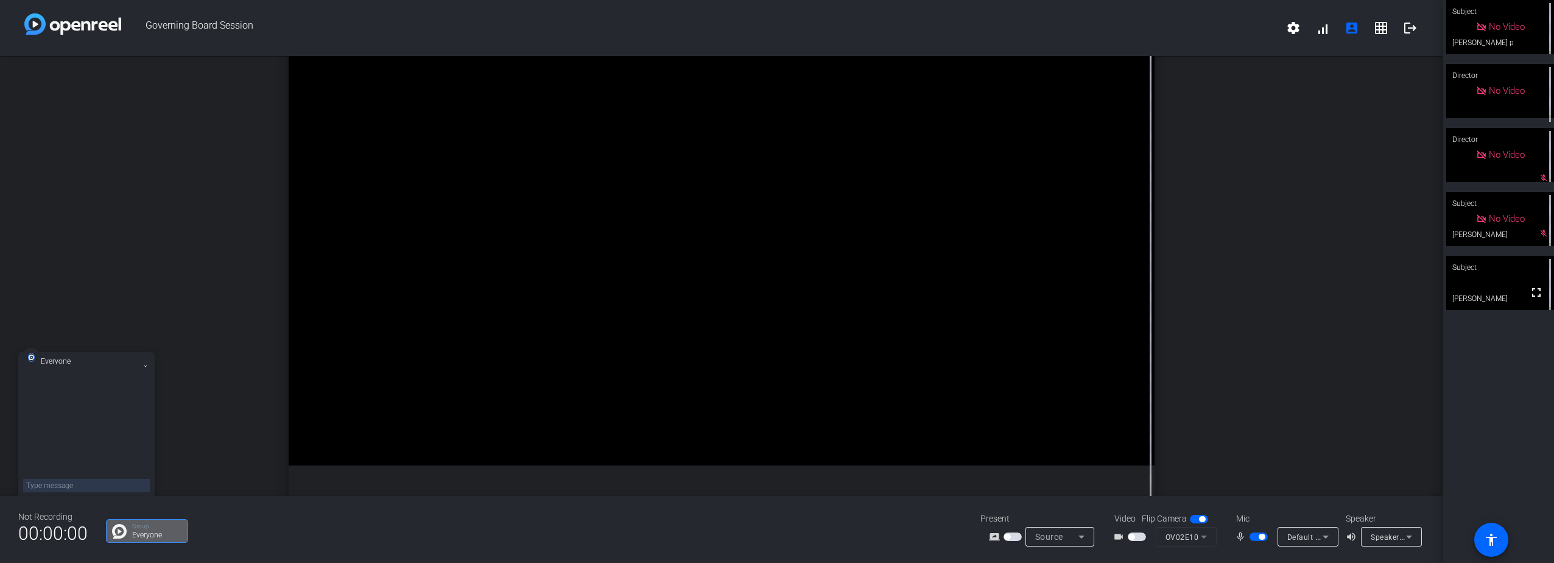
click at [77, 484] on textarea at bounding box center [86, 485] width 127 height 13
paste textarea "https://eyus-my.sharepoint.com/:f:/g/personal/daniel_palkowski_ey_com/EoFJ2sq7d…"
type textarea "https://eyus-my.sharepoint.com/:f:/g/personal/daniel_palkowski_ey_com/EoFJ2sq7d…"
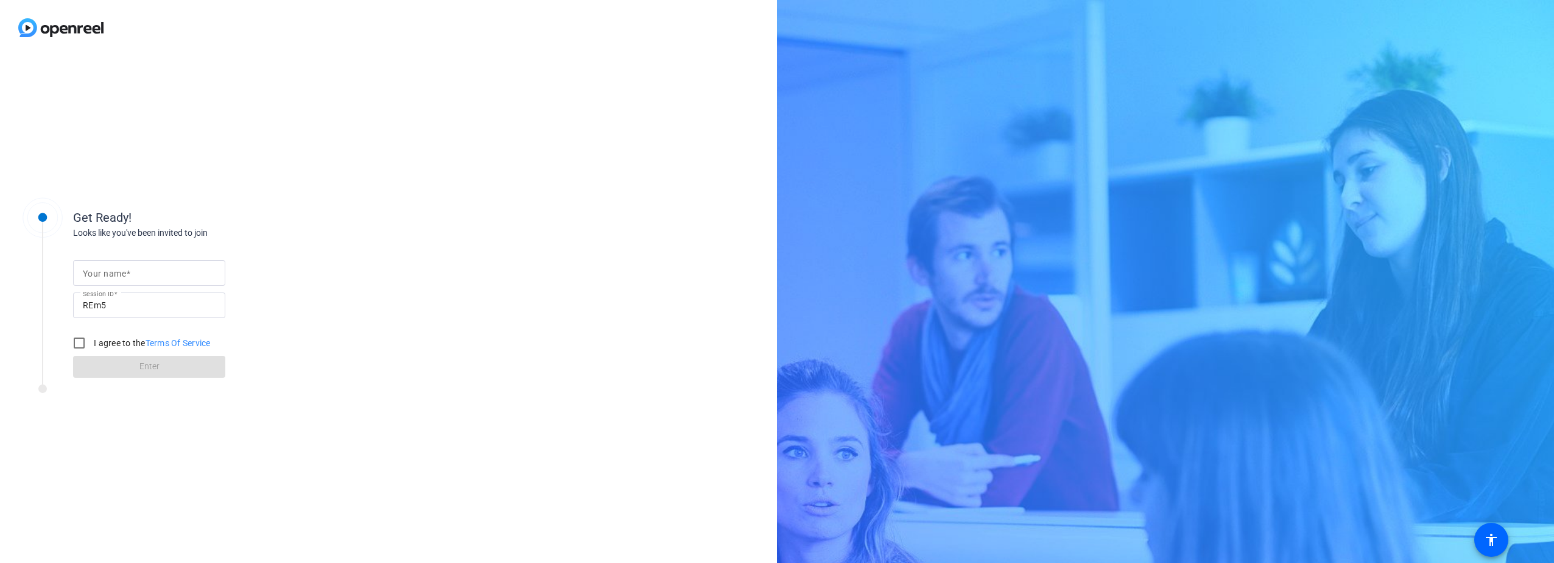
click at [94, 275] on mat-label "Your name" at bounding box center [104, 274] width 43 height 10
click at [94, 275] on input "Your name" at bounding box center [149, 272] width 133 height 15
drag, startPoint x: 92, startPoint y: 274, endPoint x: 73, endPoint y: 273, distance: 18.9
click at [73, 273] on div "Your name dpdan p" at bounding box center [149, 273] width 152 height 26
type input "dan p"
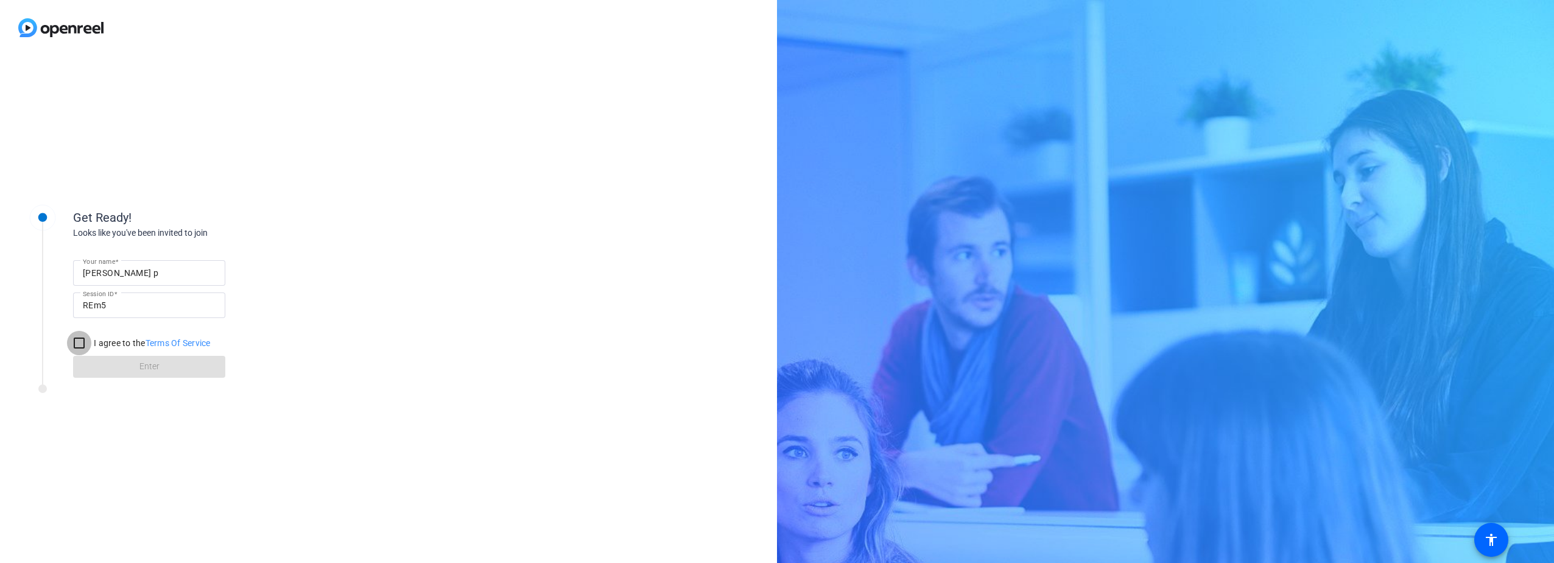
click at [79, 344] on input "I agree to the Terms Of Service" at bounding box center [79, 343] width 24 height 24
checkbox input "true"
click at [120, 360] on span at bounding box center [149, 366] width 152 height 29
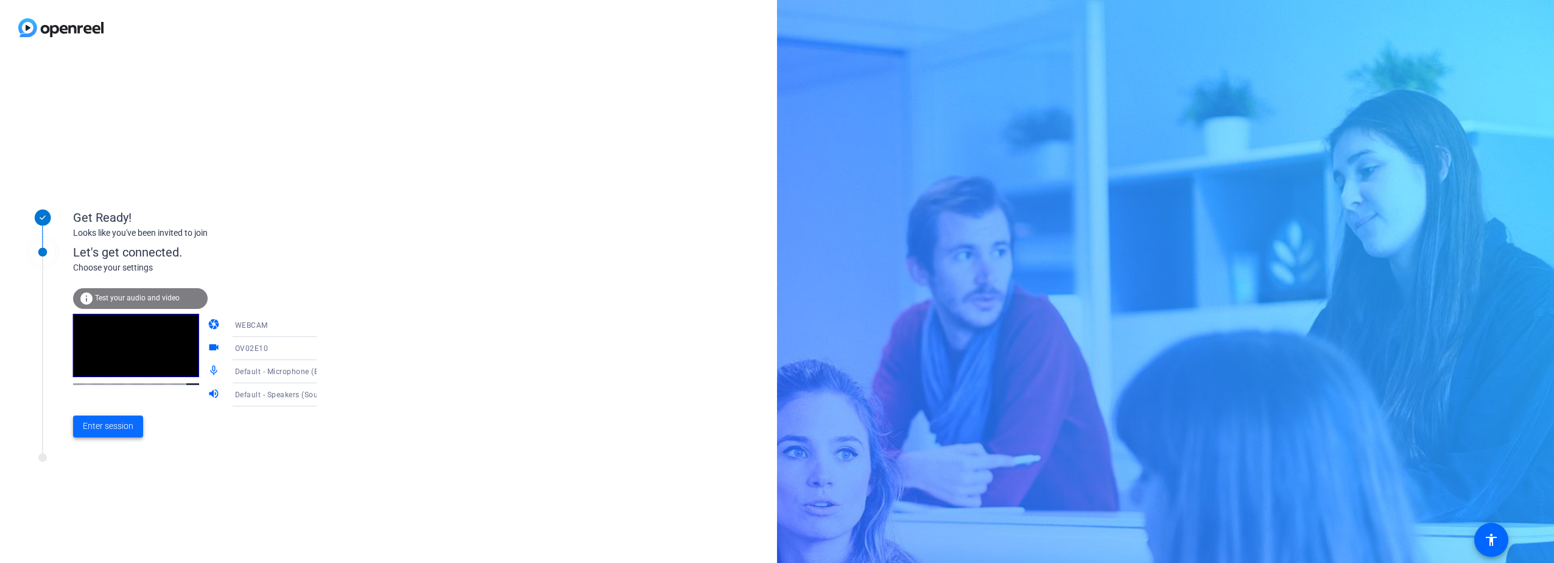
click at [125, 423] on span "Enter session" at bounding box center [108, 426] width 51 height 13
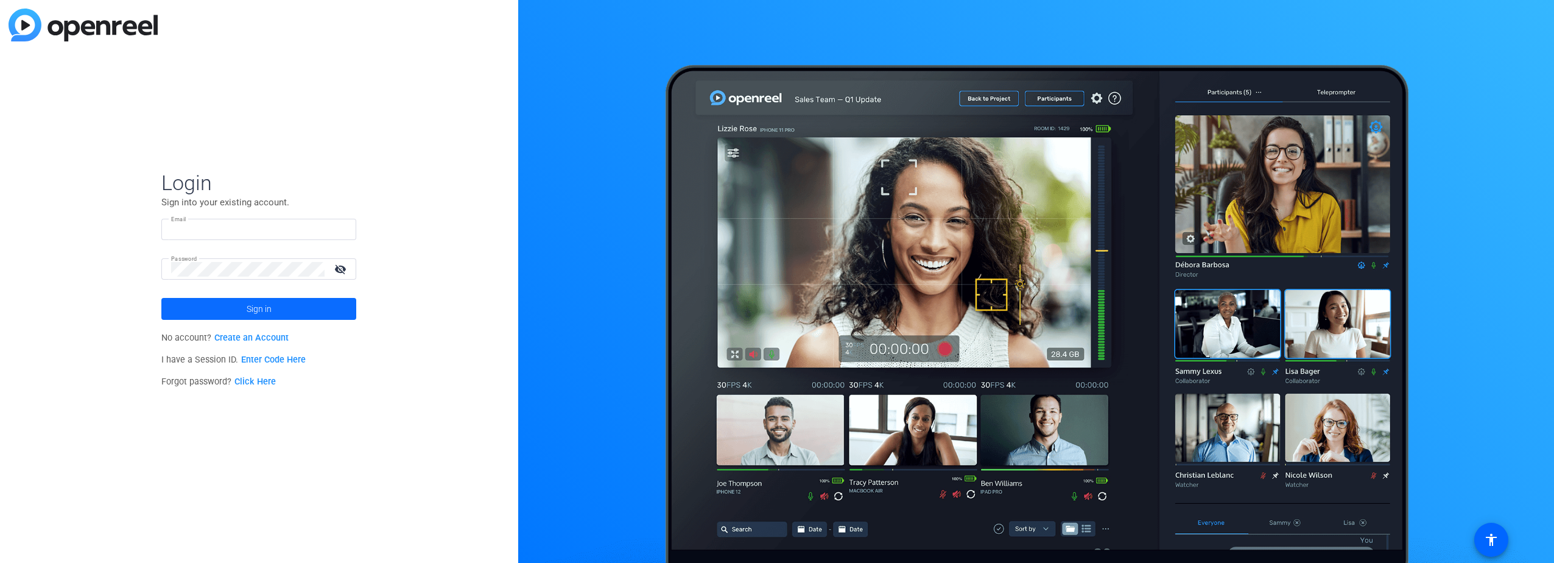
type input "[PERSON_NAME][EMAIL_ADDRESS][PERSON_NAME][DOMAIN_NAME]"
click at [241, 307] on span at bounding box center [258, 308] width 195 height 29
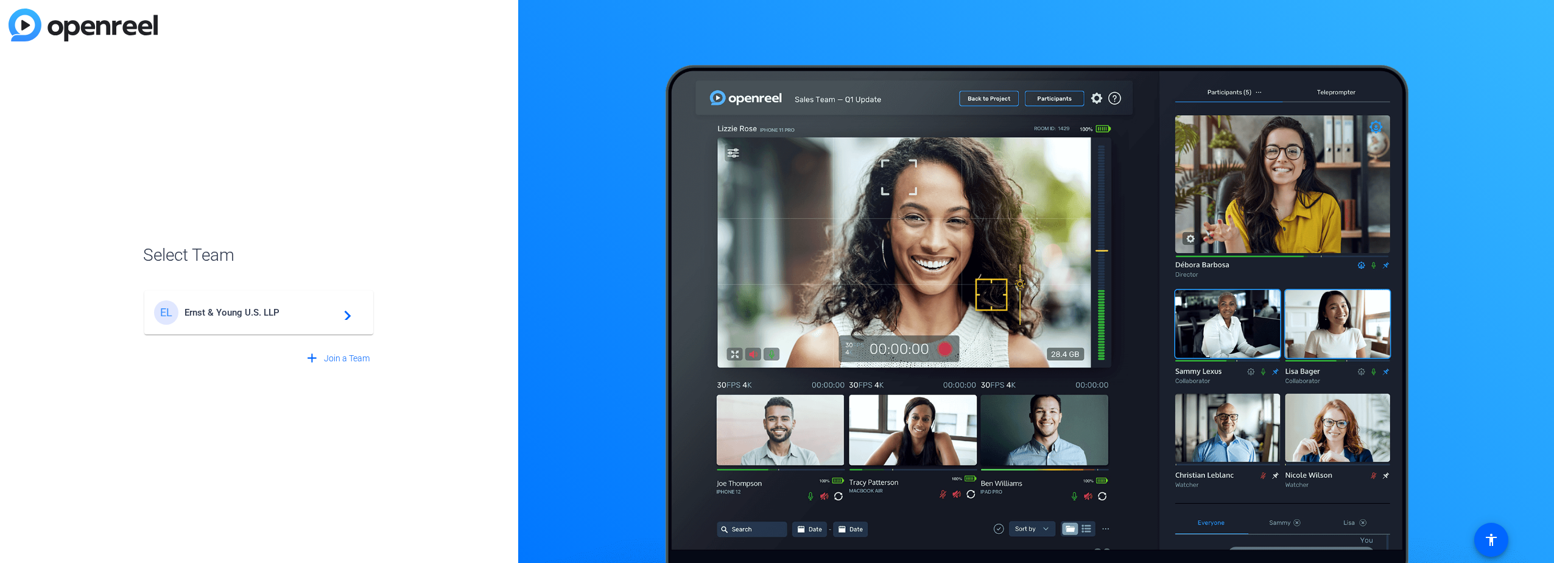
click at [237, 311] on span "Ernst & Young U.S. LLP" at bounding box center [260, 312] width 152 height 11
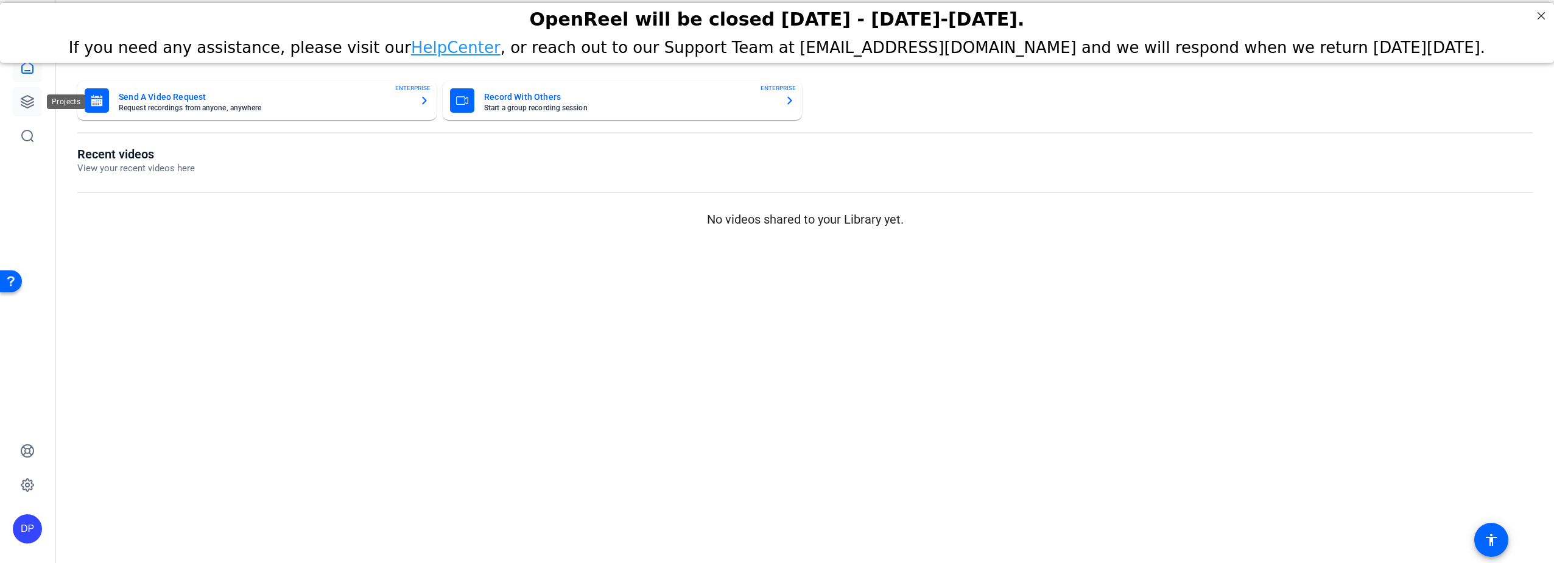
click at [19, 96] on link at bounding box center [27, 101] width 29 height 29
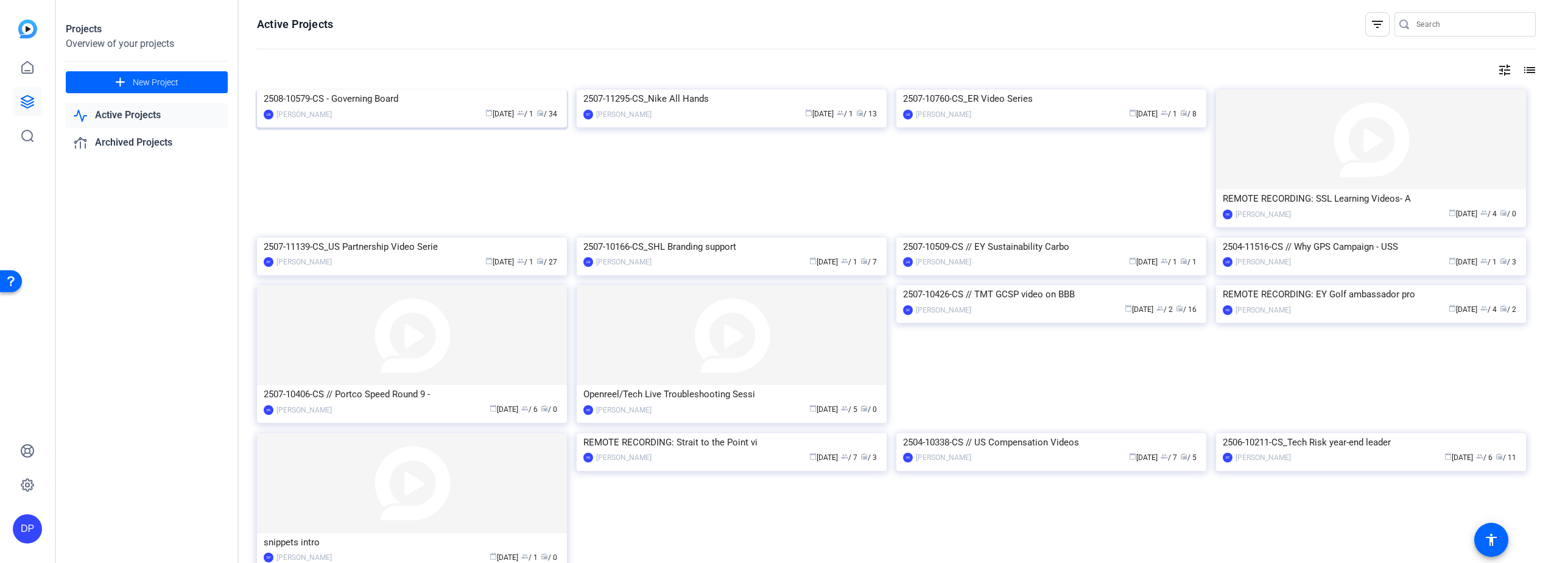
click at [399, 90] on img at bounding box center [412, 90] width 310 height 0
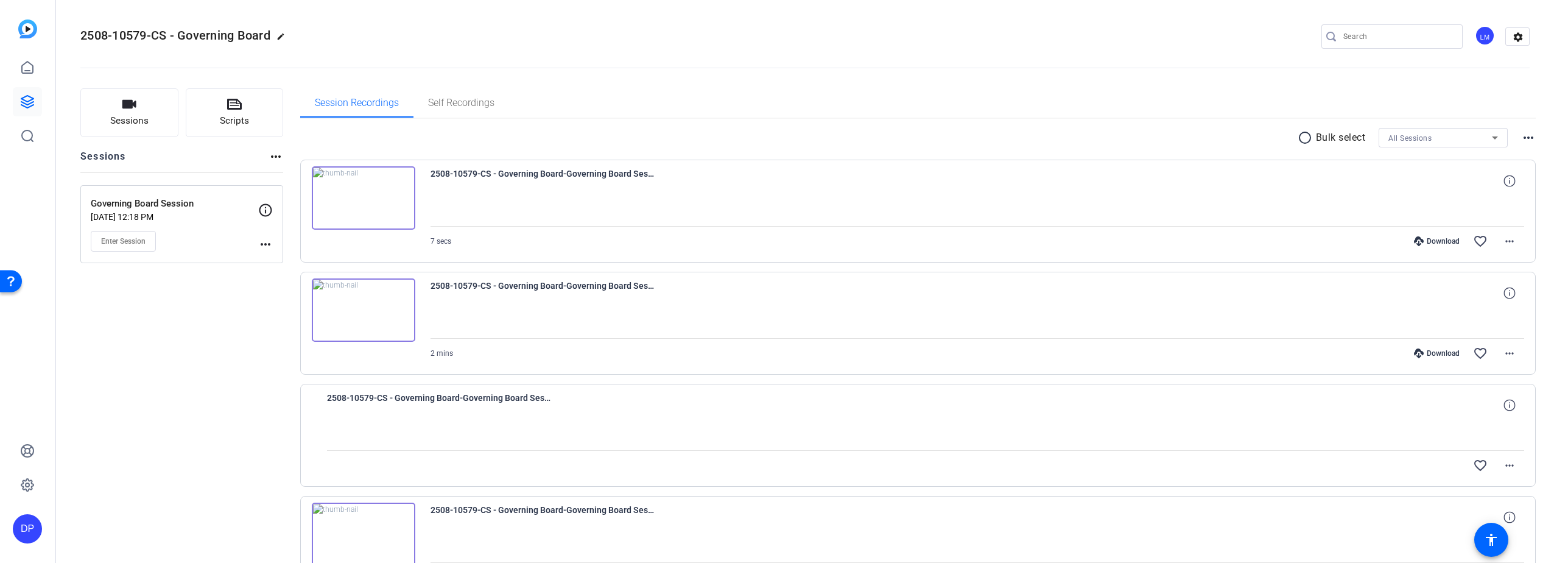
click at [361, 195] on img at bounding box center [364, 197] width 104 height 63
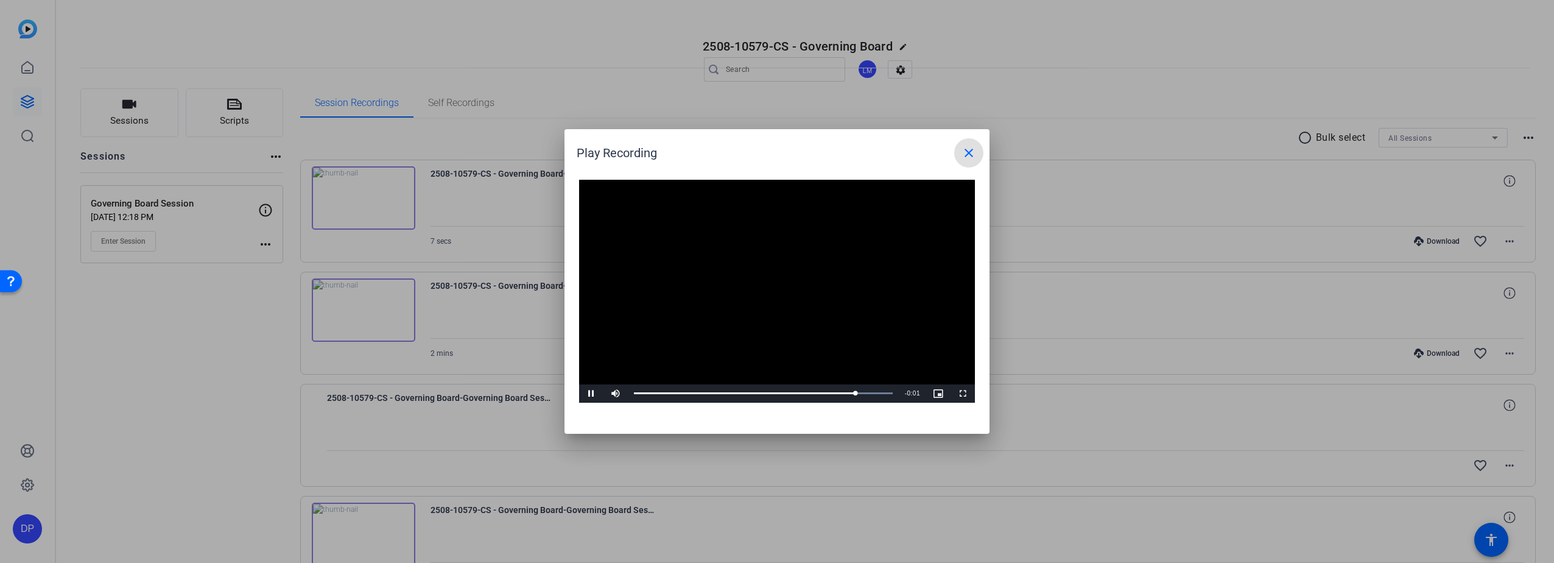
click at [968, 151] on mat-icon "close" at bounding box center [968, 153] width 15 height 15
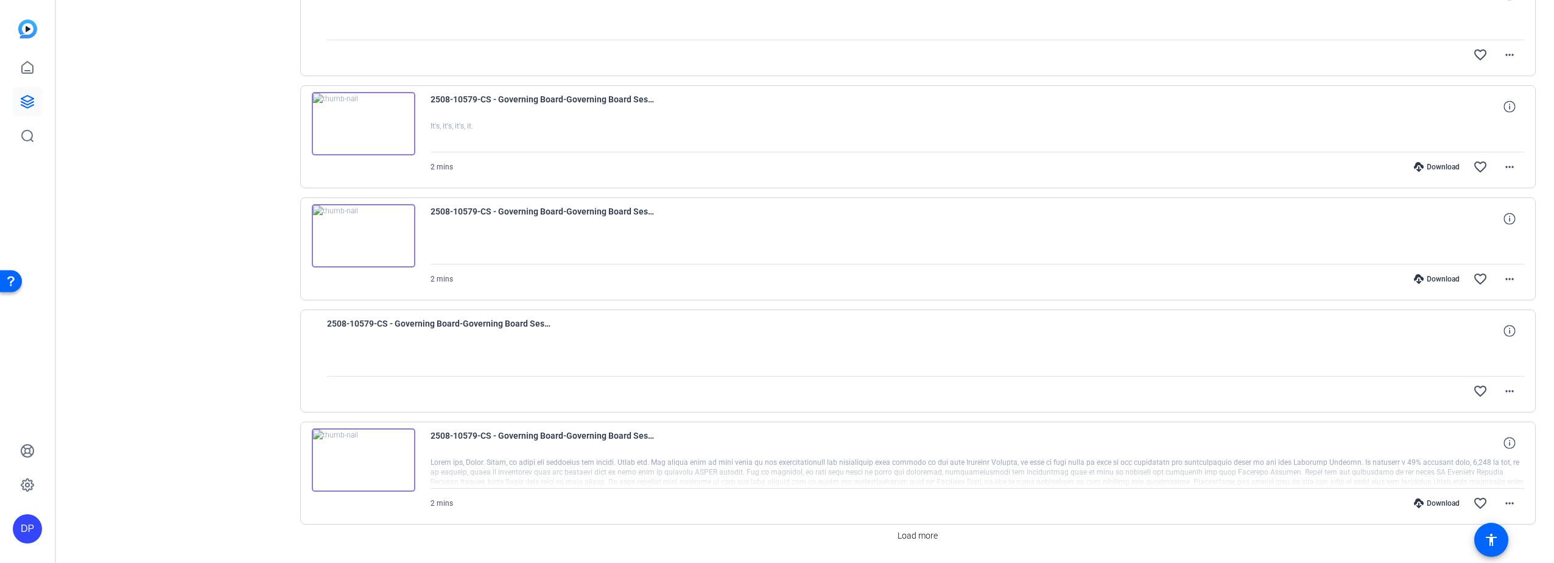
scroll to position [784, 0]
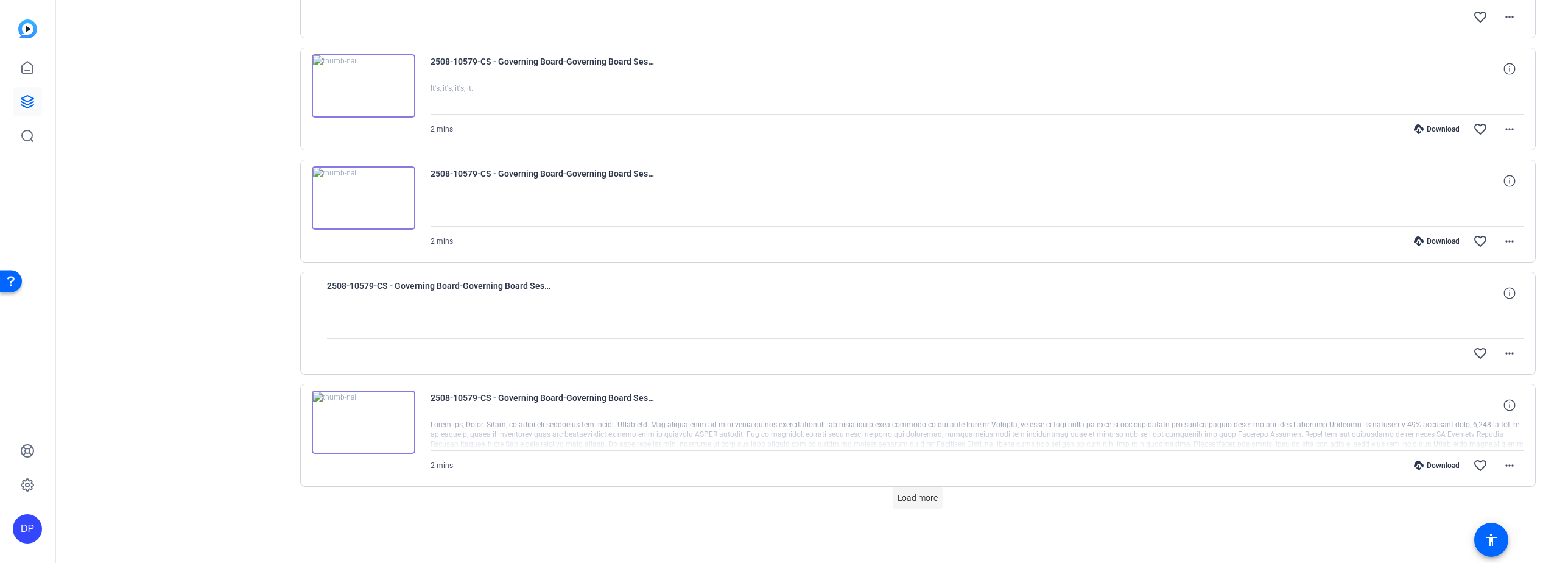
click at [919, 497] on span "Load more" at bounding box center [917, 497] width 40 height 13
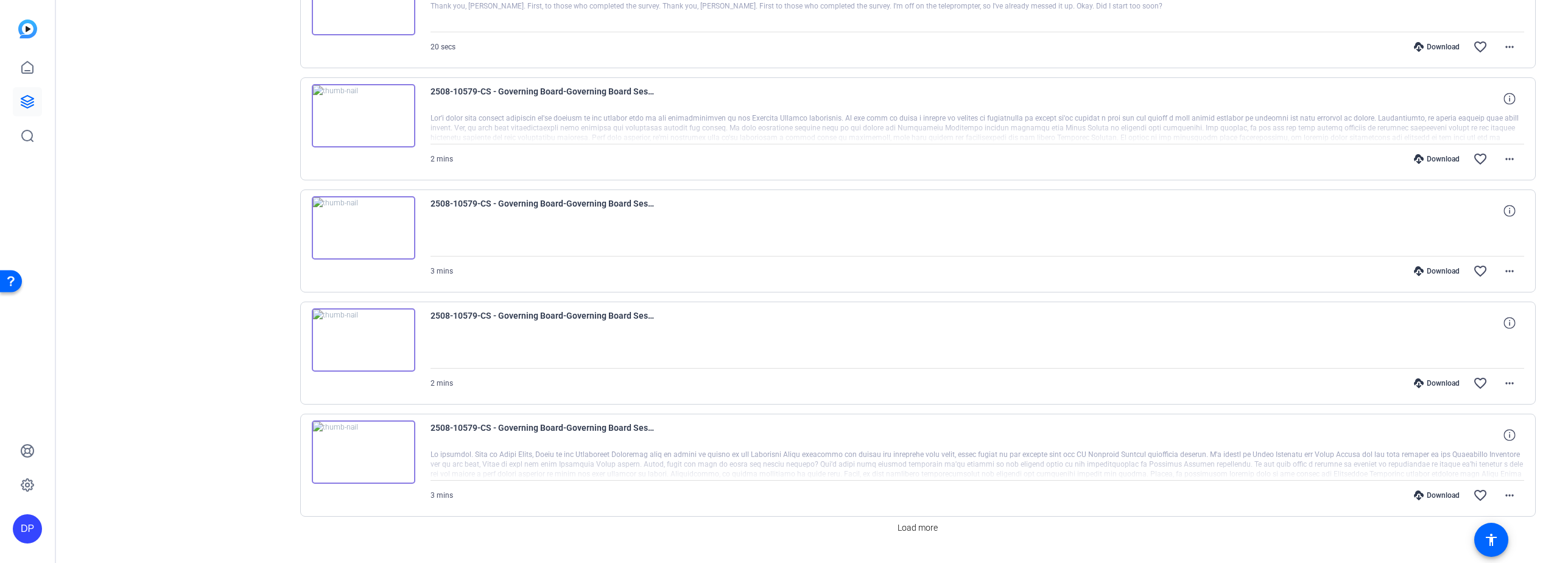
scroll to position [1905, 0]
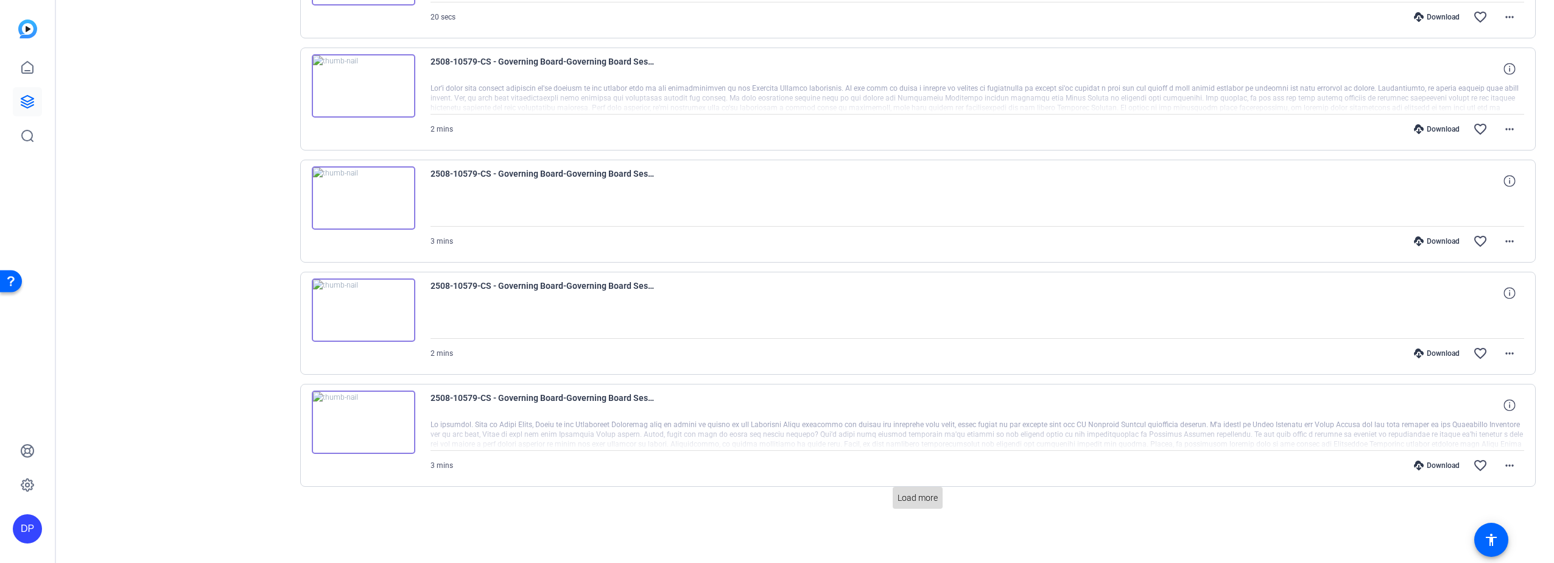
click at [914, 496] on span "Load more" at bounding box center [917, 497] width 40 height 13
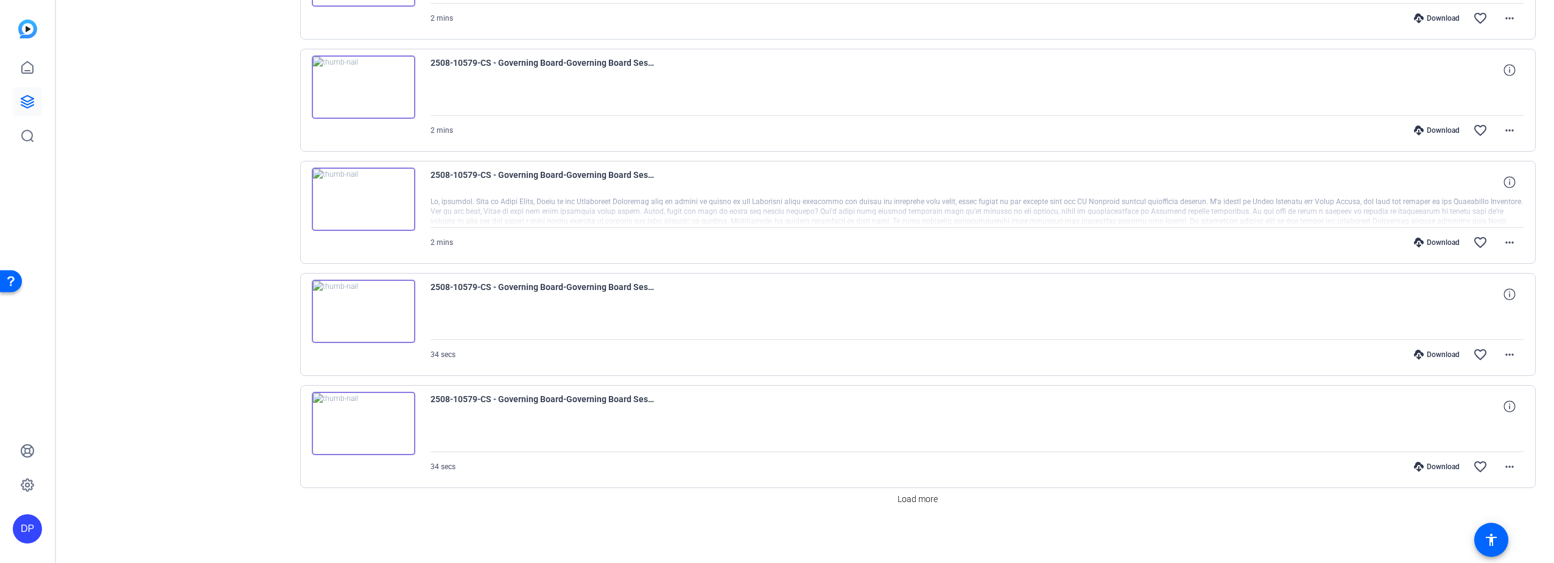
scroll to position [3025, 0]
click at [909, 496] on span "Load more" at bounding box center [917, 497] width 40 height 13
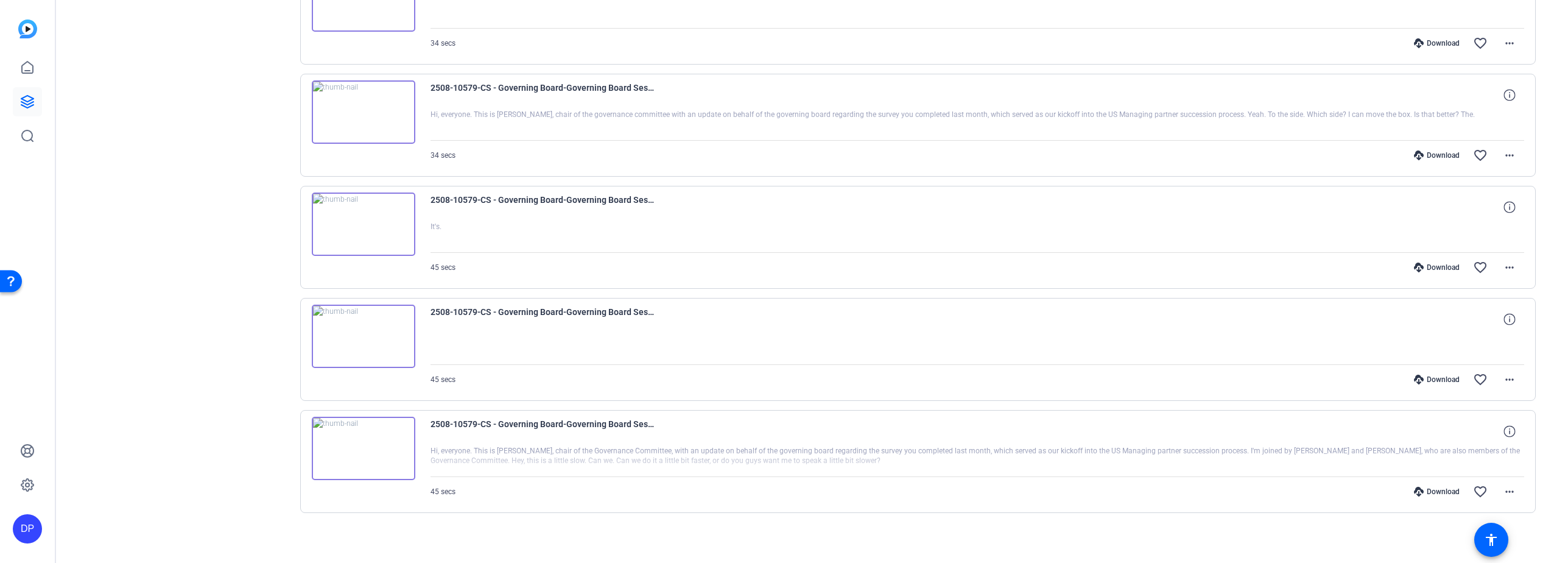
scroll to position [3451, 0]
click at [1435, 485] on div "Download" at bounding box center [1437, 487] width 58 height 10
click at [1436, 373] on div "Download" at bounding box center [1437, 375] width 58 height 10
click at [1431, 260] on div "Download" at bounding box center [1437, 263] width 58 height 10
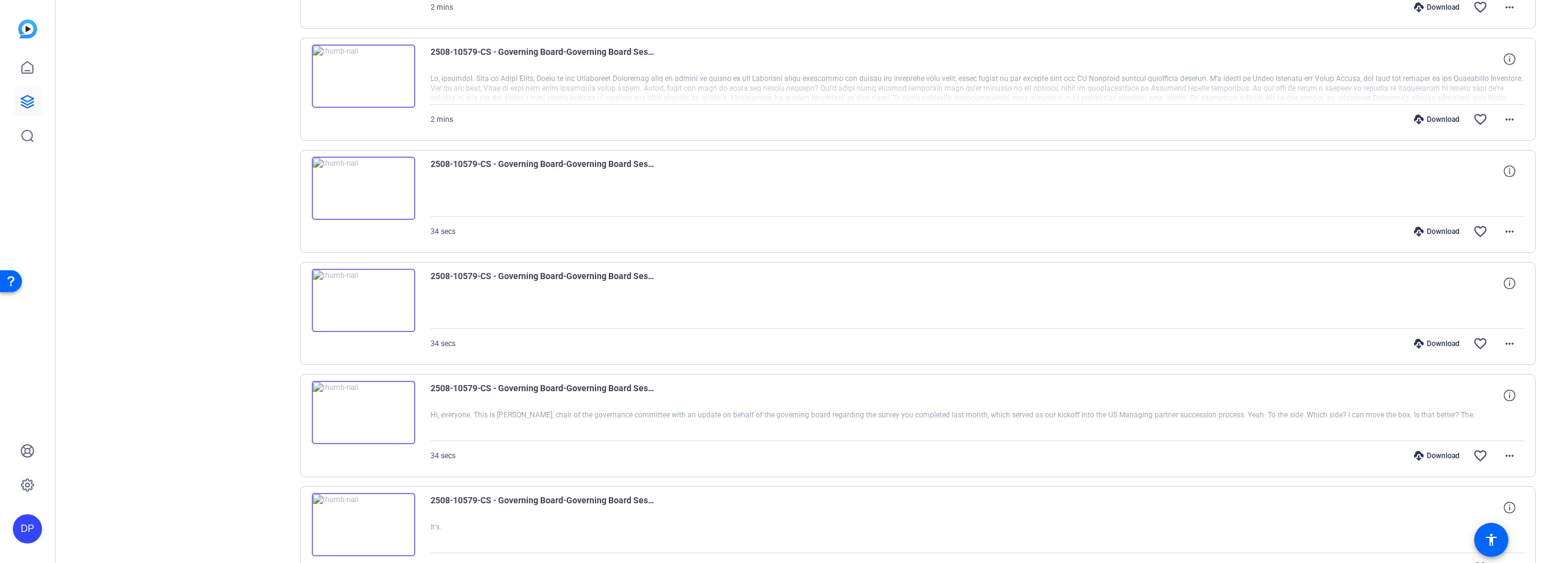
scroll to position [3086, 0]
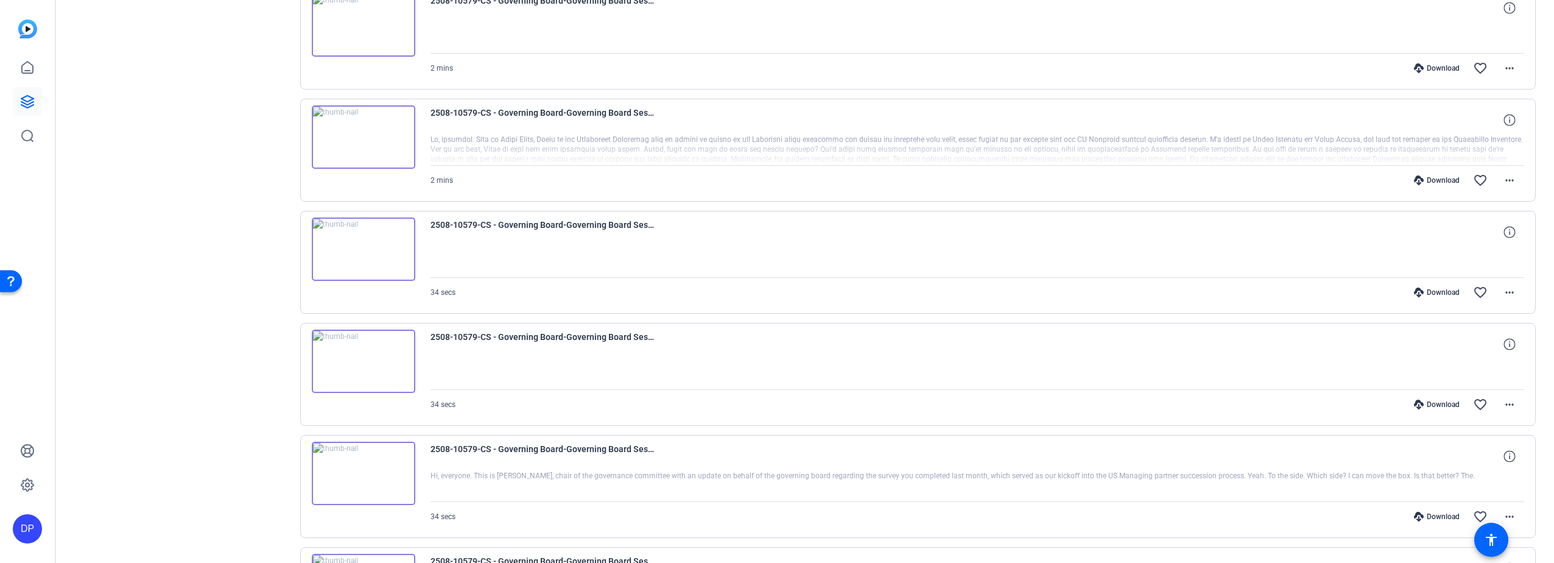
click at [1435, 515] on div "Download" at bounding box center [1437, 516] width 58 height 10
click at [1438, 400] on div "Download" at bounding box center [1437, 404] width 58 height 10
click at [1504, 289] on mat-icon "more_horiz" at bounding box center [1509, 292] width 15 height 15
click at [1455, 349] on span "Download MP4" at bounding box center [1465, 348] width 86 height 15
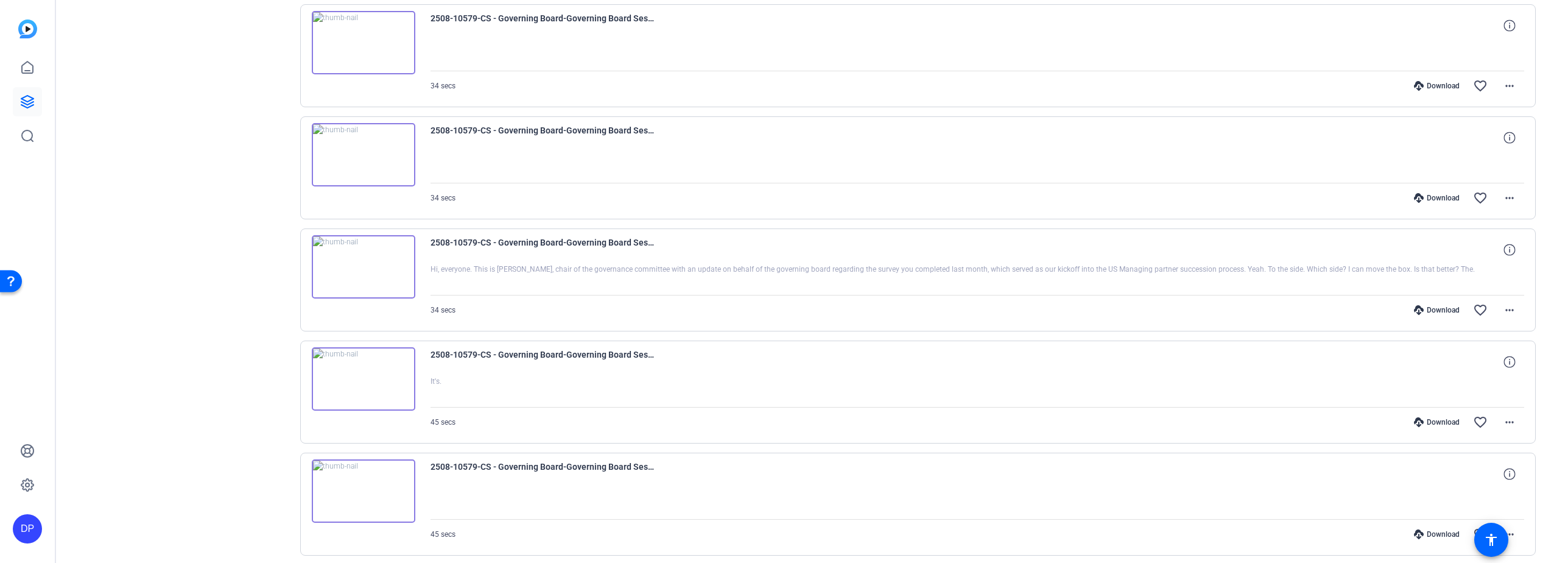
scroll to position [3451, 0]
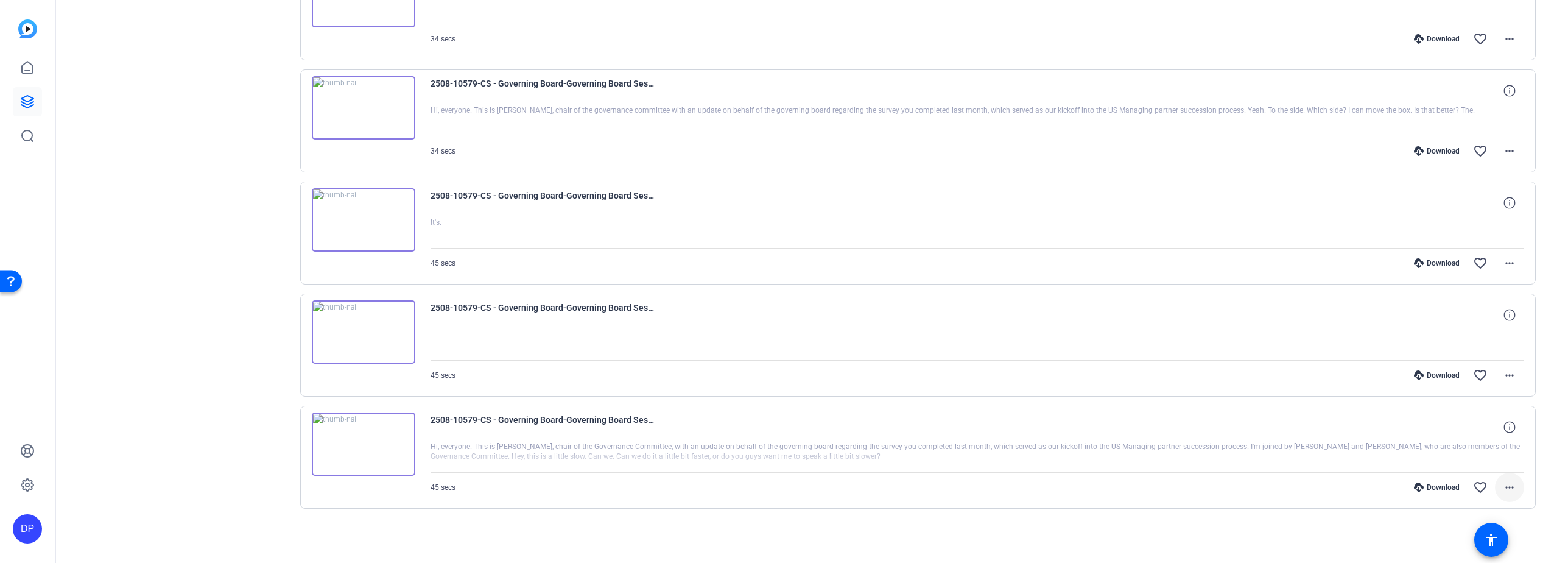
click at [1502, 485] on mat-icon "more_horiz" at bounding box center [1509, 487] width 15 height 15
click at [1460, 368] on span "Download MP4" at bounding box center [1471, 371] width 73 height 15
click at [1507, 374] on mat-icon "more_horiz" at bounding box center [1509, 375] width 15 height 15
click at [1480, 433] on span "Download MP4" at bounding box center [1471, 431] width 73 height 15
click at [1503, 261] on mat-icon "more_horiz" at bounding box center [1509, 263] width 15 height 15
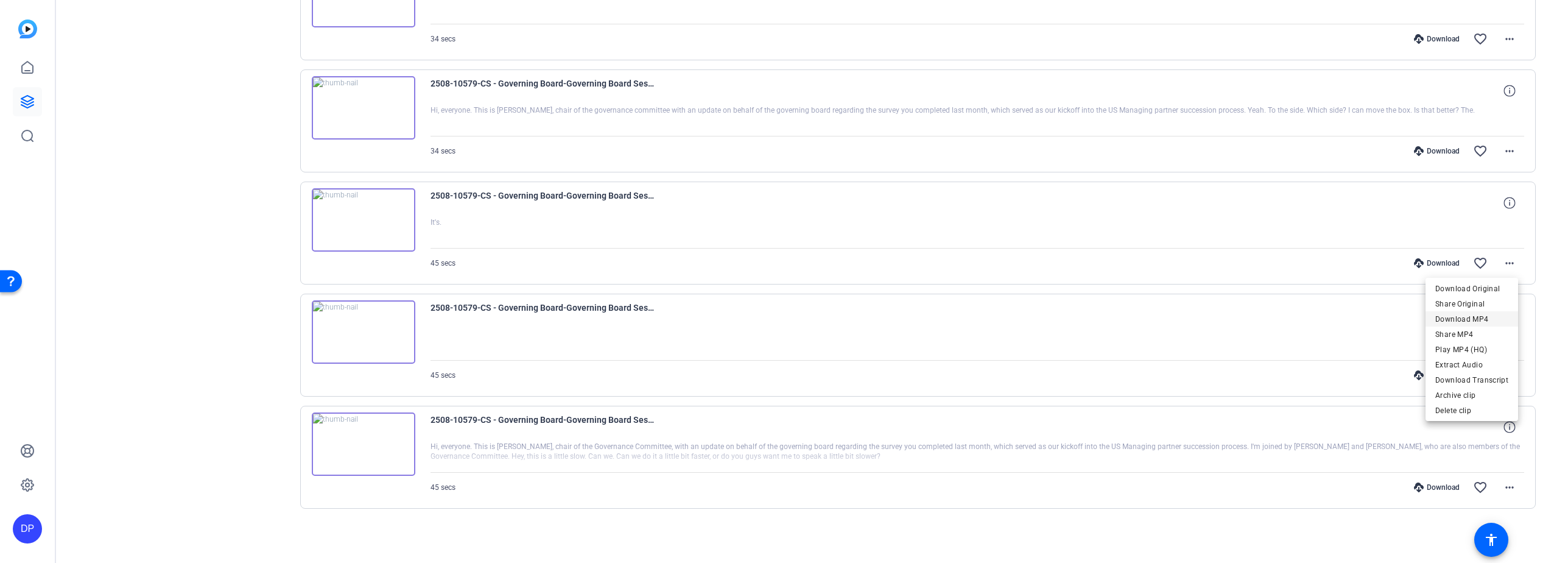
click at [1449, 315] on span "Download MP4" at bounding box center [1471, 319] width 73 height 15
click at [1495, 248] on button "more_horiz" at bounding box center [1509, 262] width 29 height 29
click at [1502, 151] on div at bounding box center [777, 281] width 1554 height 563
click at [1502, 151] on mat-icon "more_horiz" at bounding box center [1509, 151] width 15 height 15
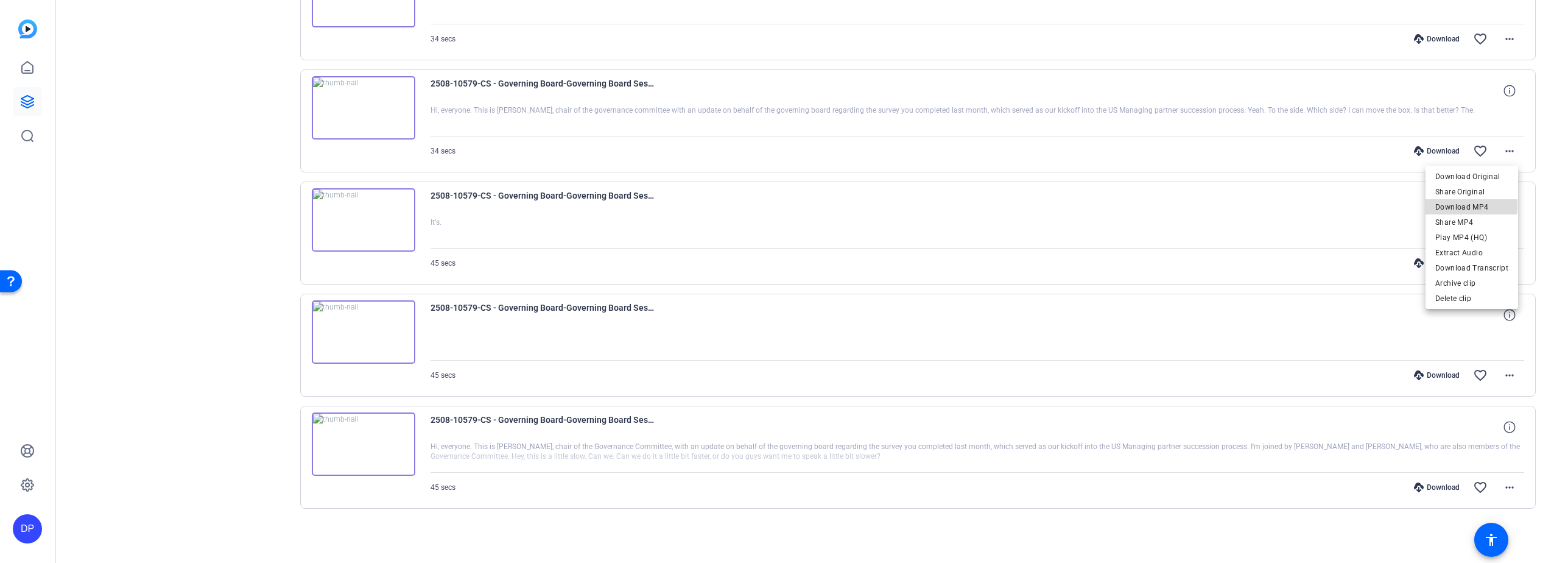
click at [1469, 205] on span "Download MP4" at bounding box center [1471, 207] width 73 height 15
click at [1504, 38] on mat-icon "more_horiz" at bounding box center [1509, 39] width 15 height 15
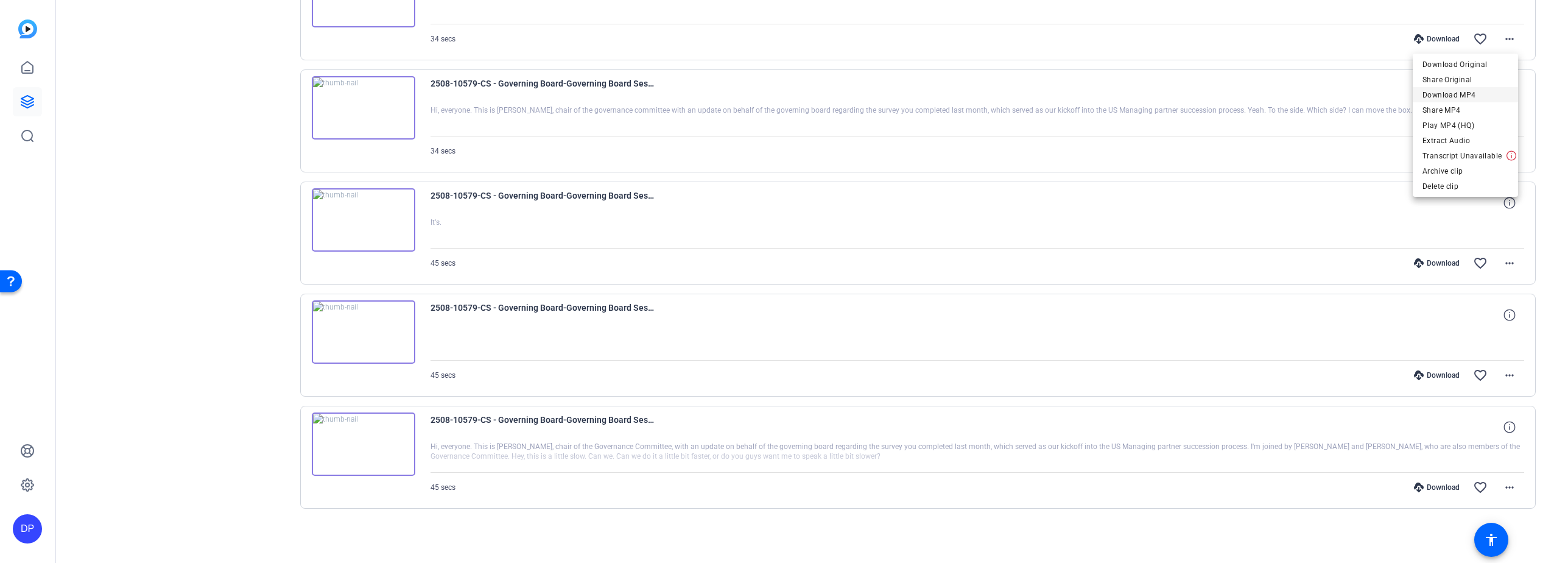
click at [1452, 90] on span "Download MP4" at bounding box center [1465, 95] width 86 height 15
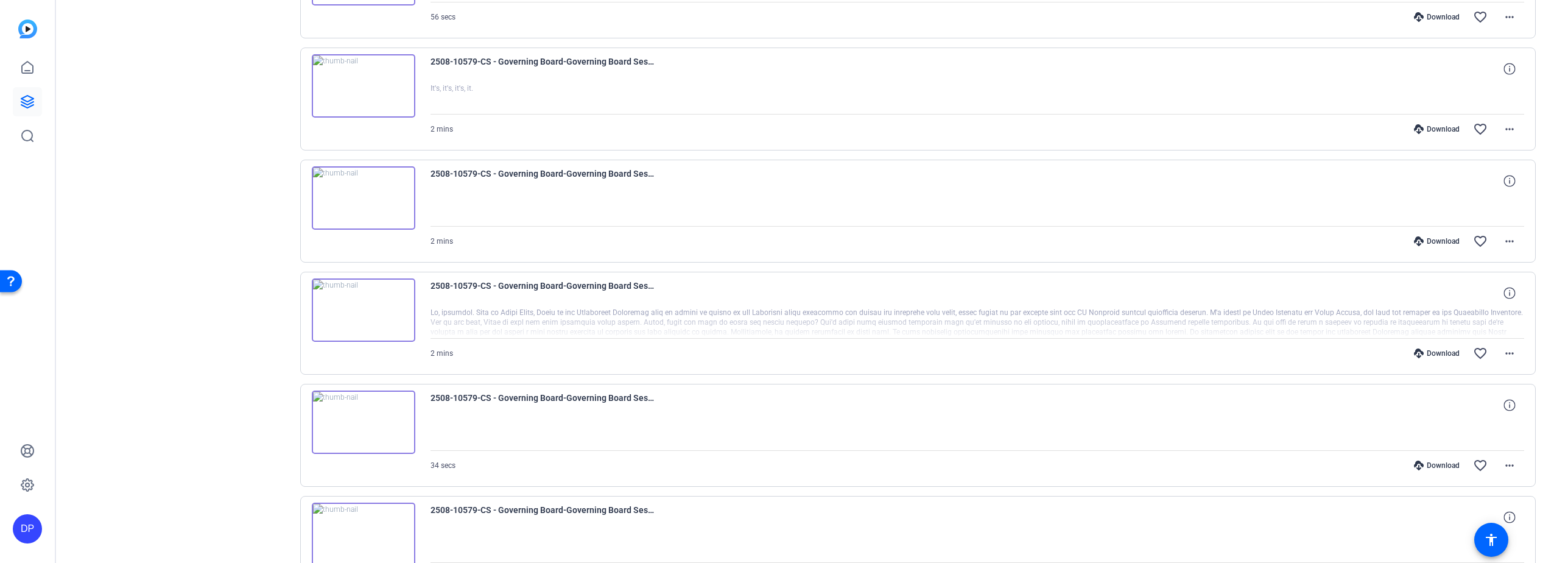
scroll to position [2895, 0]
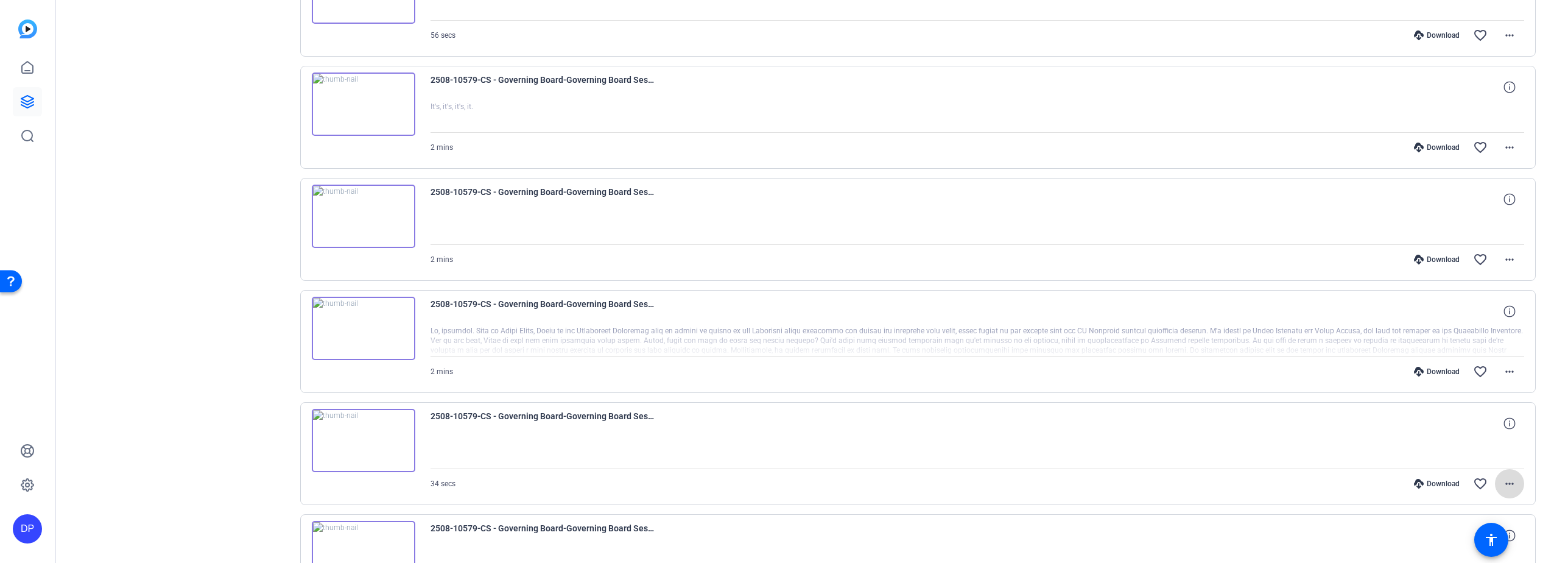
click at [1506, 481] on mat-icon "more_horiz" at bounding box center [1509, 483] width 15 height 15
click at [1453, 364] on span "Download MP4" at bounding box center [1465, 367] width 86 height 15
click at [1503, 371] on mat-icon "more_horiz" at bounding box center [1509, 371] width 15 height 15
click at [1474, 426] on span "Download MP4" at bounding box center [1471, 427] width 73 height 15
click at [1502, 256] on mat-icon "more_horiz" at bounding box center [1509, 259] width 15 height 15
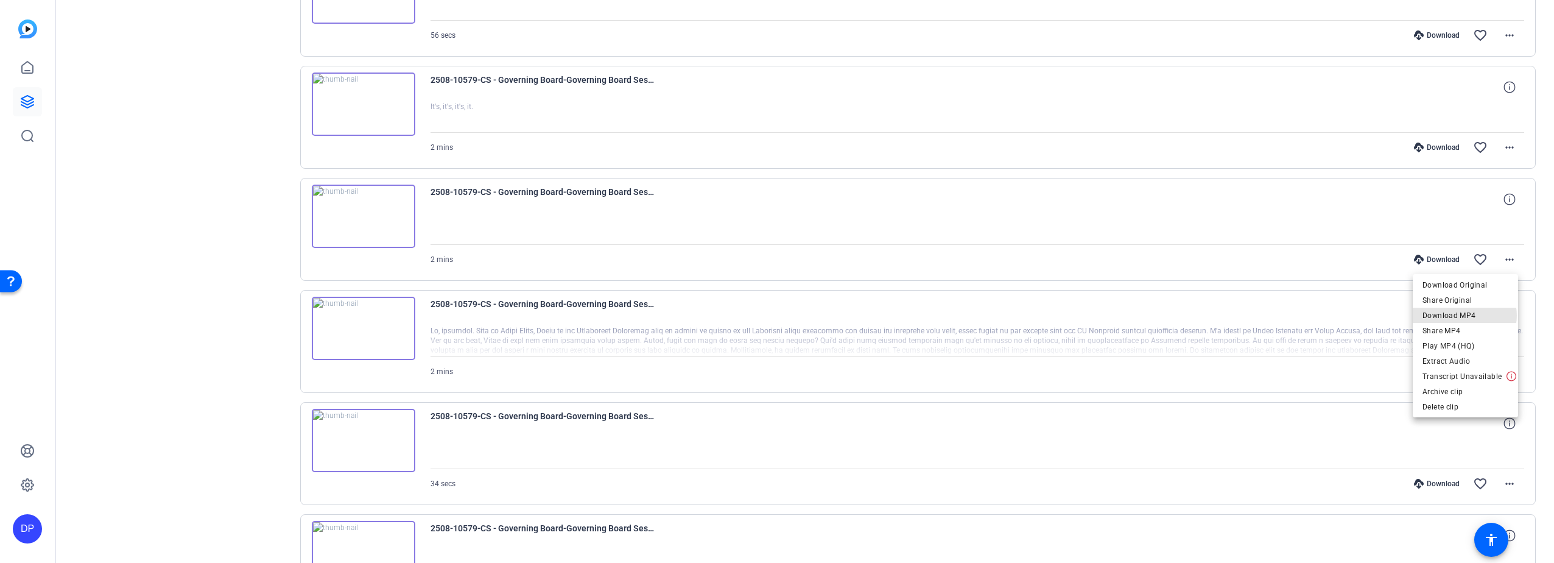
click at [1465, 315] on span "Download MP4" at bounding box center [1465, 315] width 86 height 15
click at [1505, 144] on mat-icon "more_horiz" at bounding box center [1509, 147] width 15 height 15
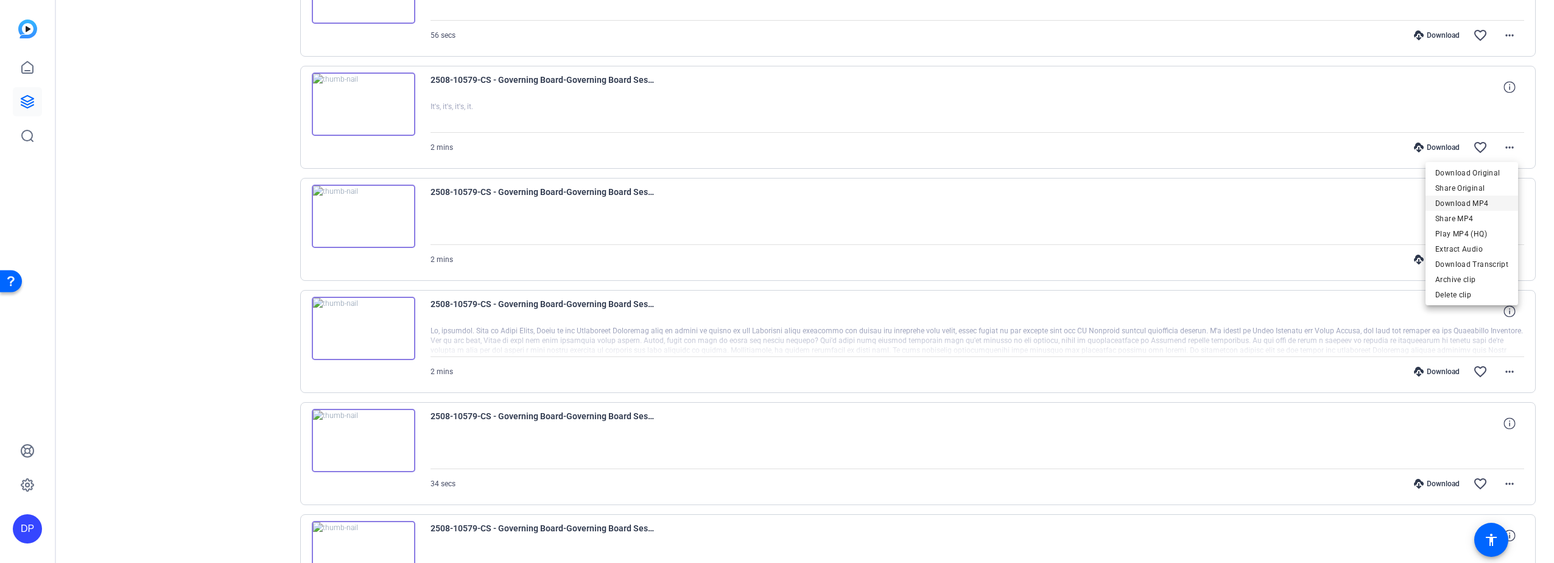
click at [1467, 202] on span "Download MP4" at bounding box center [1471, 203] width 73 height 15
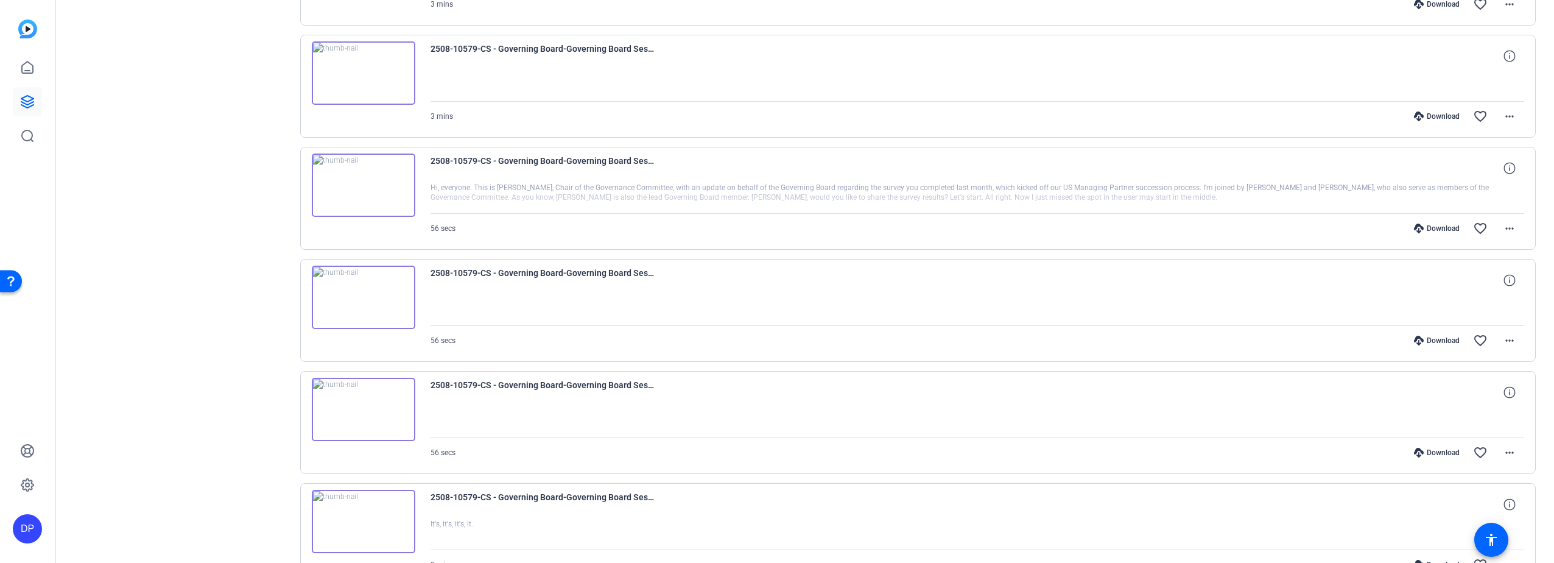
scroll to position [2459, 0]
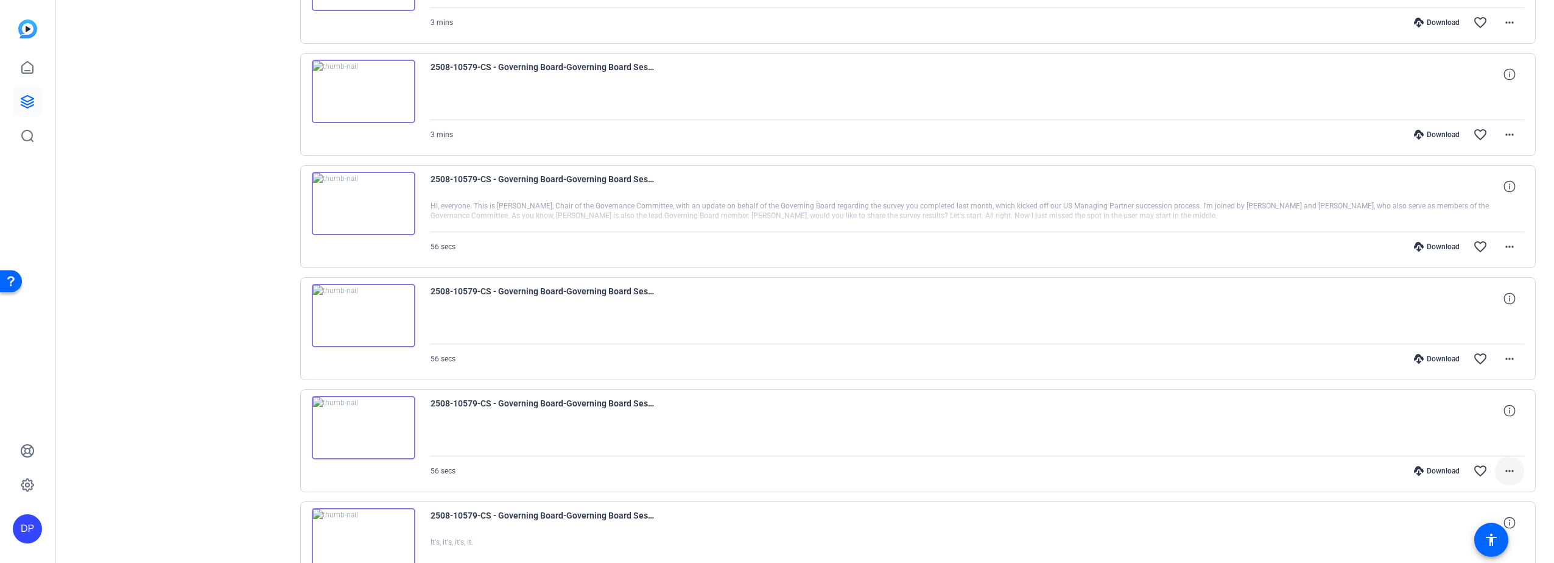
click at [1505, 468] on mat-icon "more_horiz" at bounding box center [1509, 470] width 15 height 15
click at [1475, 355] on span "Download MP4" at bounding box center [1471, 354] width 73 height 15
click at [1505, 357] on mat-icon "more_horiz" at bounding box center [1509, 358] width 15 height 15
click at [1445, 413] on span "Download MP4" at bounding box center [1465, 414] width 86 height 15
click at [1502, 246] on mat-icon "more_horiz" at bounding box center [1509, 246] width 15 height 15
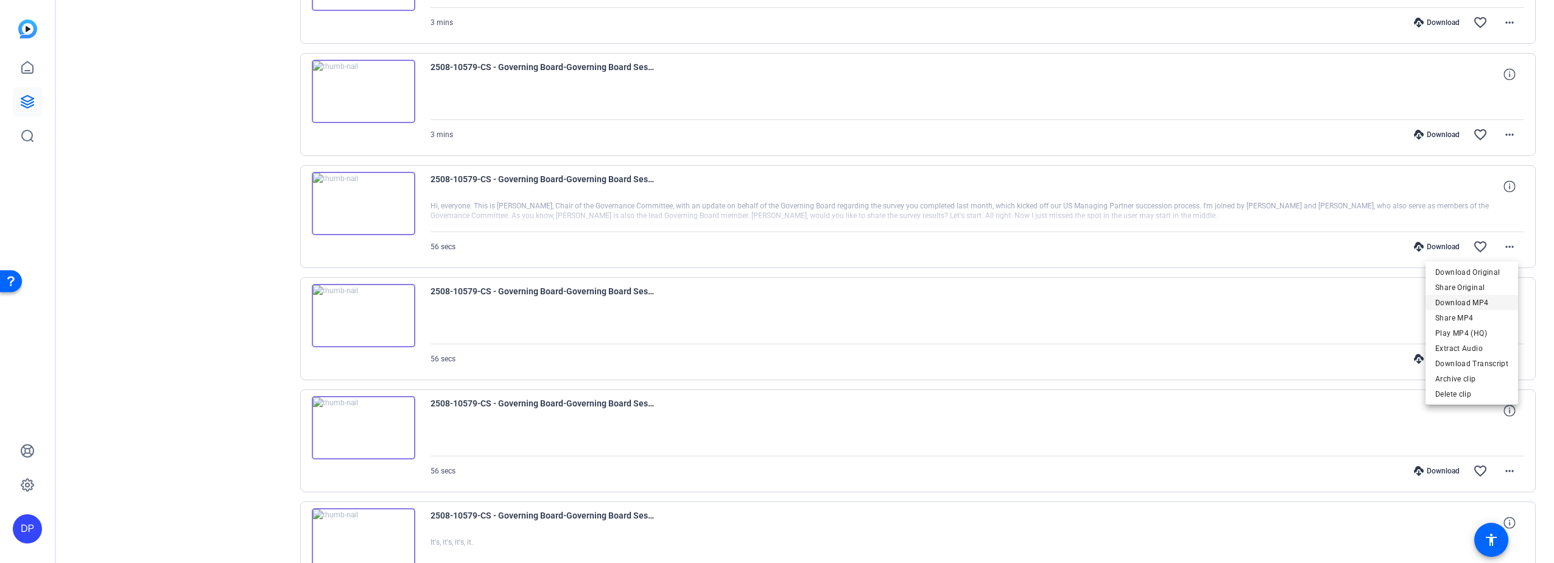
click at [1463, 301] on span "Download MP4" at bounding box center [1471, 302] width 73 height 15
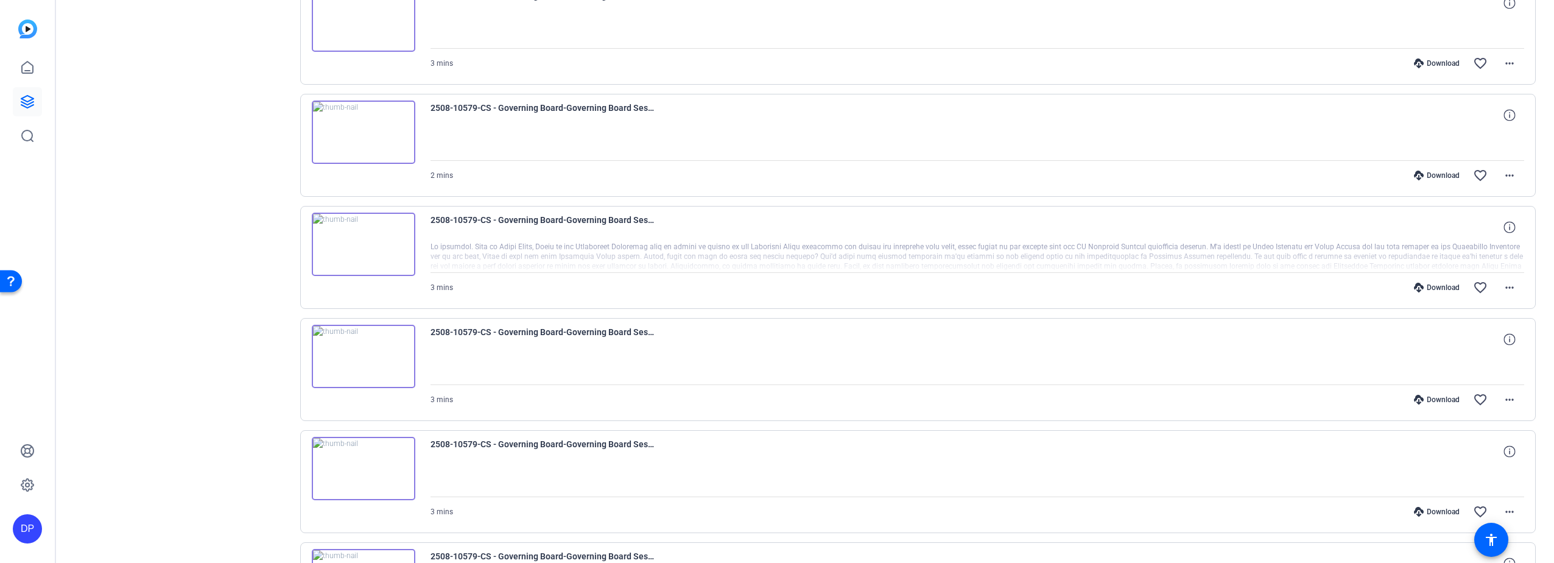
scroll to position [2087, 0]
click at [1502, 502] on mat-icon "more_horiz" at bounding box center [1509, 507] width 15 height 15
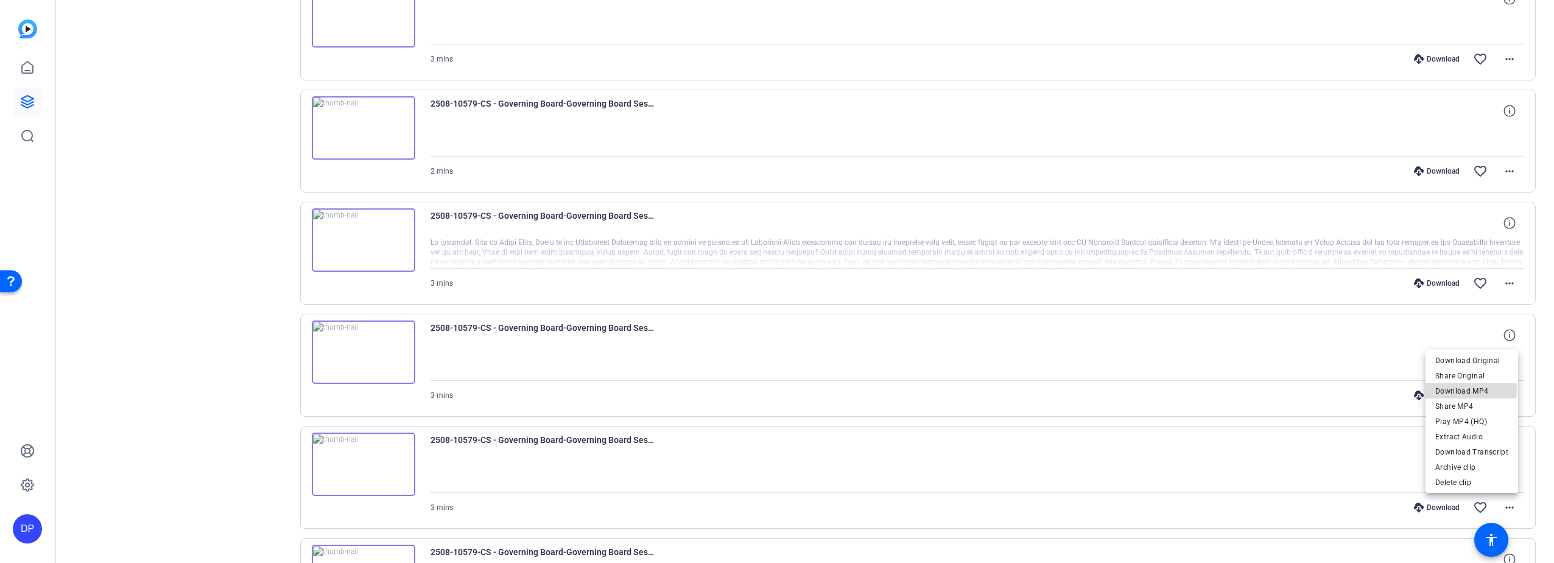
click at [1461, 388] on span "Download MP4" at bounding box center [1471, 391] width 73 height 15
click at [1503, 395] on mat-icon "more_horiz" at bounding box center [1509, 395] width 15 height 15
click at [1469, 449] on span "Download MP4" at bounding box center [1471, 451] width 73 height 15
click at [1504, 283] on mat-icon "more_horiz" at bounding box center [1509, 283] width 15 height 15
click at [1462, 338] on span "Download MP4" at bounding box center [1471, 339] width 73 height 15
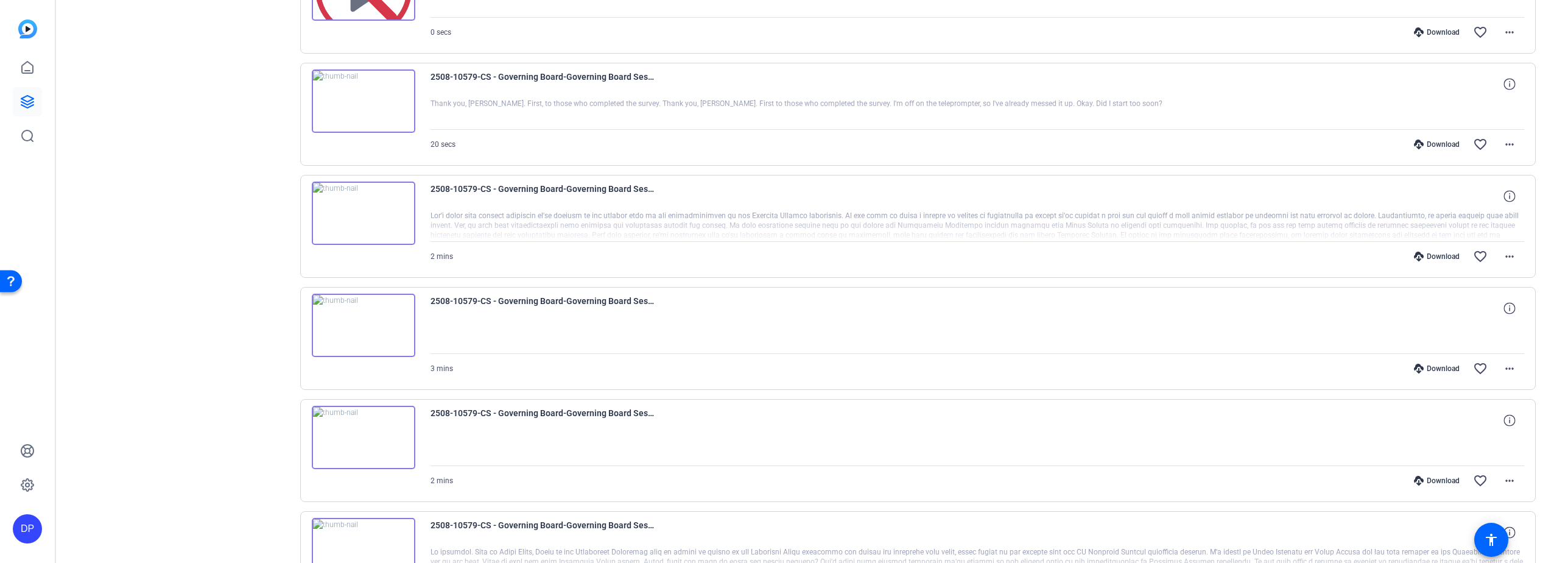
scroll to position [1768, 0]
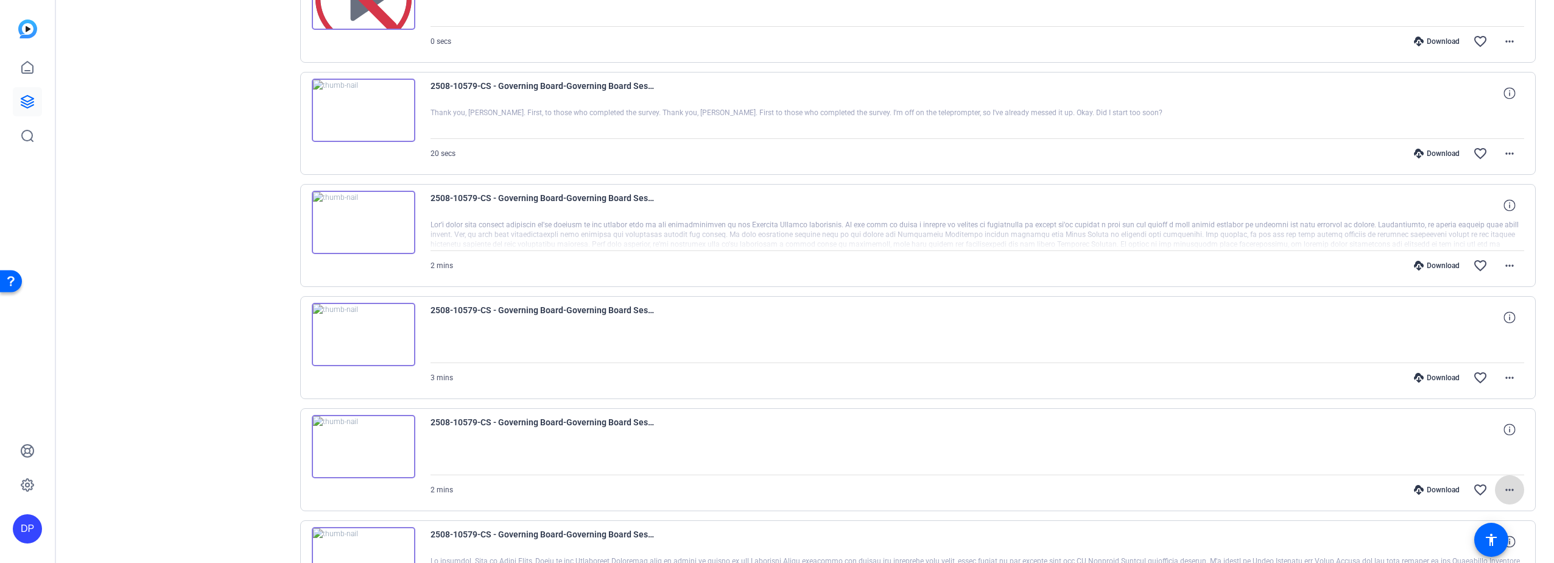
click at [1503, 490] on mat-icon "more_horiz" at bounding box center [1509, 489] width 15 height 15
click at [1464, 370] on span "Download MP4" at bounding box center [1471, 373] width 73 height 15
click at [1502, 375] on mat-icon "more_horiz" at bounding box center [1509, 377] width 15 height 15
click at [1460, 429] on span "Download MP4" at bounding box center [1471, 433] width 73 height 15
click at [1503, 264] on mat-icon "more_horiz" at bounding box center [1509, 265] width 15 height 15
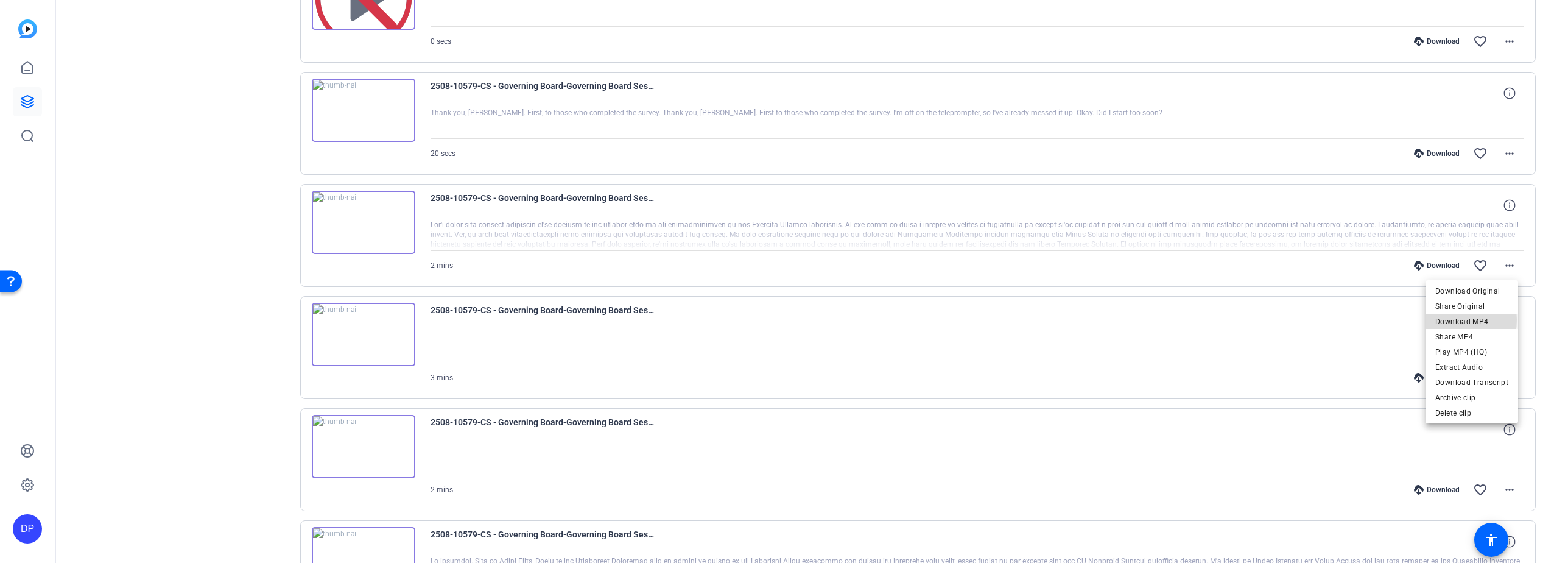
click at [1452, 320] on span "Download MP4" at bounding box center [1471, 321] width 73 height 15
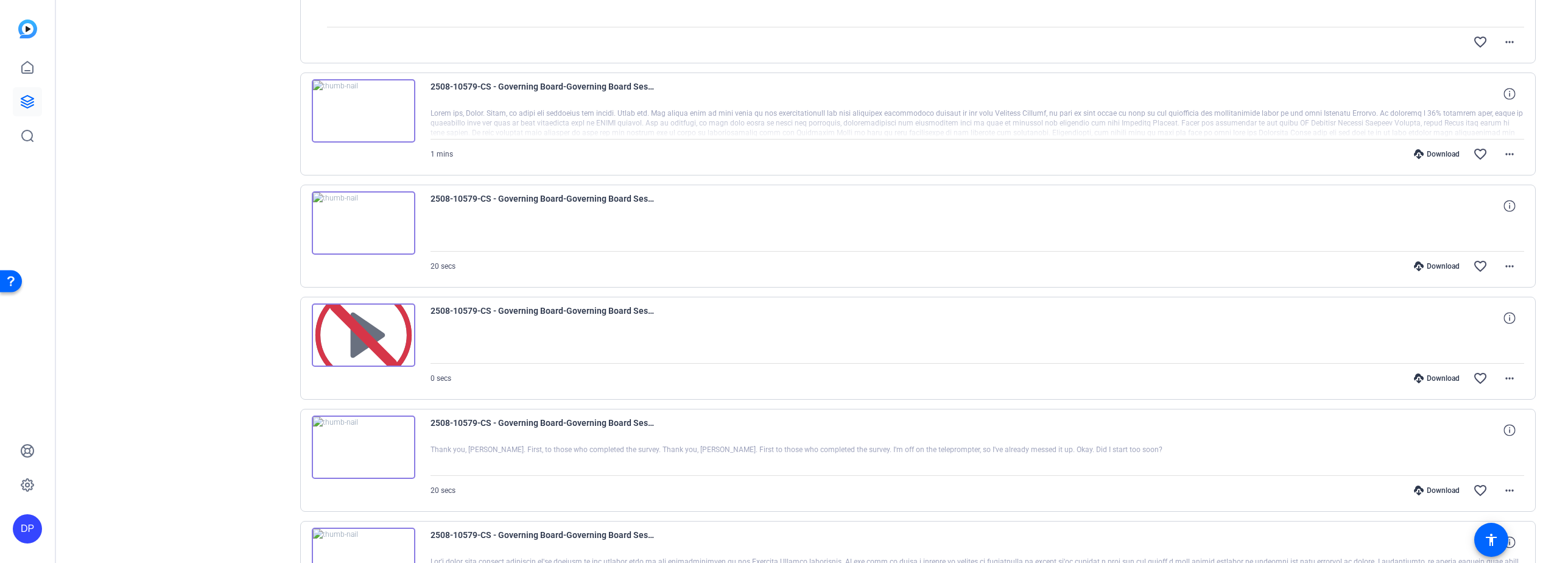
scroll to position [1445, 0]
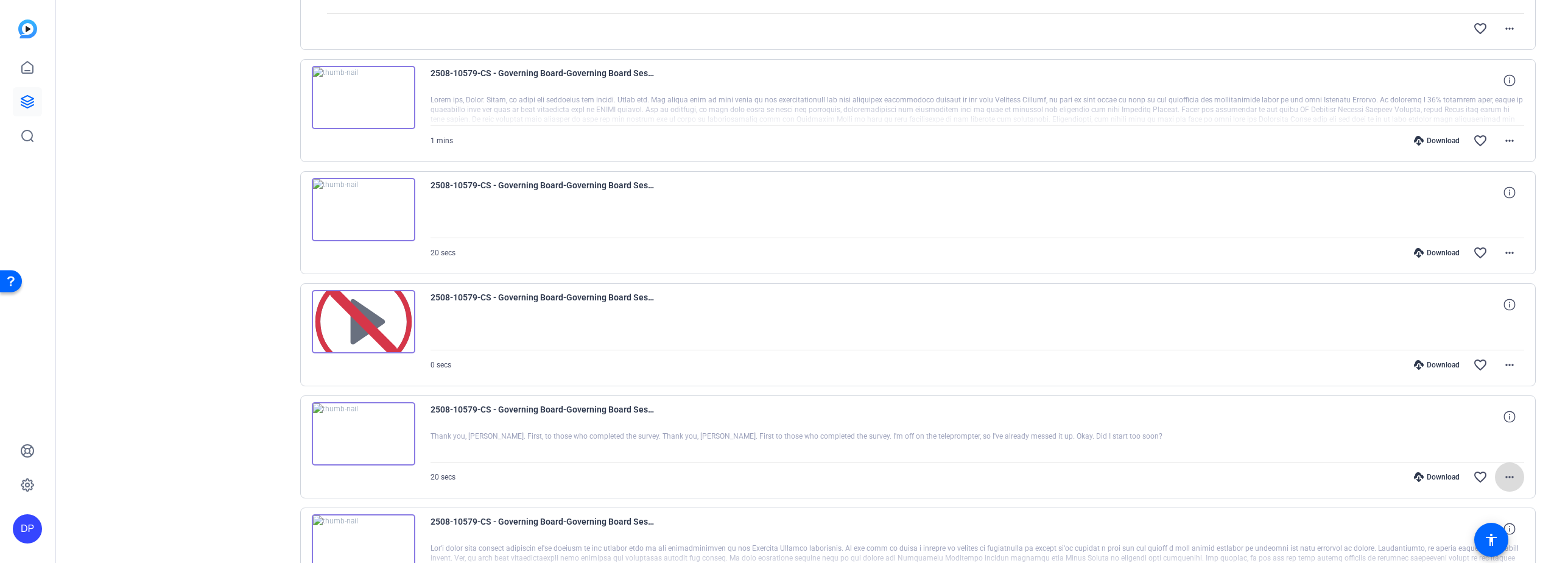
click at [1502, 476] on mat-icon "more_horiz" at bounding box center [1509, 476] width 15 height 15
click at [1551, 253] on div at bounding box center [777, 281] width 1554 height 563
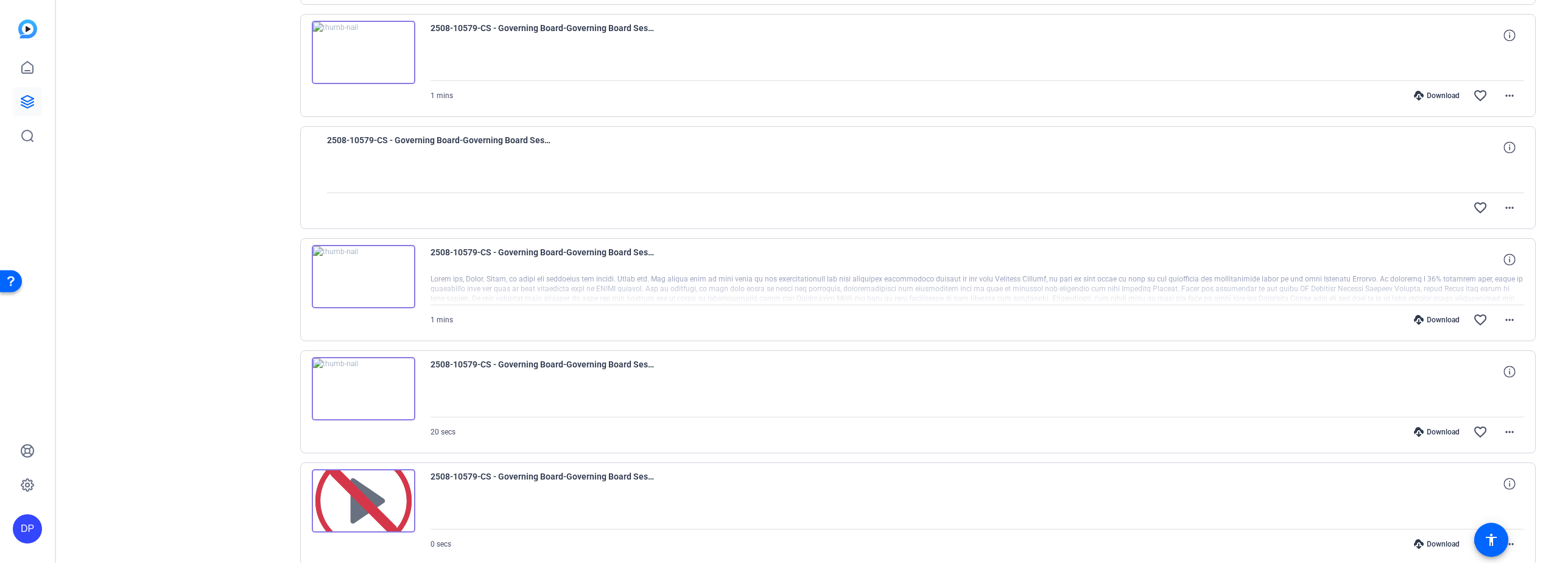
scroll to position [1243, 0]
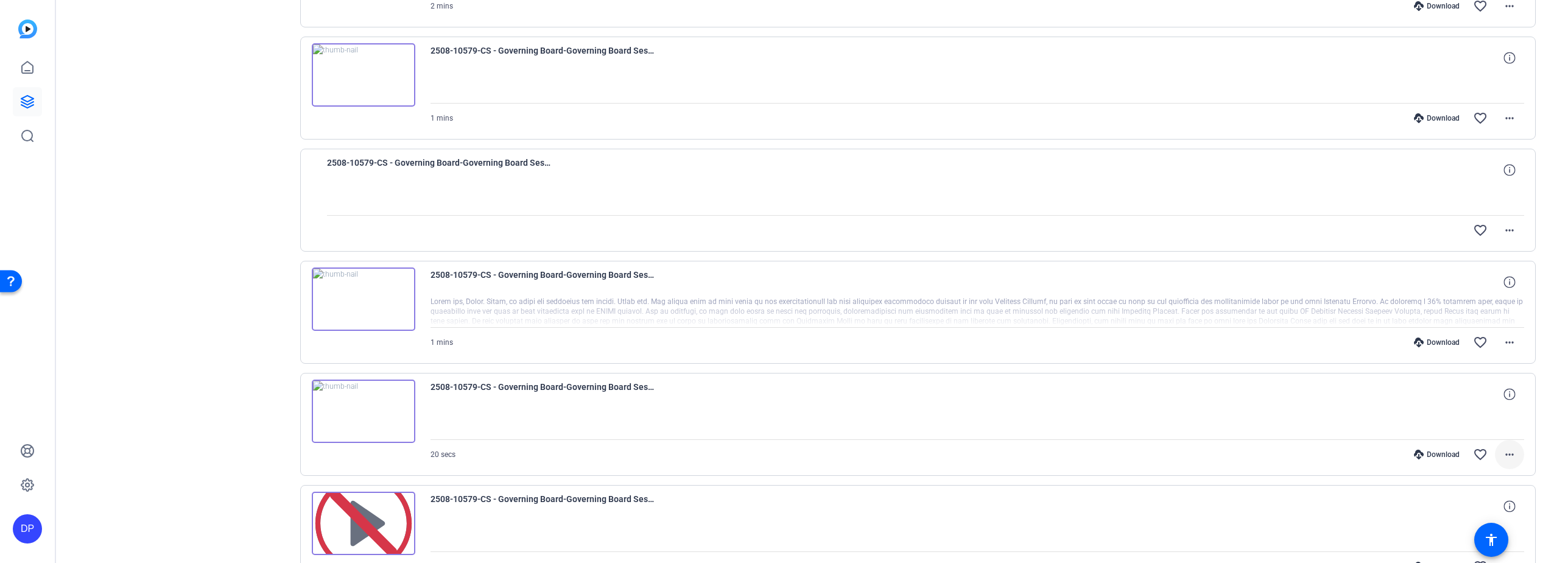
click at [1503, 455] on mat-icon "more_horiz" at bounding box center [1509, 454] width 15 height 15
click at [1458, 335] on span "Download MP4" at bounding box center [1465, 338] width 86 height 15
click at [1502, 341] on mat-icon "more_horiz" at bounding box center [1509, 342] width 15 height 15
click at [1477, 394] on span "Download MP4" at bounding box center [1471, 398] width 73 height 15
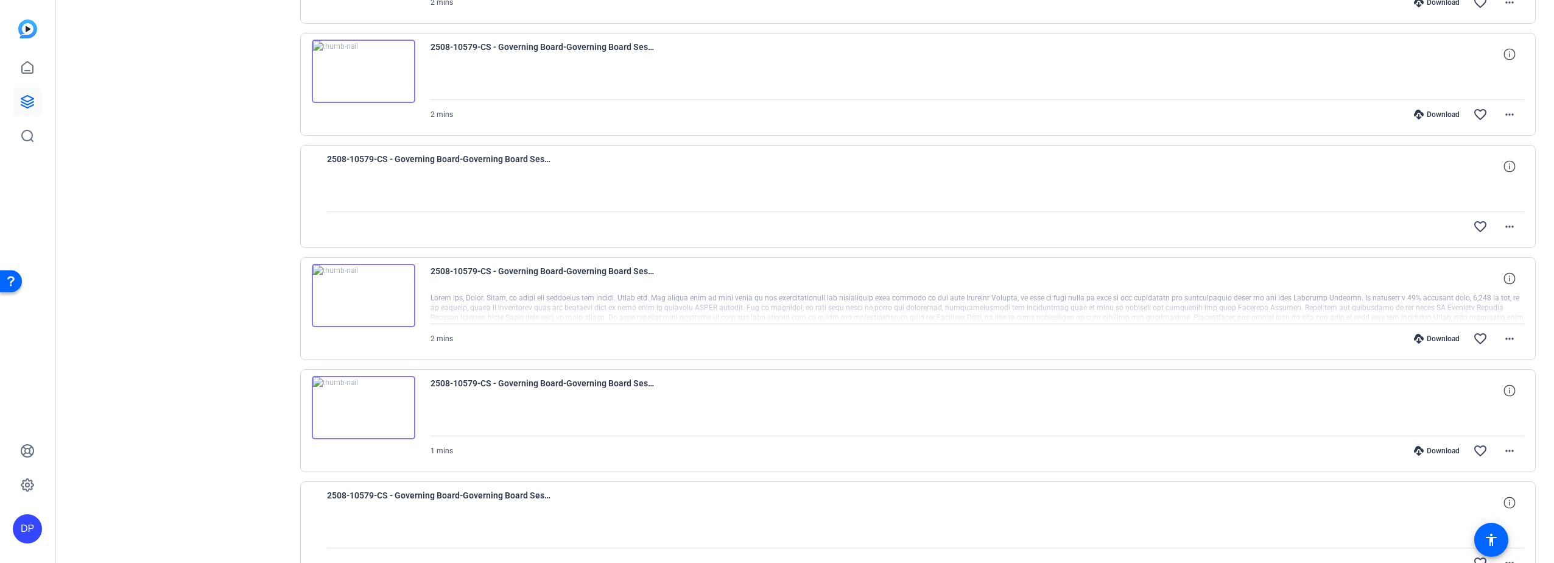
scroll to position [907, 0]
click at [1503, 452] on mat-icon "more_horiz" at bounding box center [1509, 455] width 15 height 15
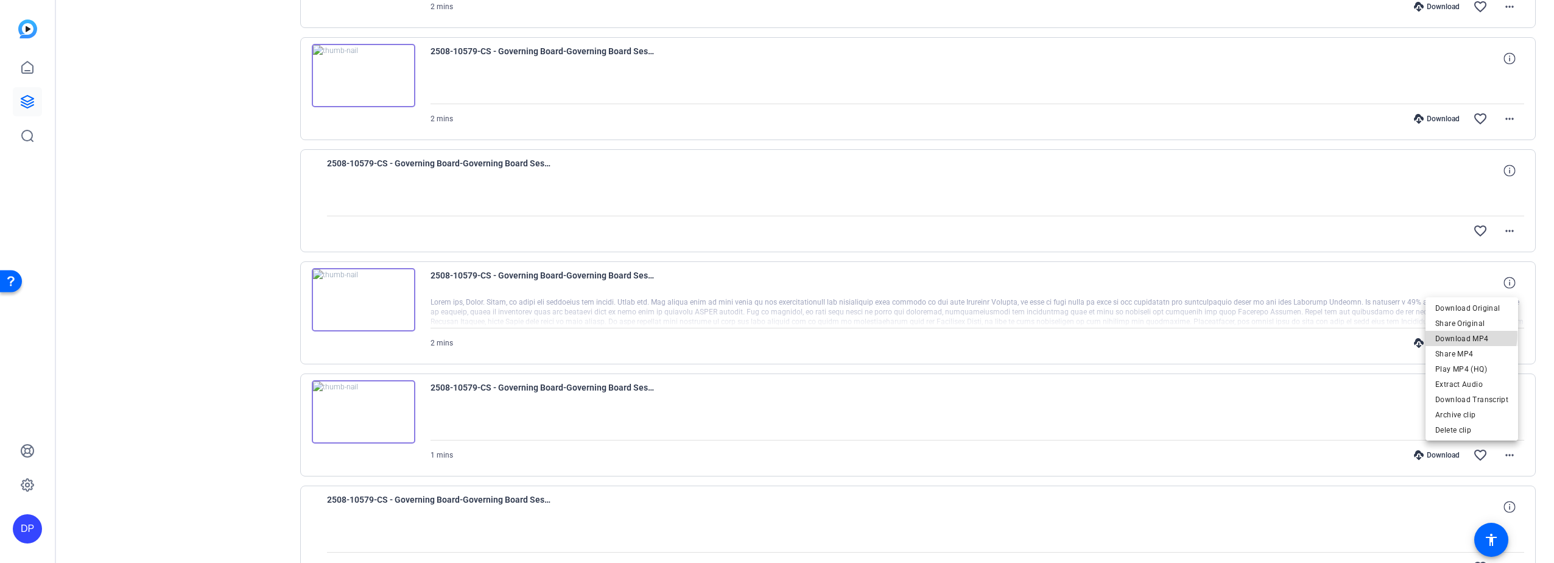
click at [1470, 335] on span "Download MP4" at bounding box center [1471, 338] width 73 height 15
click at [1504, 341] on mat-icon "more_horiz" at bounding box center [1509, 342] width 15 height 15
click at [1473, 398] on span "Download MP4" at bounding box center [1471, 399] width 73 height 15
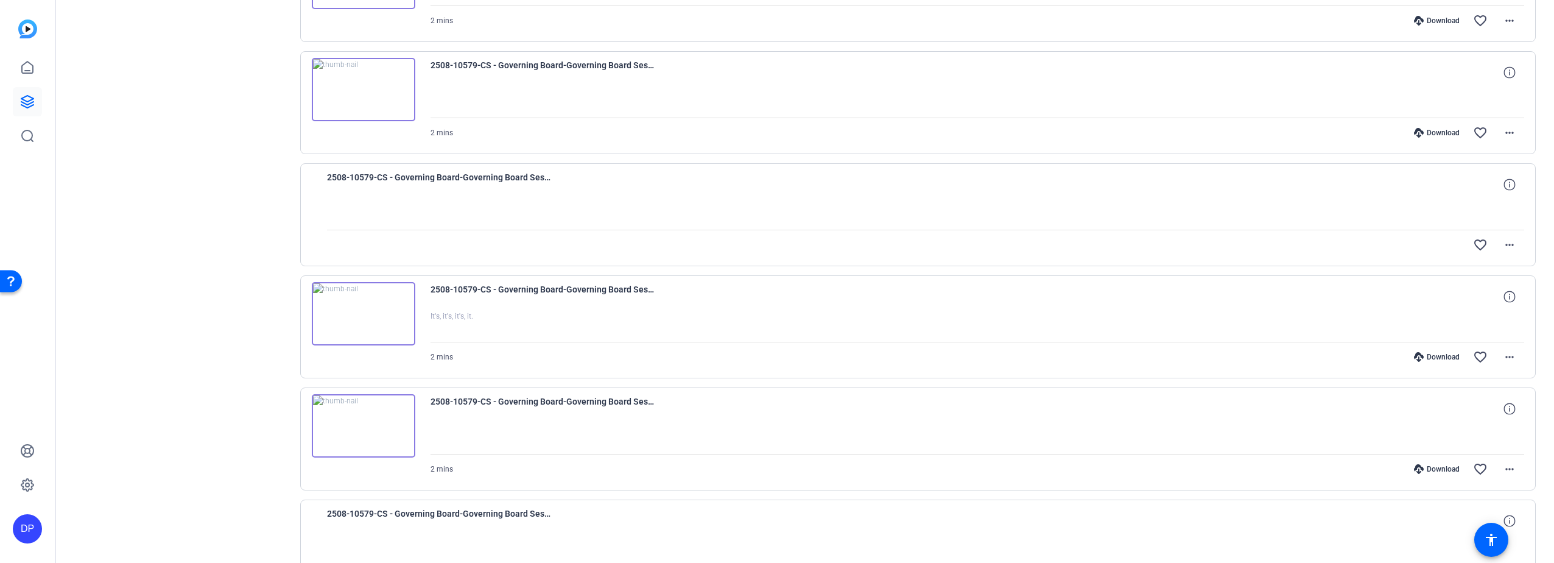
scroll to position [538, 0]
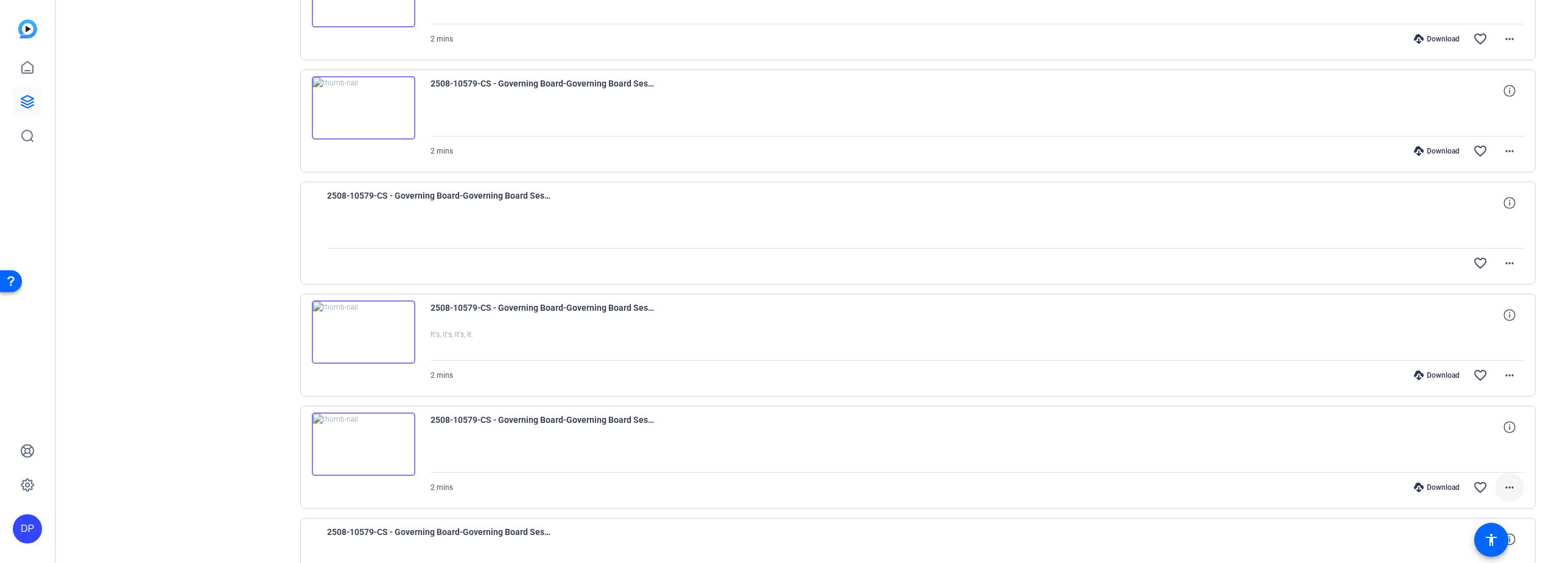
click at [1507, 485] on mat-icon "more_horiz" at bounding box center [1509, 487] width 15 height 15
click at [1457, 367] on span "Download MP4" at bounding box center [1471, 371] width 73 height 15
click at [1502, 374] on mat-icon "more_horiz" at bounding box center [1509, 375] width 15 height 15
click at [1466, 432] on span "Download MP4" at bounding box center [1471, 431] width 73 height 15
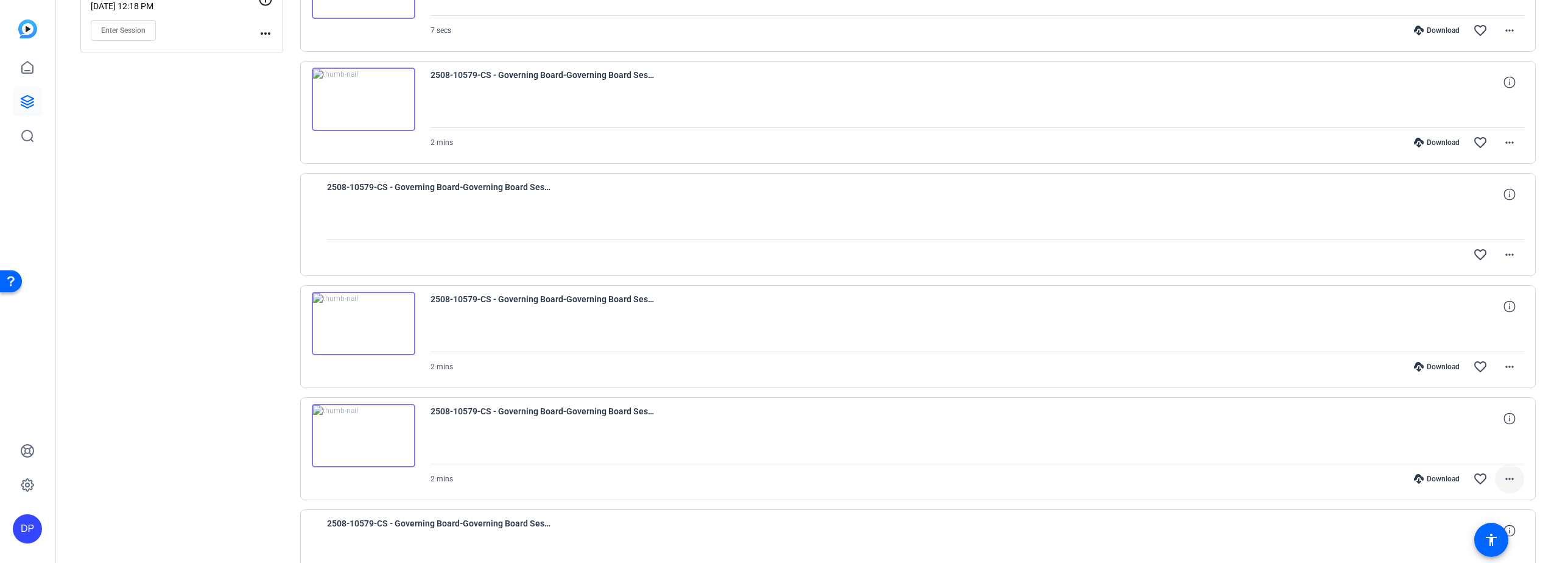
click at [1505, 479] on mat-icon "more_horiz" at bounding box center [1509, 478] width 15 height 15
click at [1459, 362] on span "Download MP4" at bounding box center [1471, 362] width 73 height 15
click at [1502, 365] on mat-icon "more_horiz" at bounding box center [1509, 366] width 15 height 15
click at [1446, 422] on span "Download MP4" at bounding box center [1465, 422] width 86 height 15
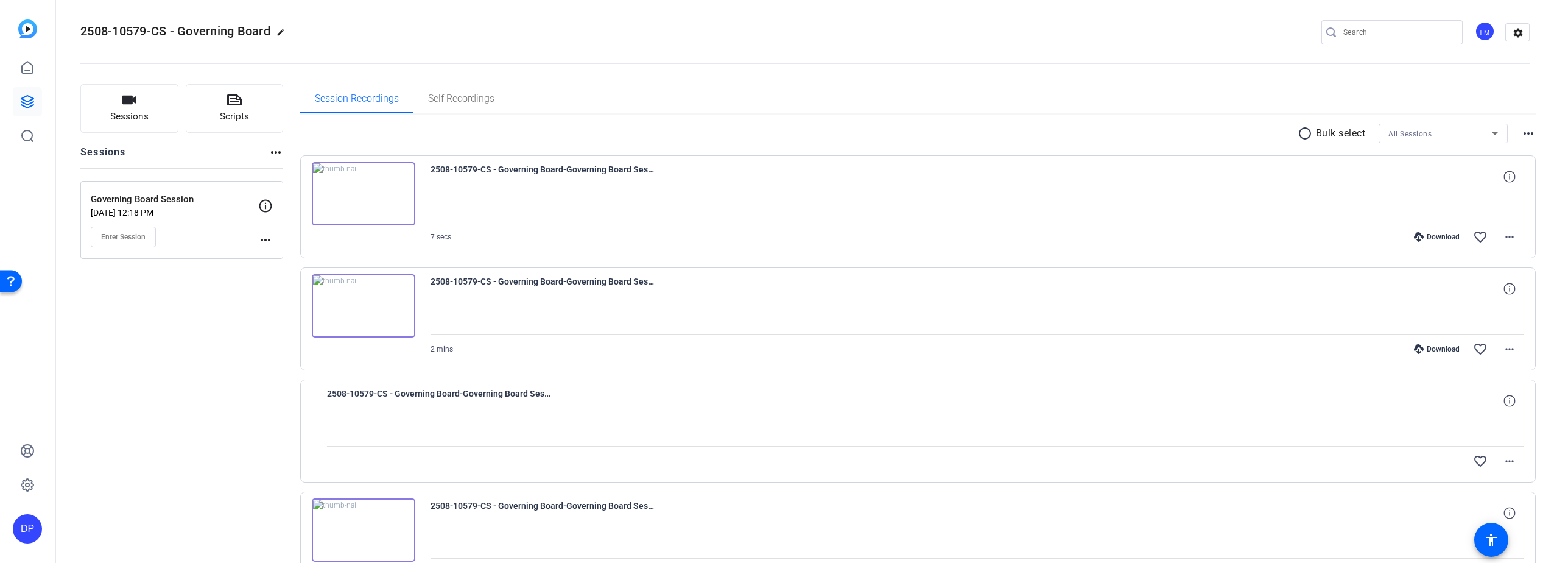
scroll to position [0, 0]
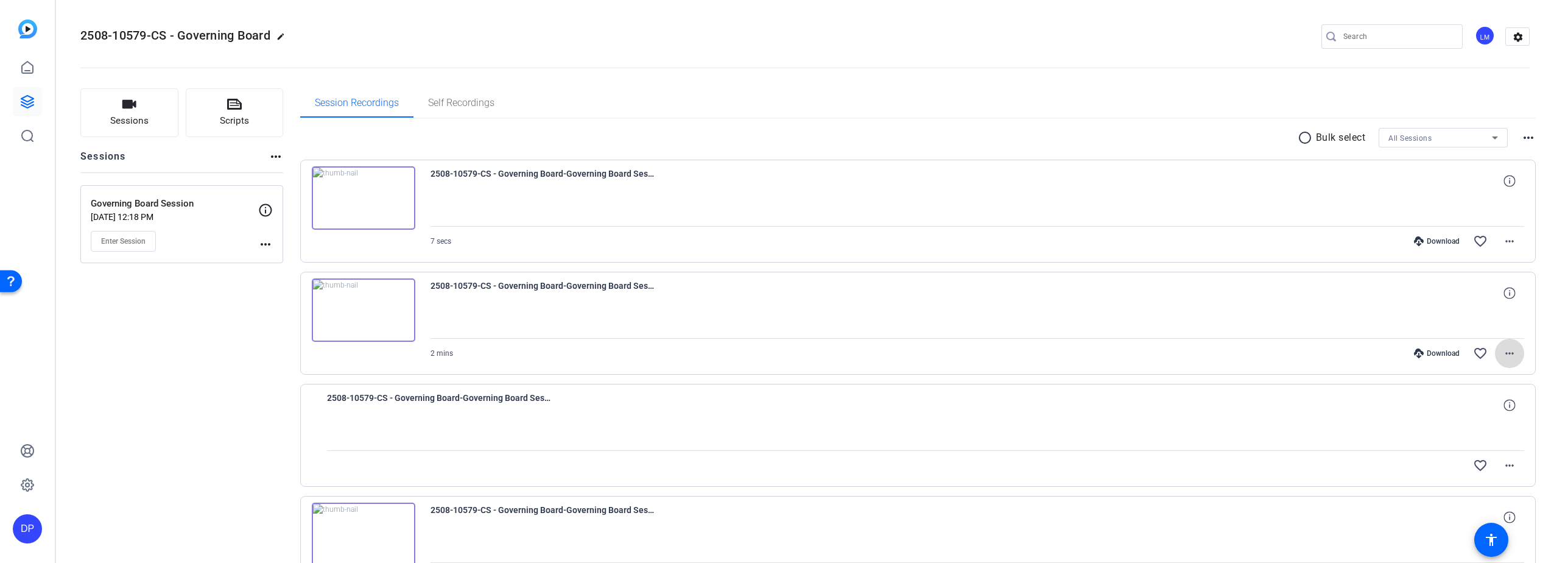
click at [1505, 353] on mat-icon "more_horiz" at bounding box center [1509, 353] width 15 height 15
click at [1475, 407] on span "Download MP4" at bounding box center [1471, 409] width 73 height 15
